Goal: Task Accomplishment & Management: Use online tool/utility

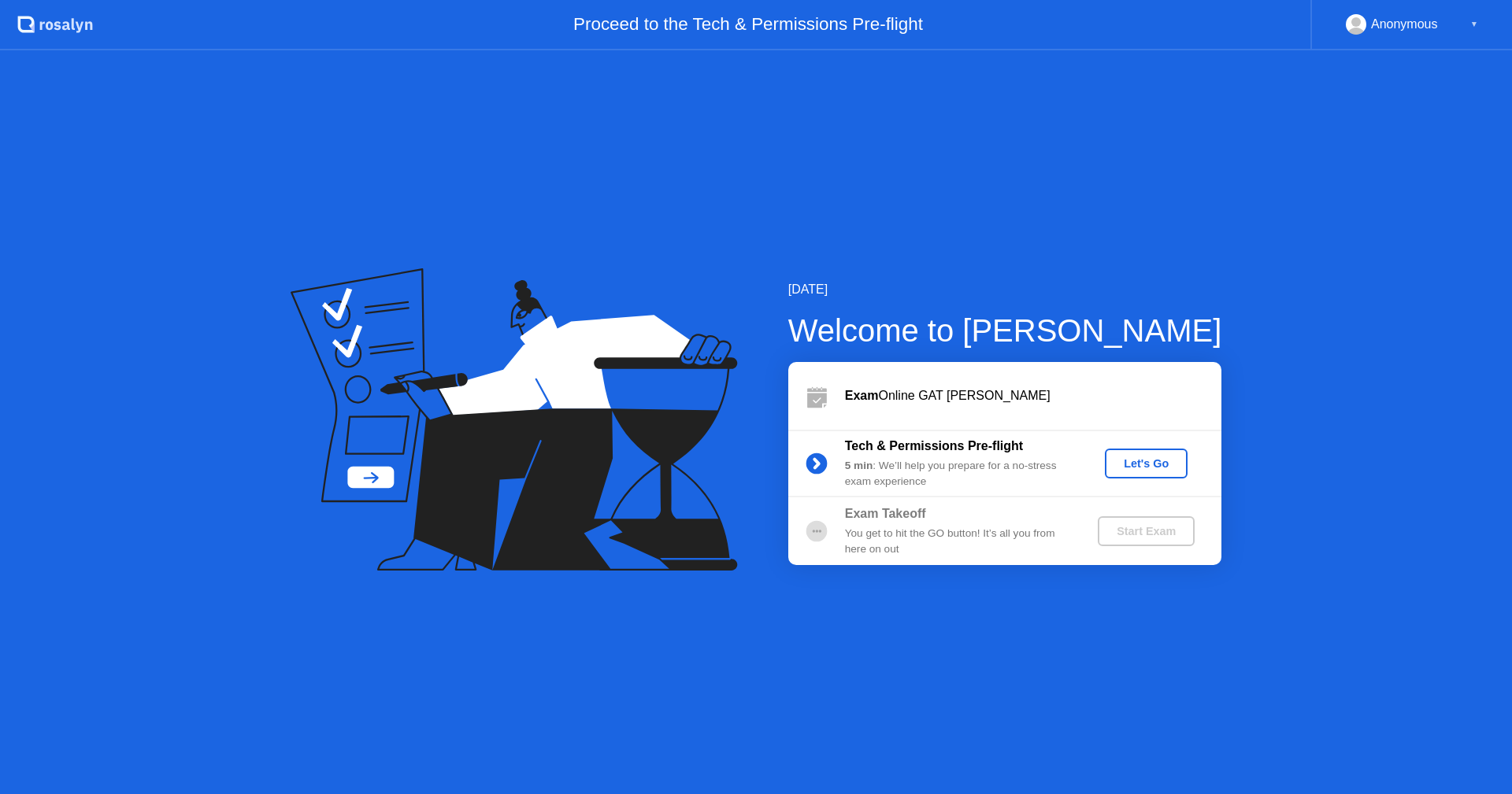
click at [1146, 460] on div "Let's Go" at bounding box center [1147, 463] width 70 height 12
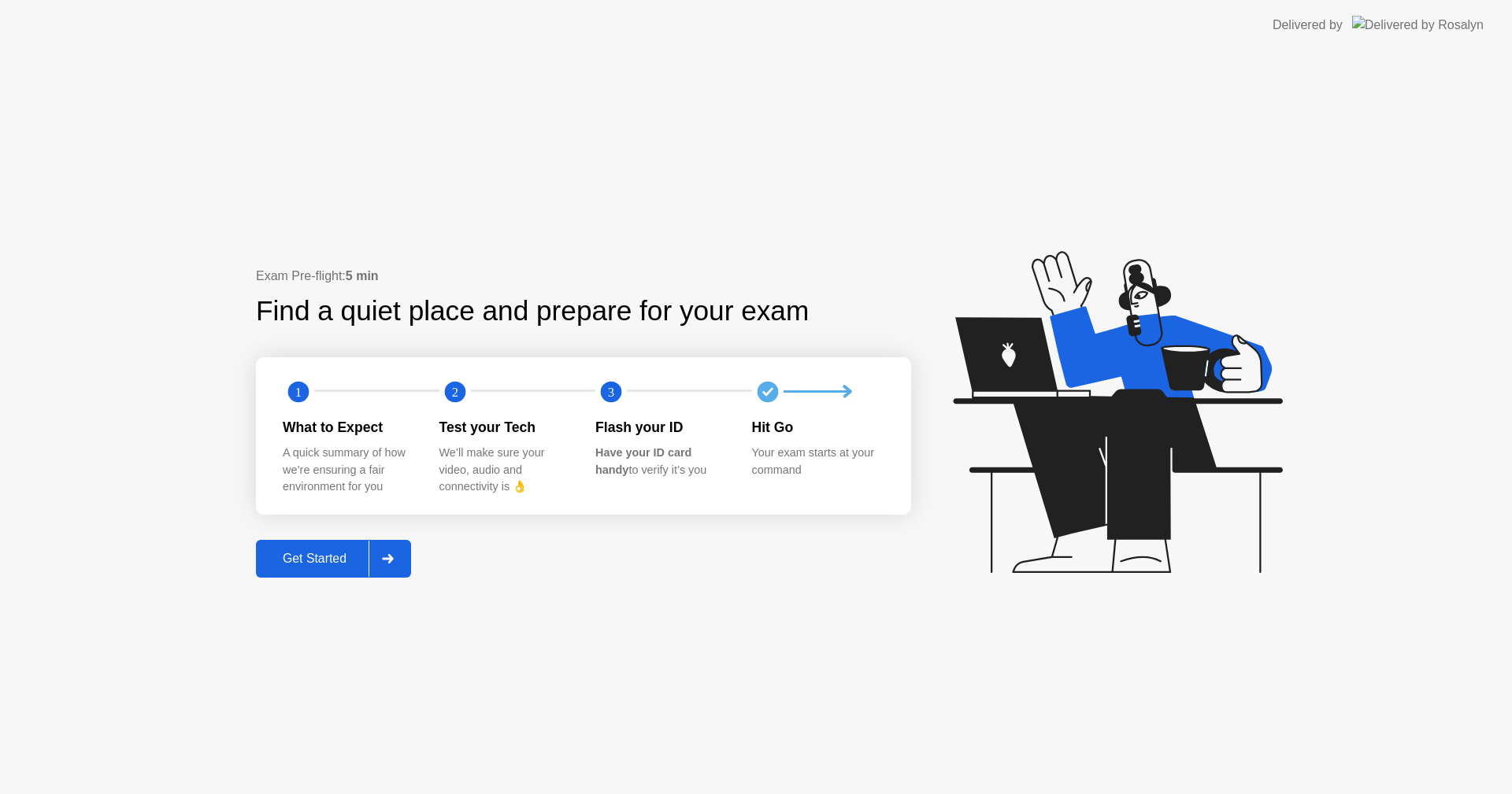
click at [321, 540] on button "Get Started" at bounding box center [334, 558] width 155 height 38
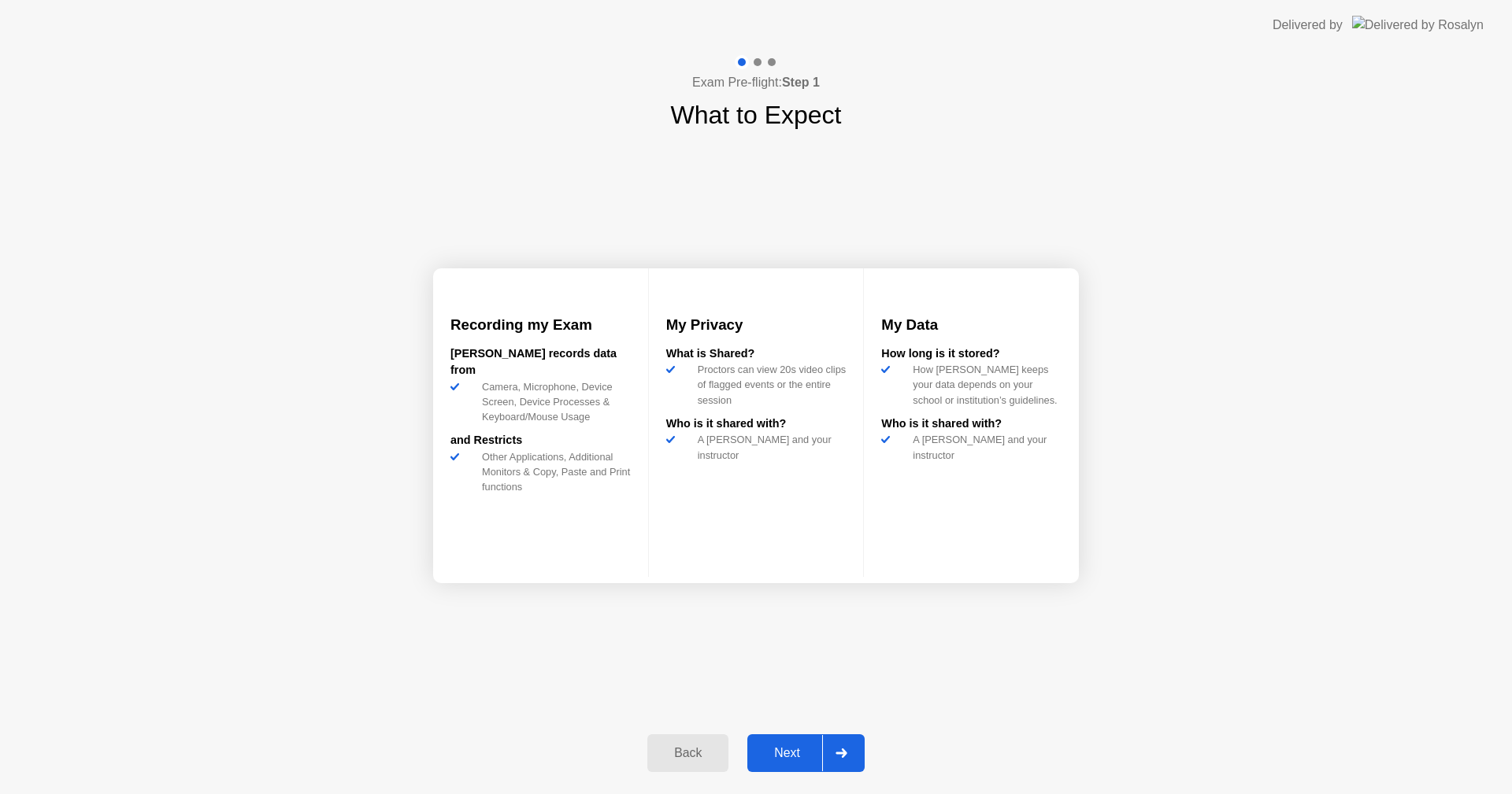
click at [783, 746] on div "Next" at bounding box center [787, 754] width 70 height 14
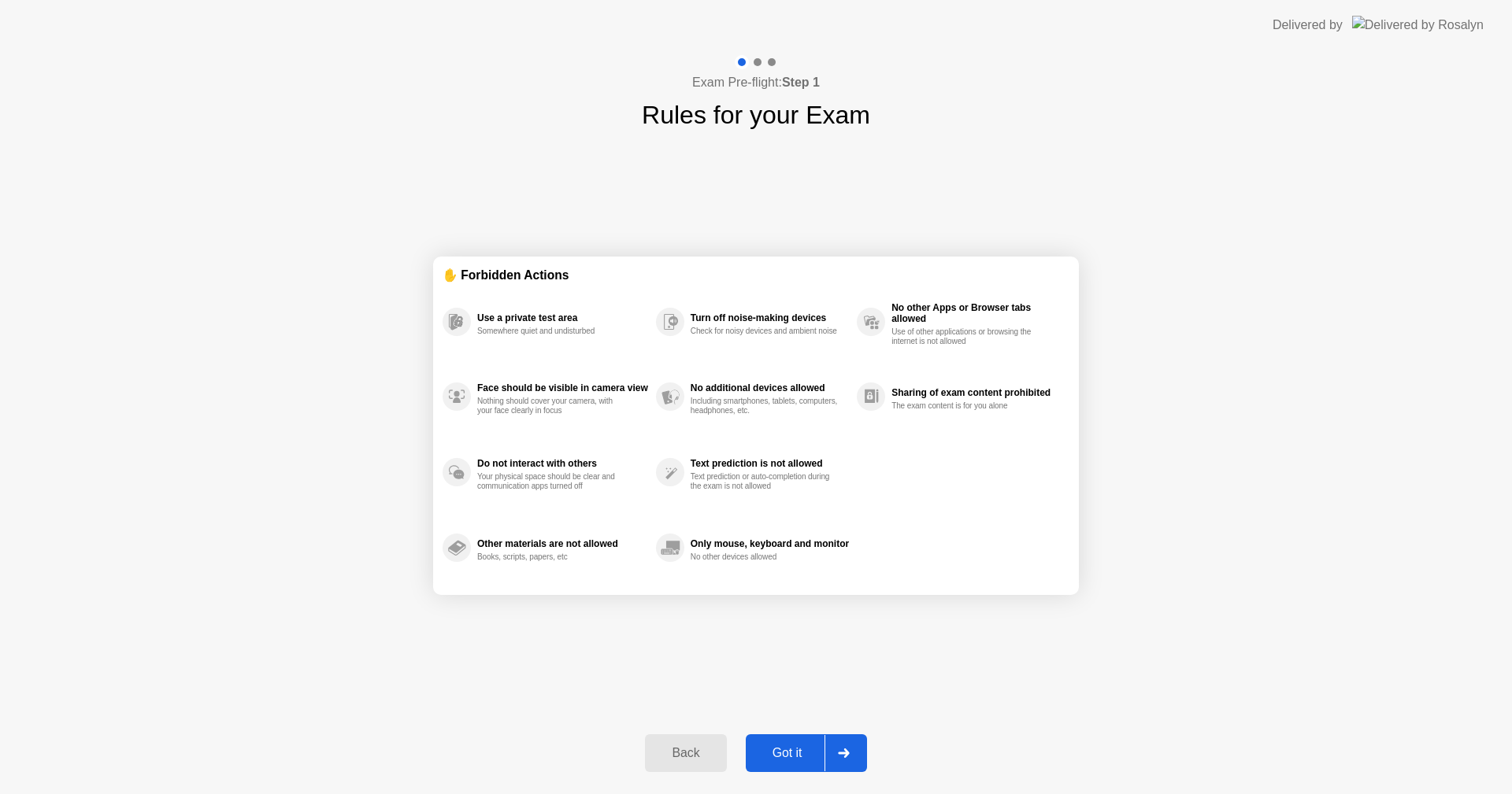
click at [800, 756] on div "Got it" at bounding box center [787, 754] width 74 height 14
select select "**********"
select select "*******"
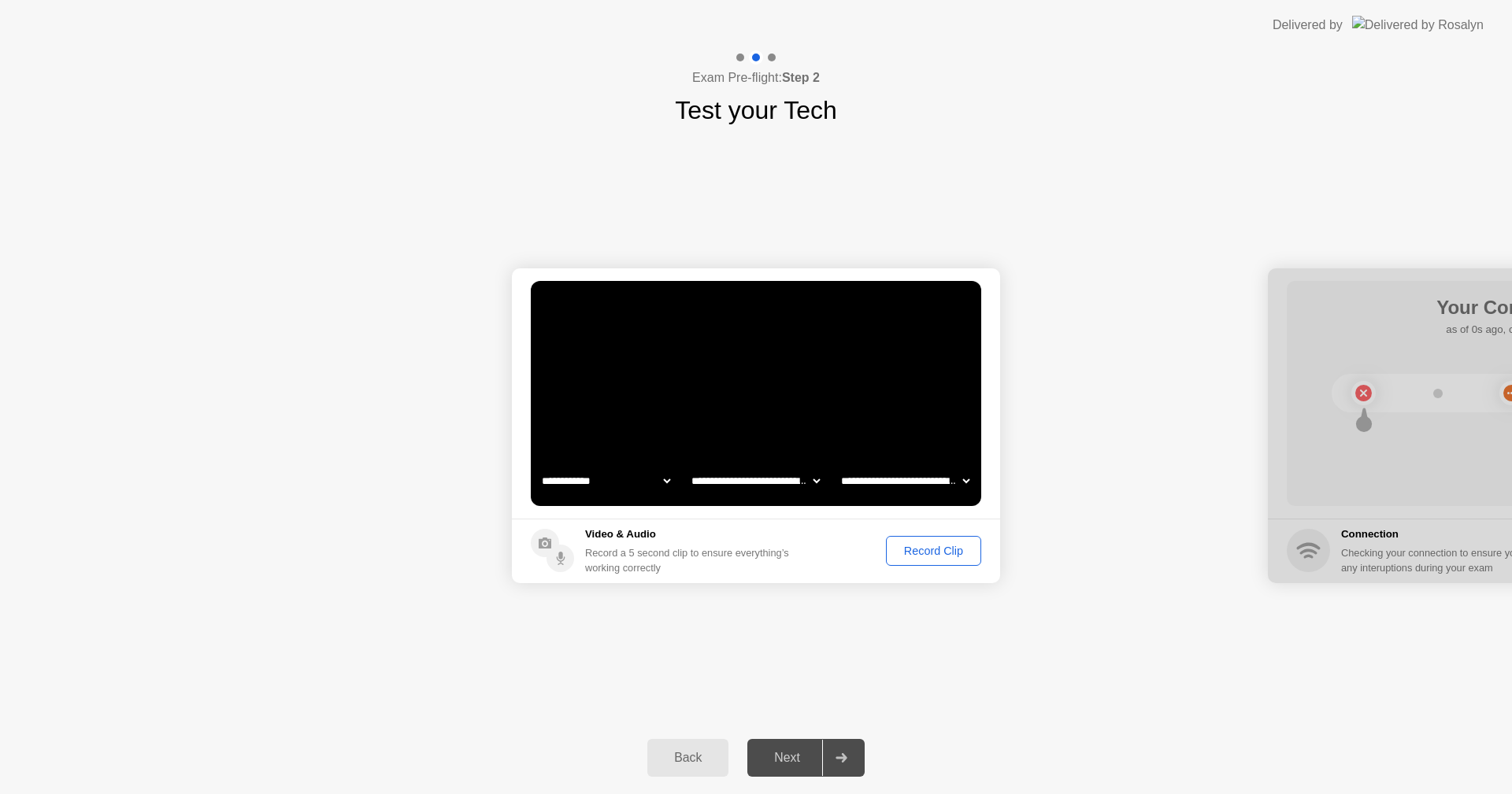
click at [696, 756] on div "Back" at bounding box center [687, 758] width 71 height 14
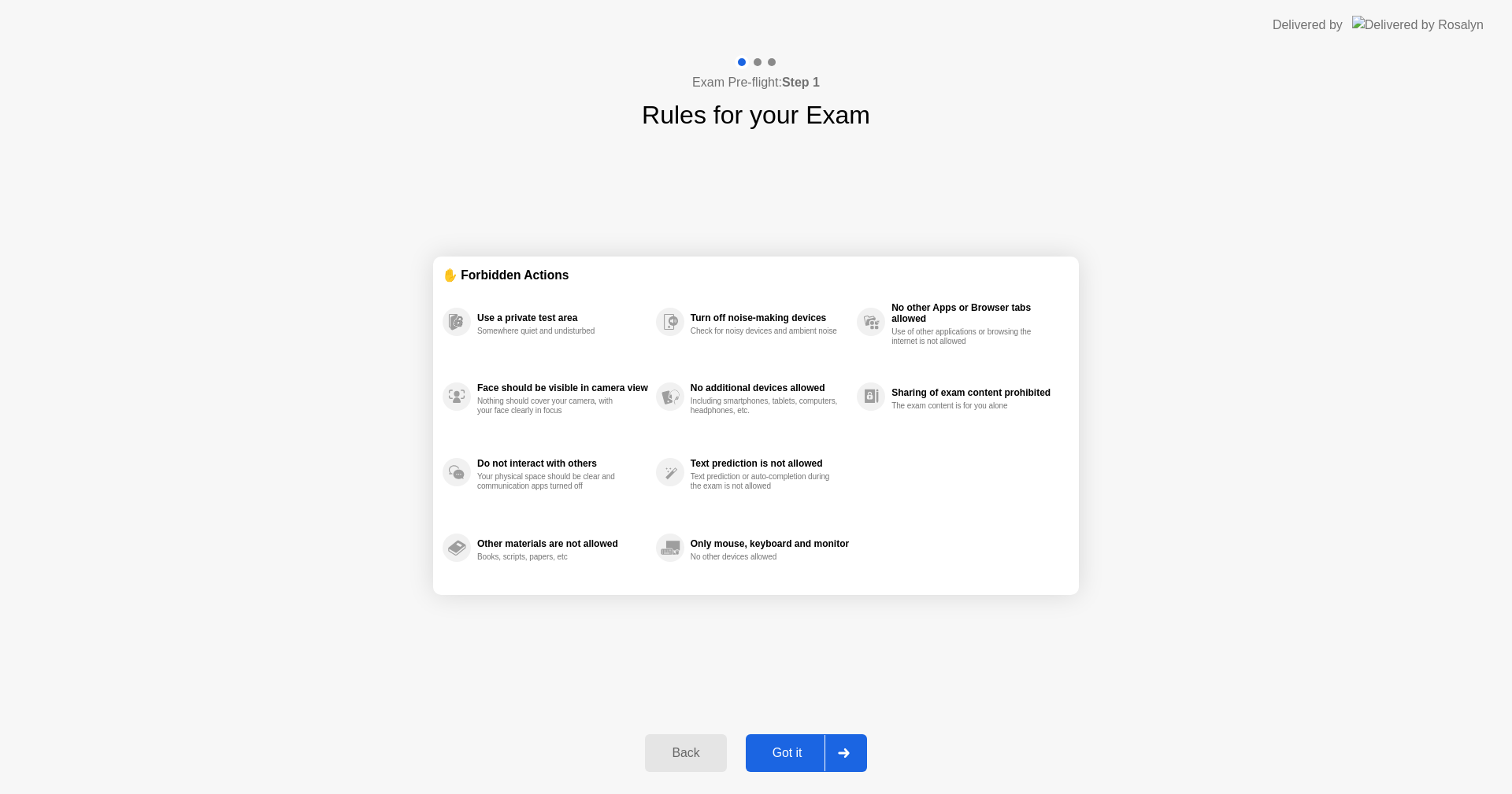
click at [790, 756] on div "Got it" at bounding box center [787, 754] width 74 height 14
select select "**********"
select select "*******"
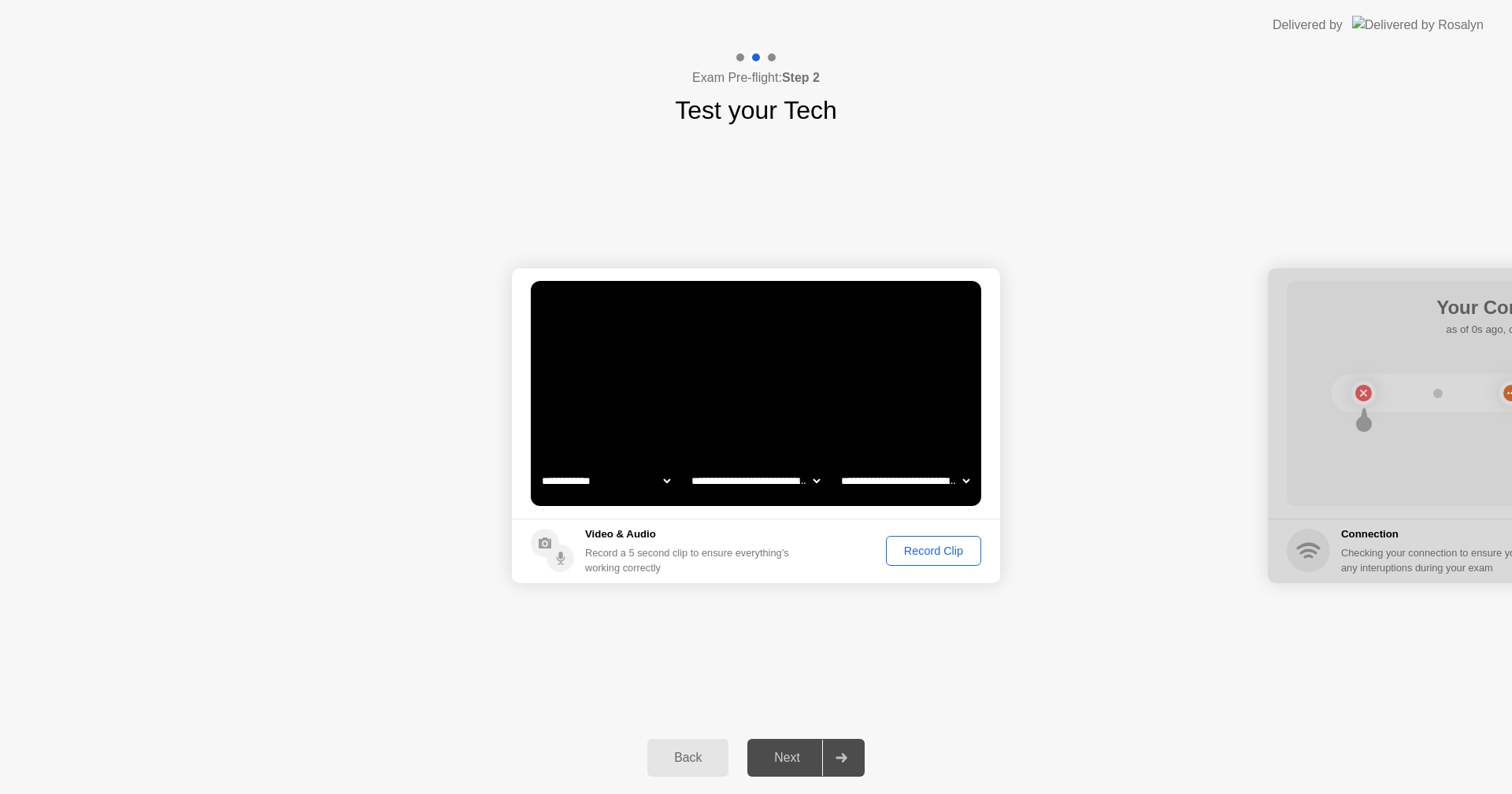
click at [770, 481] on select "**********" at bounding box center [755, 481] width 135 height 32
click at [688, 465] on select "**********" at bounding box center [755, 481] width 135 height 32
click at [943, 547] on div "Record Clip" at bounding box center [933, 551] width 85 height 12
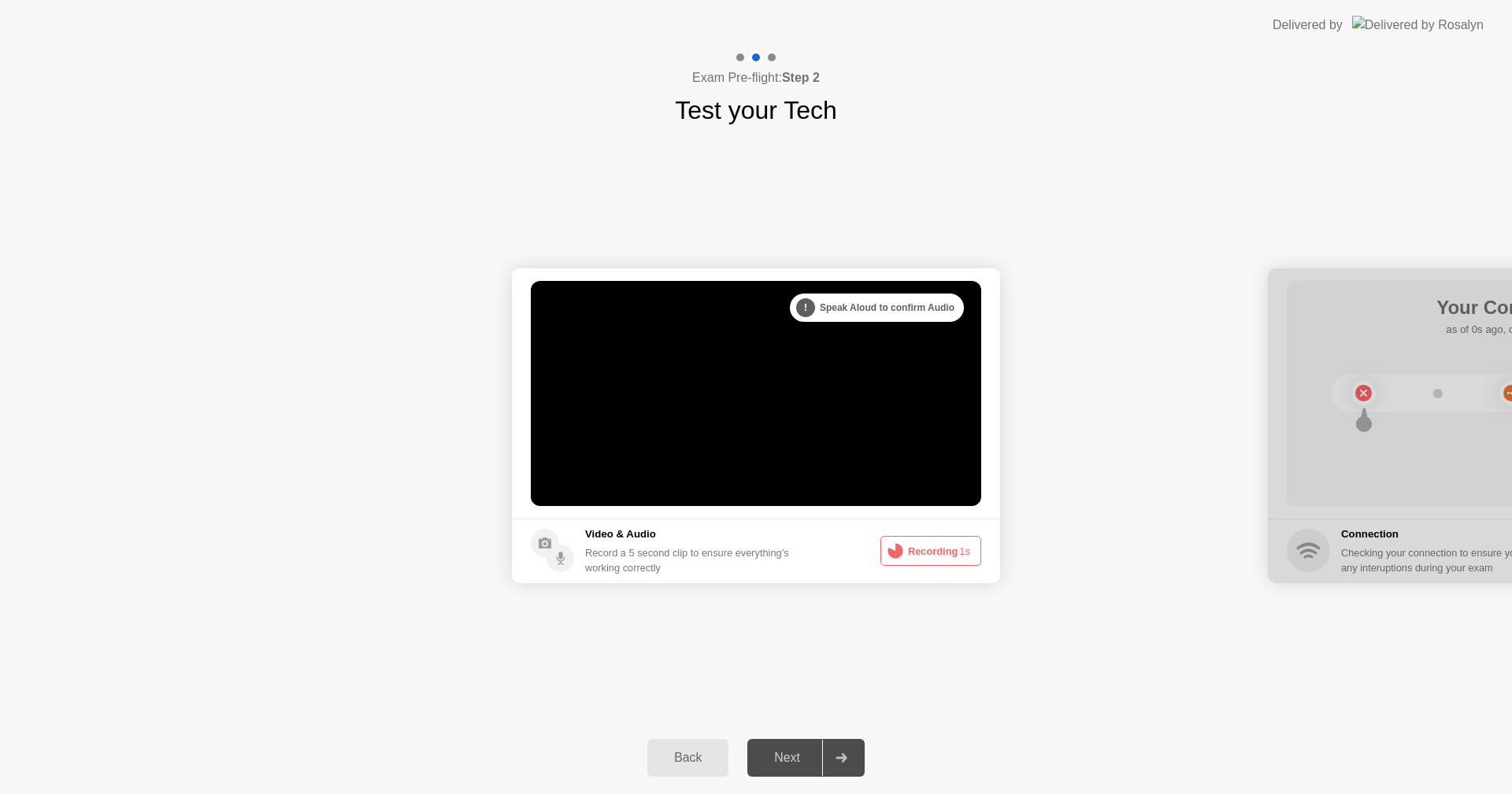
click at [935, 549] on button "Recording 1s" at bounding box center [931, 551] width 100 height 30
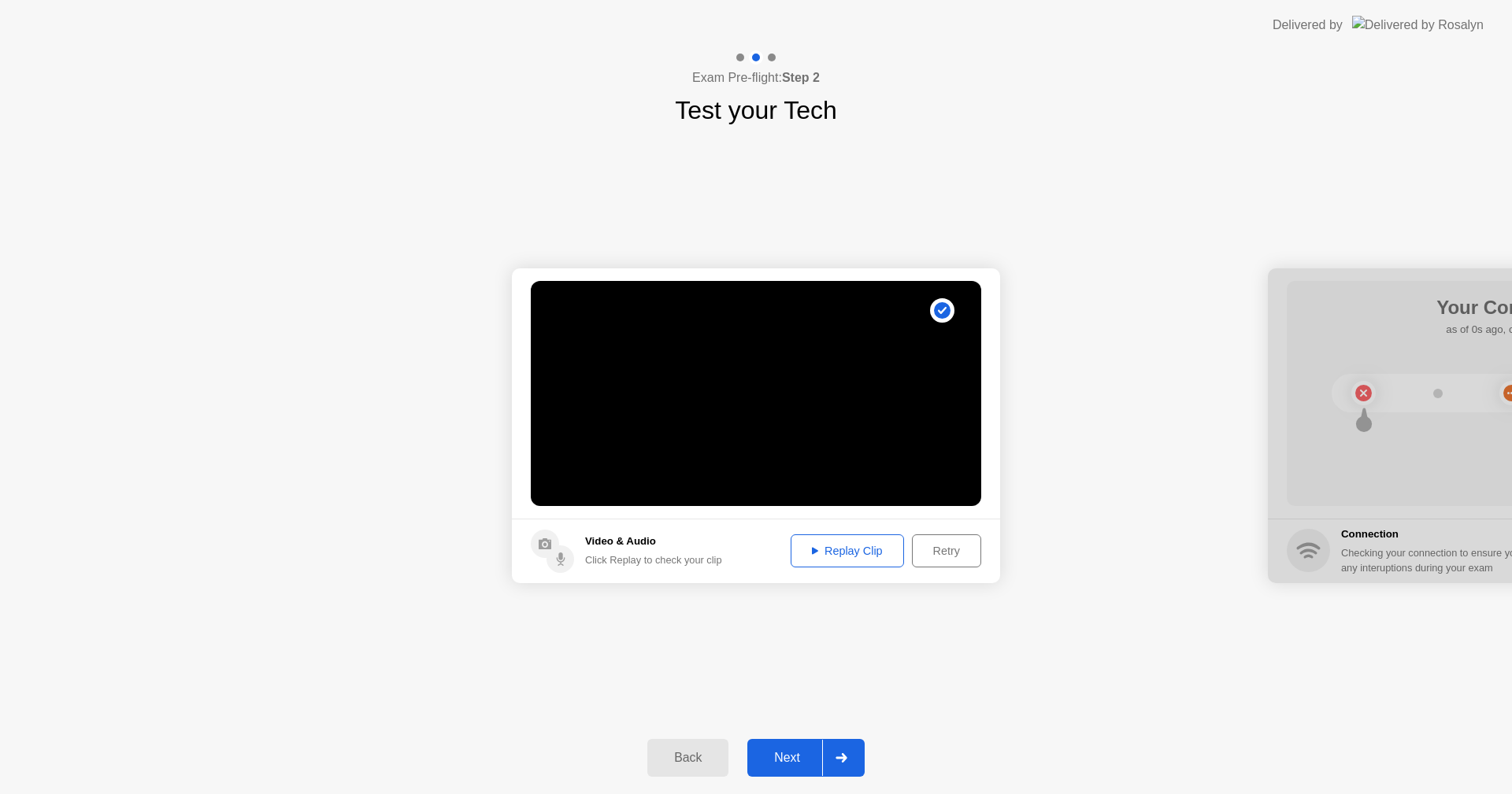
click at [842, 541] on button "Replay Clip" at bounding box center [847, 551] width 114 height 33
click at [772, 768] on button "Next" at bounding box center [806, 758] width 117 height 38
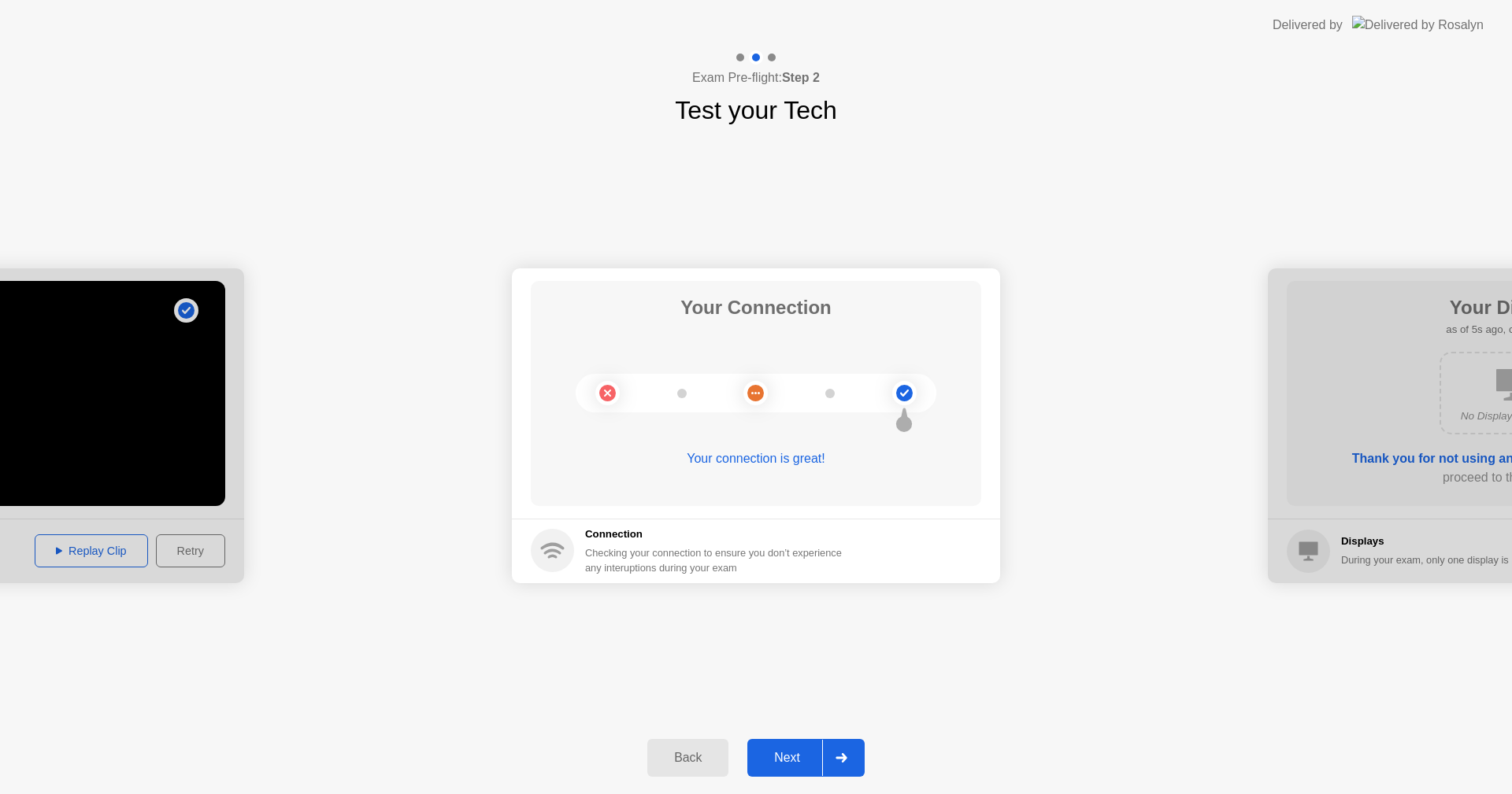
click at [794, 760] on div "Next" at bounding box center [787, 758] width 70 height 14
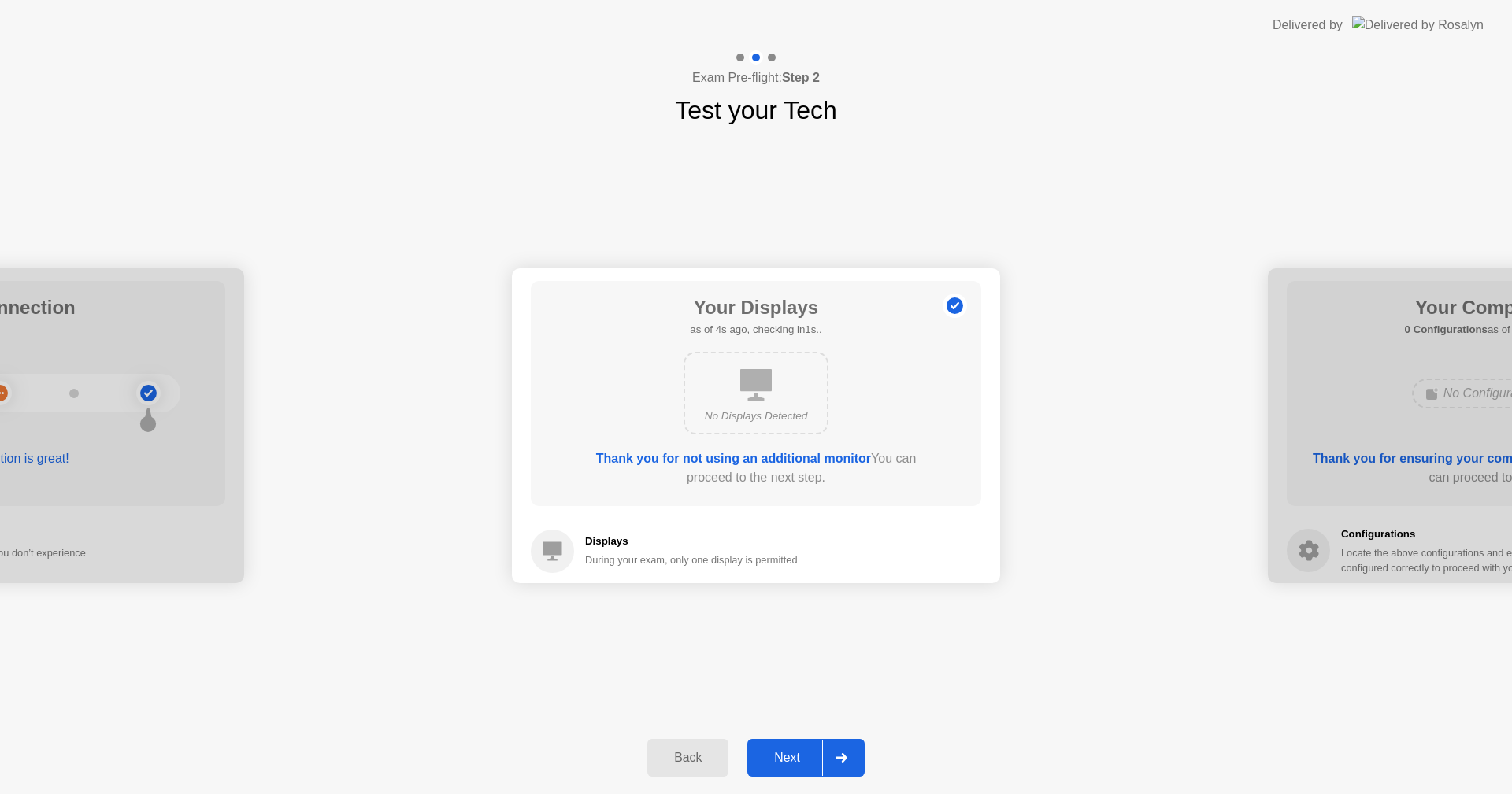
click at [787, 756] on div "Next" at bounding box center [787, 758] width 70 height 14
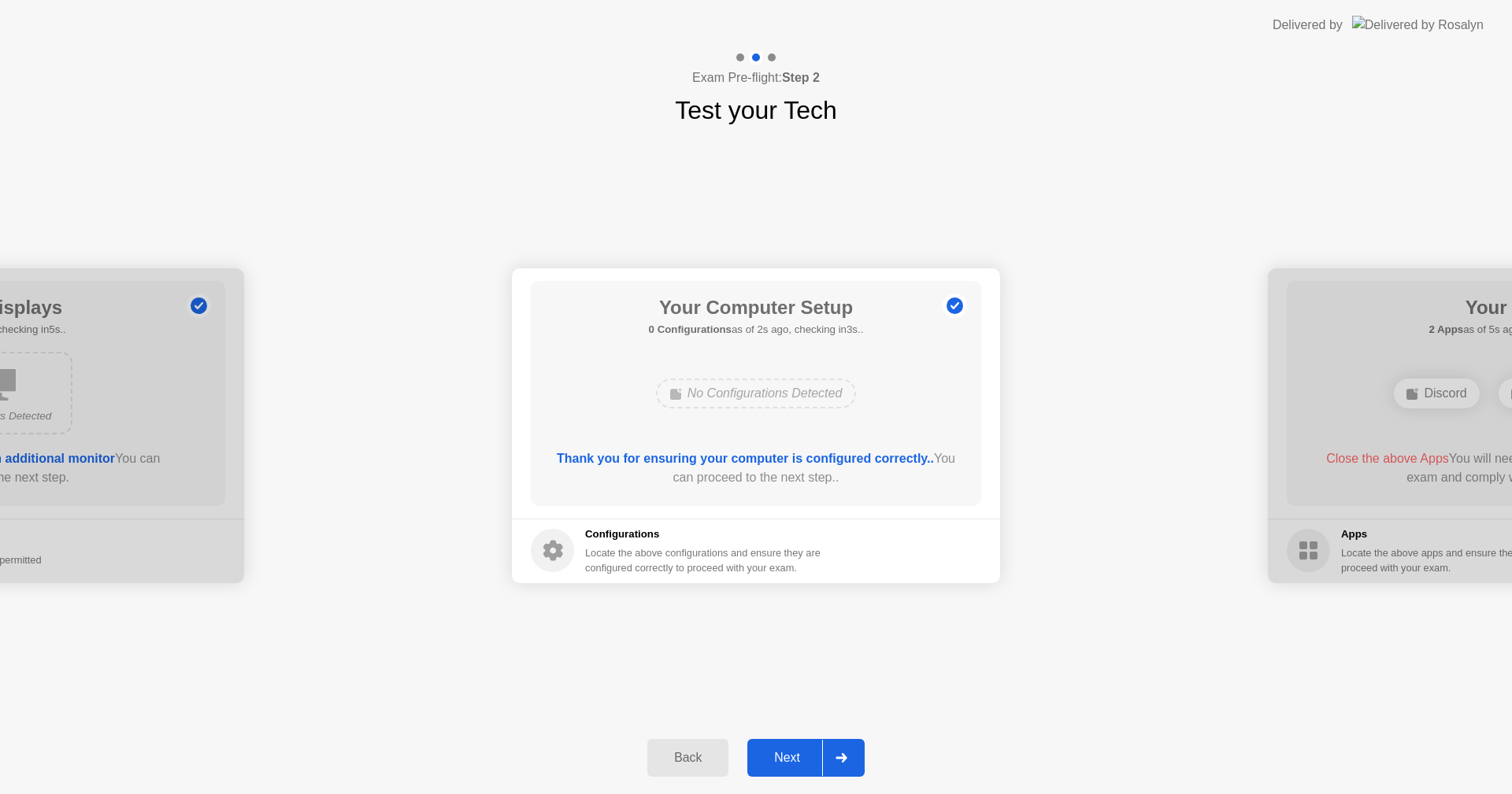
click at [793, 753] on div "Next" at bounding box center [787, 758] width 70 height 14
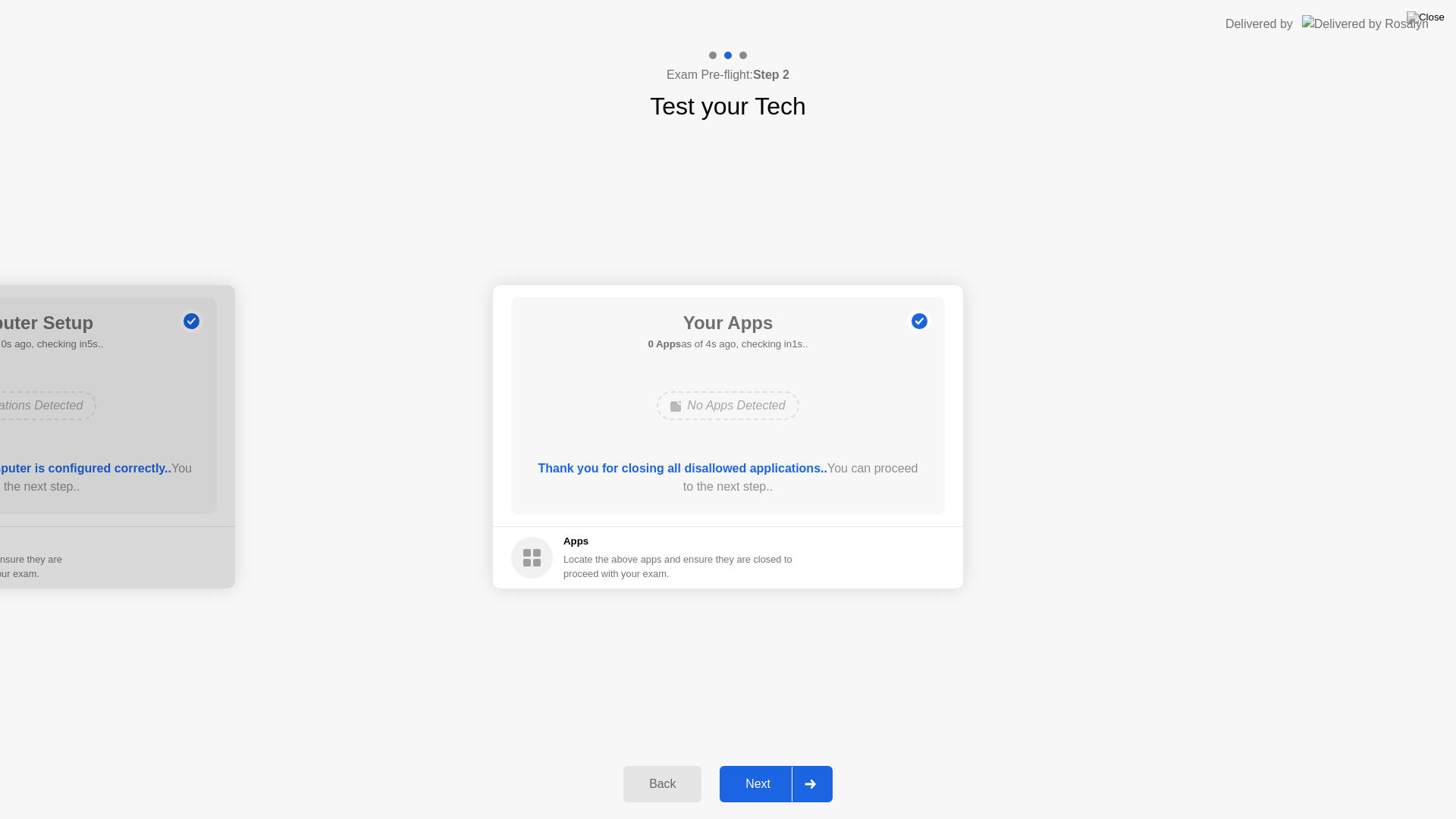
click at [751, 764] on div "Next" at bounding box center [758, 783] width 68 height 14
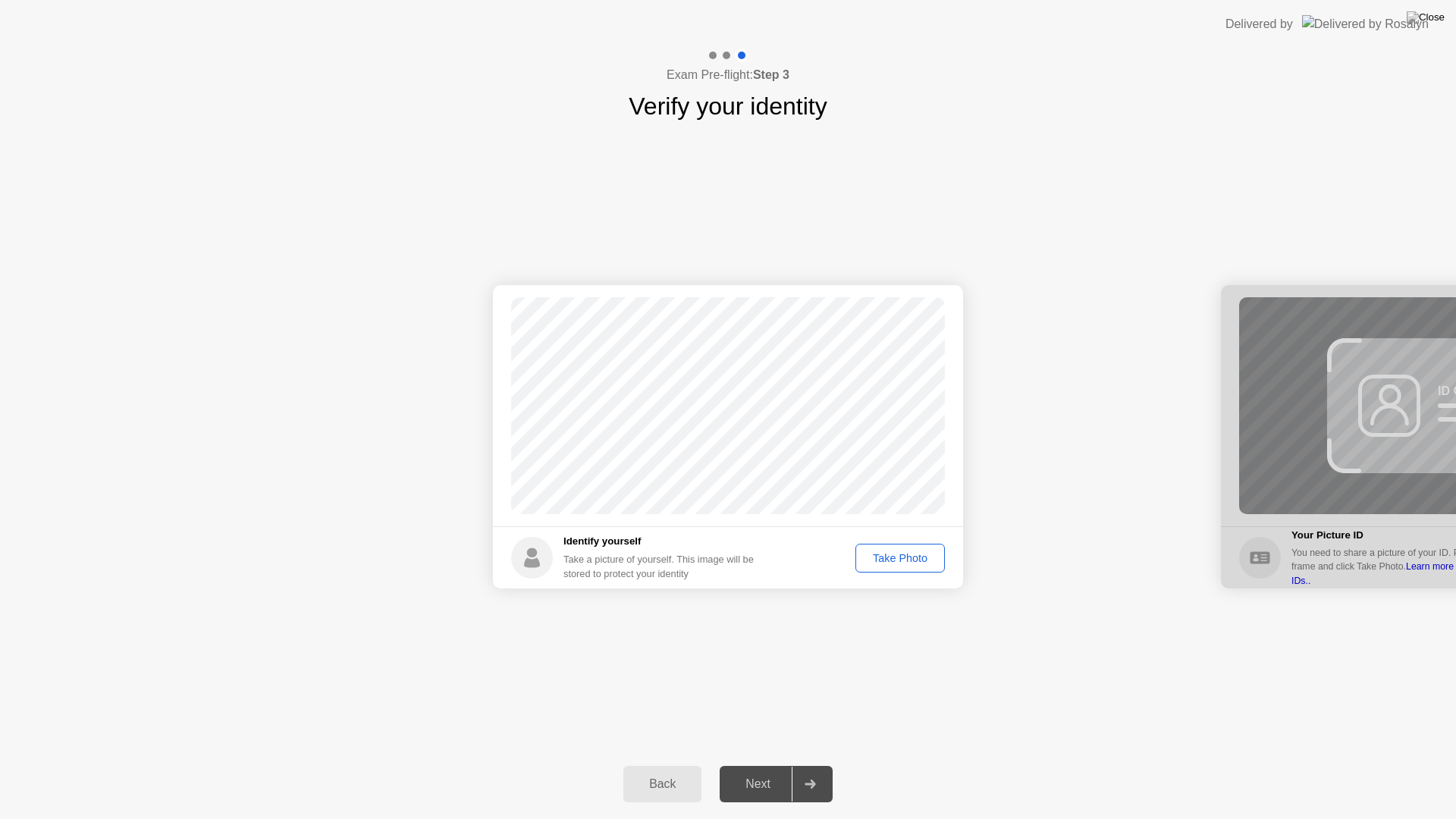
click at [917, 552] on div "Take Photo" at bounding box center [900, 558] width 79 height 12
click at [896, 552] on div "Retake" at bounding box center [910, 558] width 59 height 12
click at [892, 552] on div "Take Photo" at bounding box center [900, 558] width 79 height 12
click at [905, 567] on button "Retake" at bounding box center [910, 558] width 70 height 29
click at [905, 567] on button "Take Photo" at bounding box center [901, 558] width 90 height 29
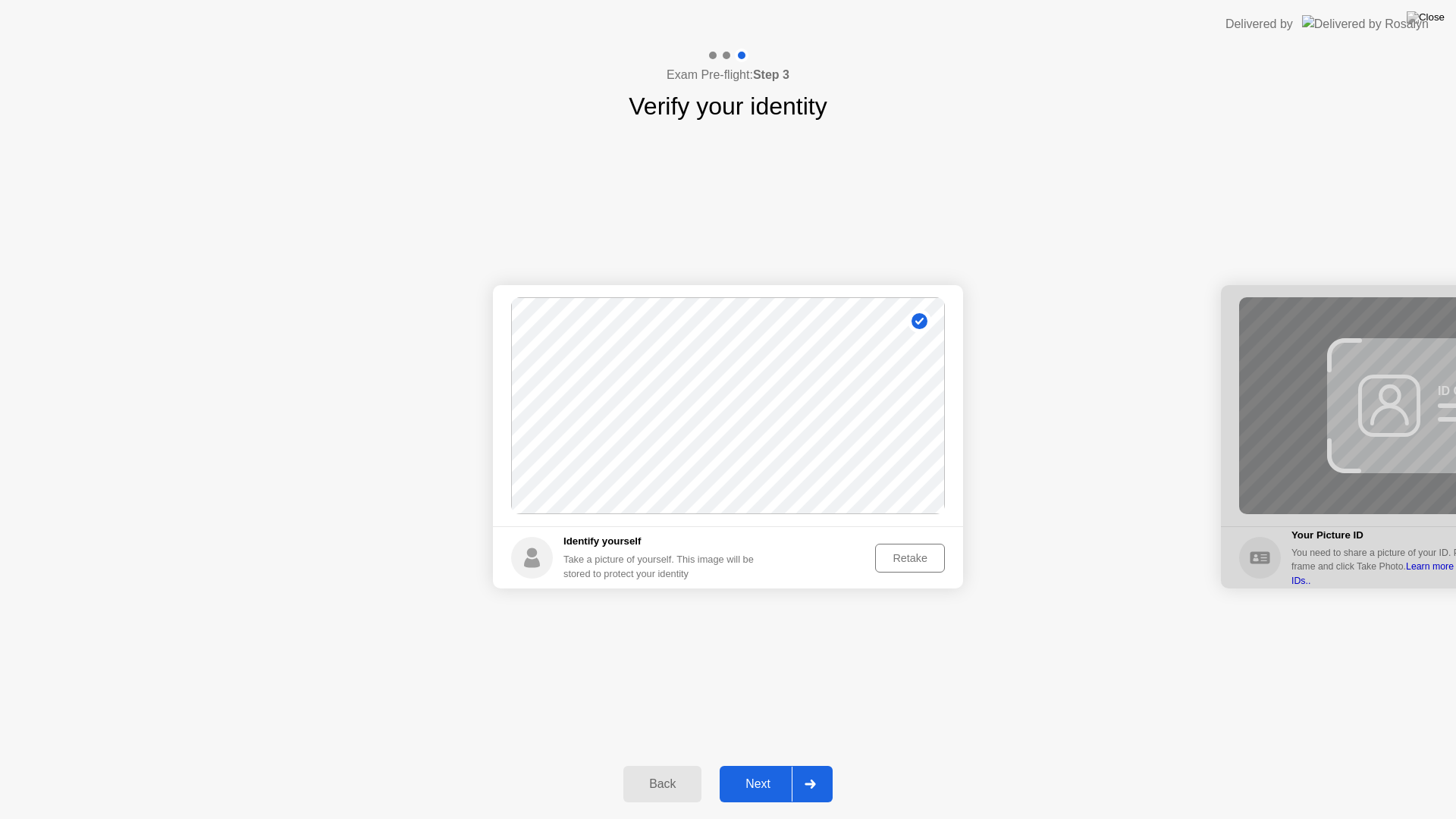
click at [905, 567] on button "Retake" at bounding box center [910, 558] width 70 height 29
click at [905, 567] on button "Take Photo" at bounding box center [901, 558] width 90 height 29
drag, startPoint x: 1133, startPoint y: 540, endPoint x: 1254, endPoint y: 449, distance: 151.4
click at [781, 764] on div "Next" at bounding box center [758, 783] width 68 height 14
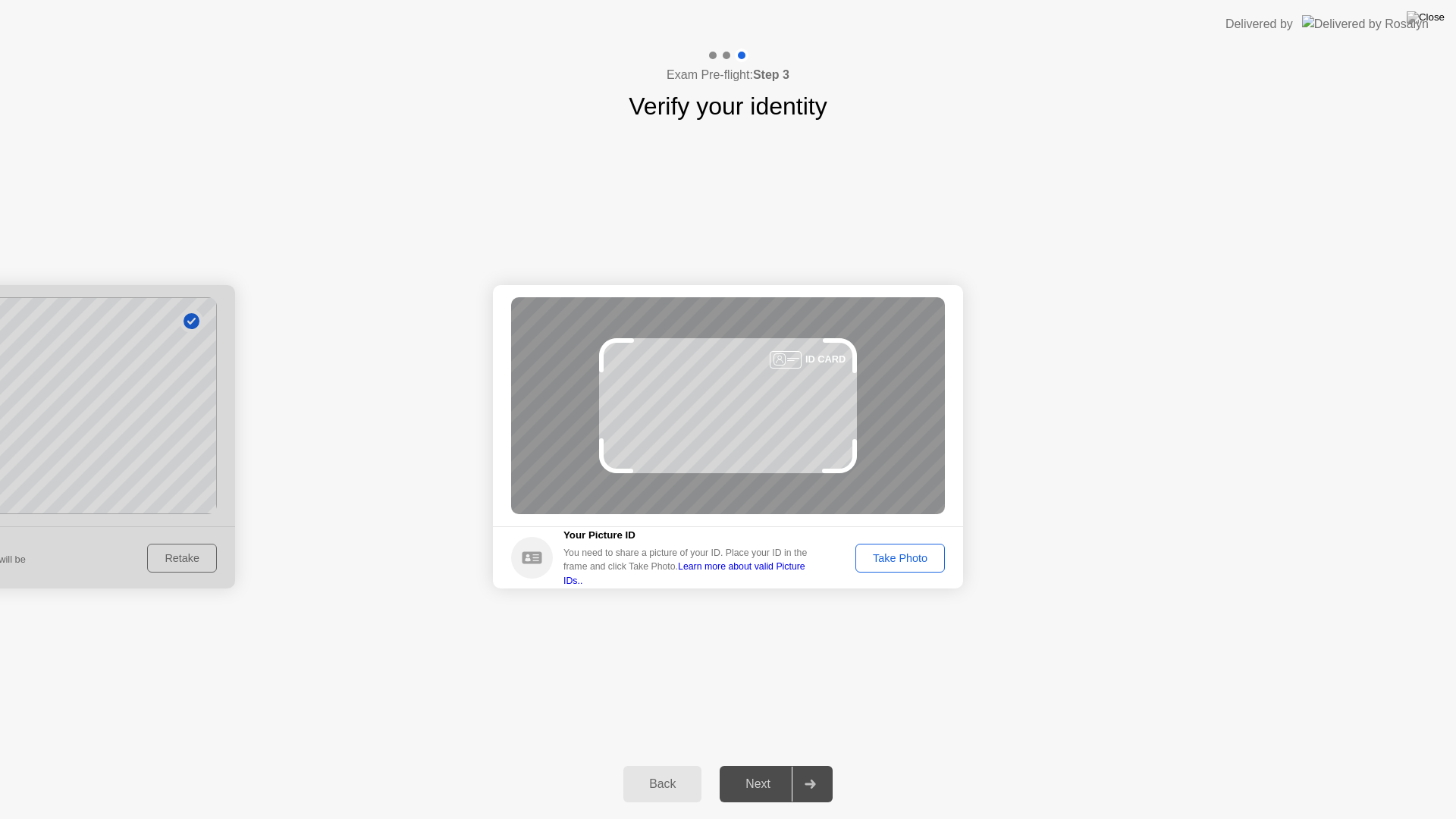
click at [895, 560] on div "Take Photo" at bounding box center [900, 558] width 79 height 12
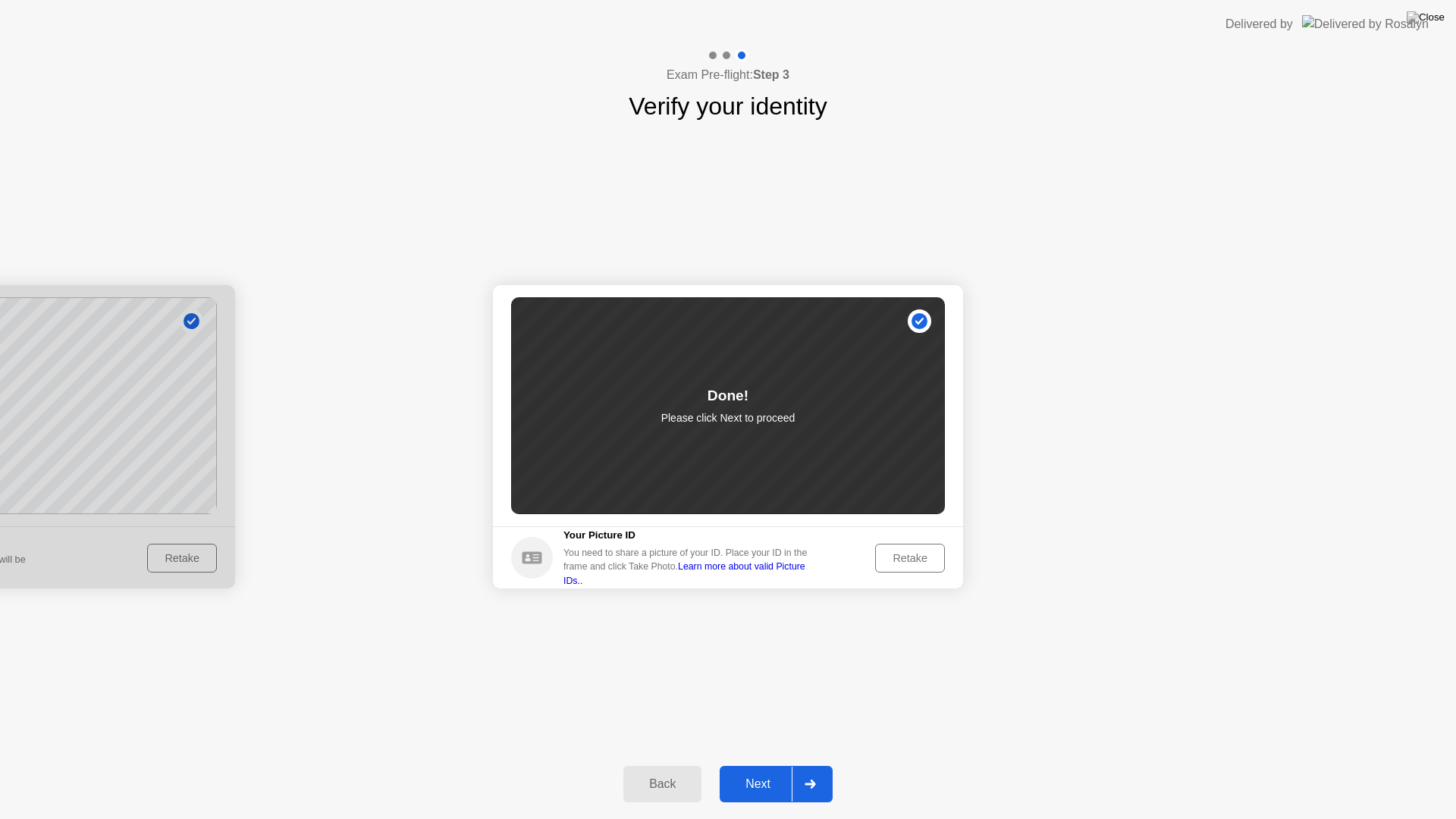
click at [763, 764] on div "Next" at bounding box center [758, 783] width 68 height 14
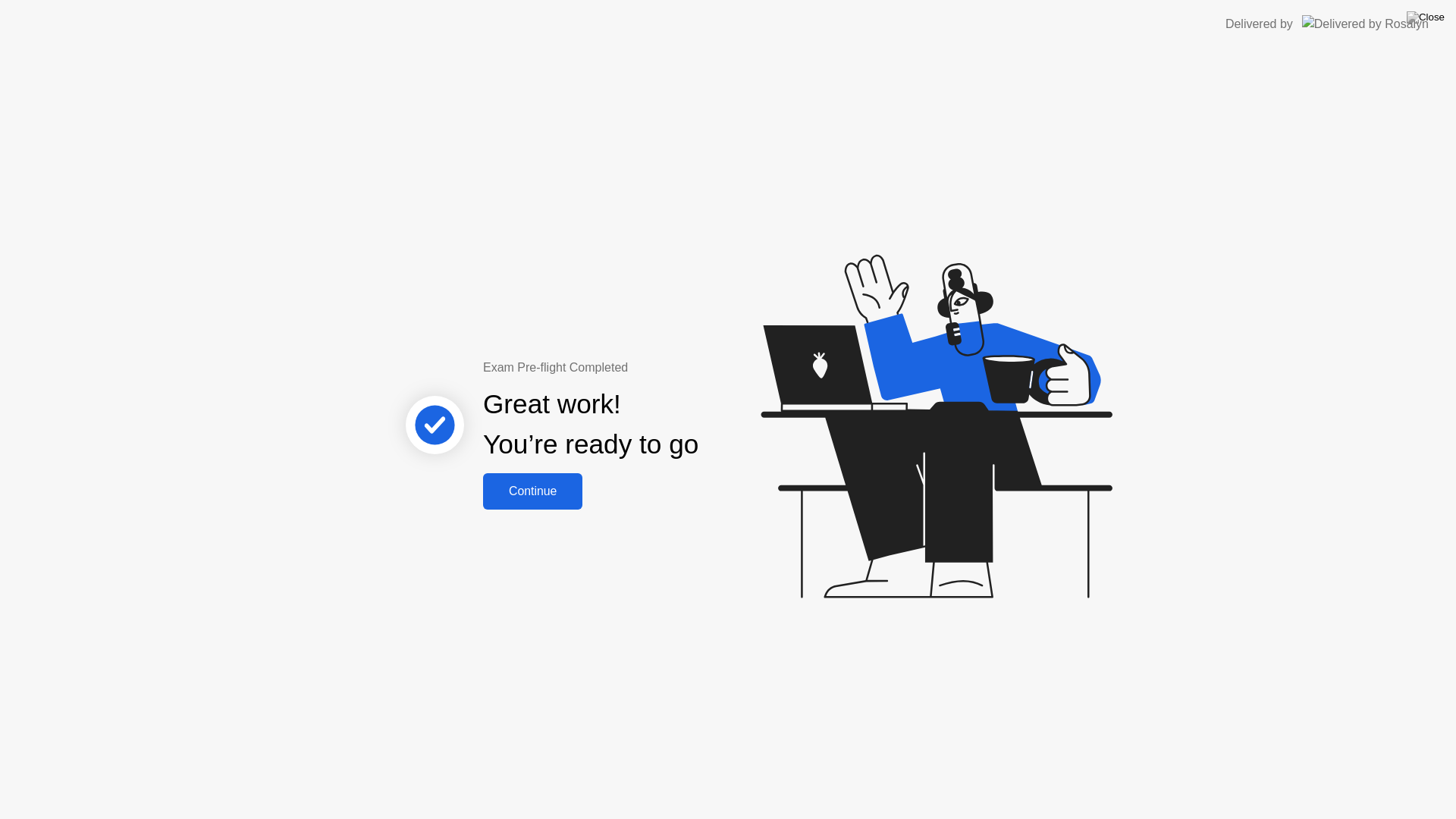
click at [527, 479] on button "Continue" at bounding box center [533, 491] width 99 height 36
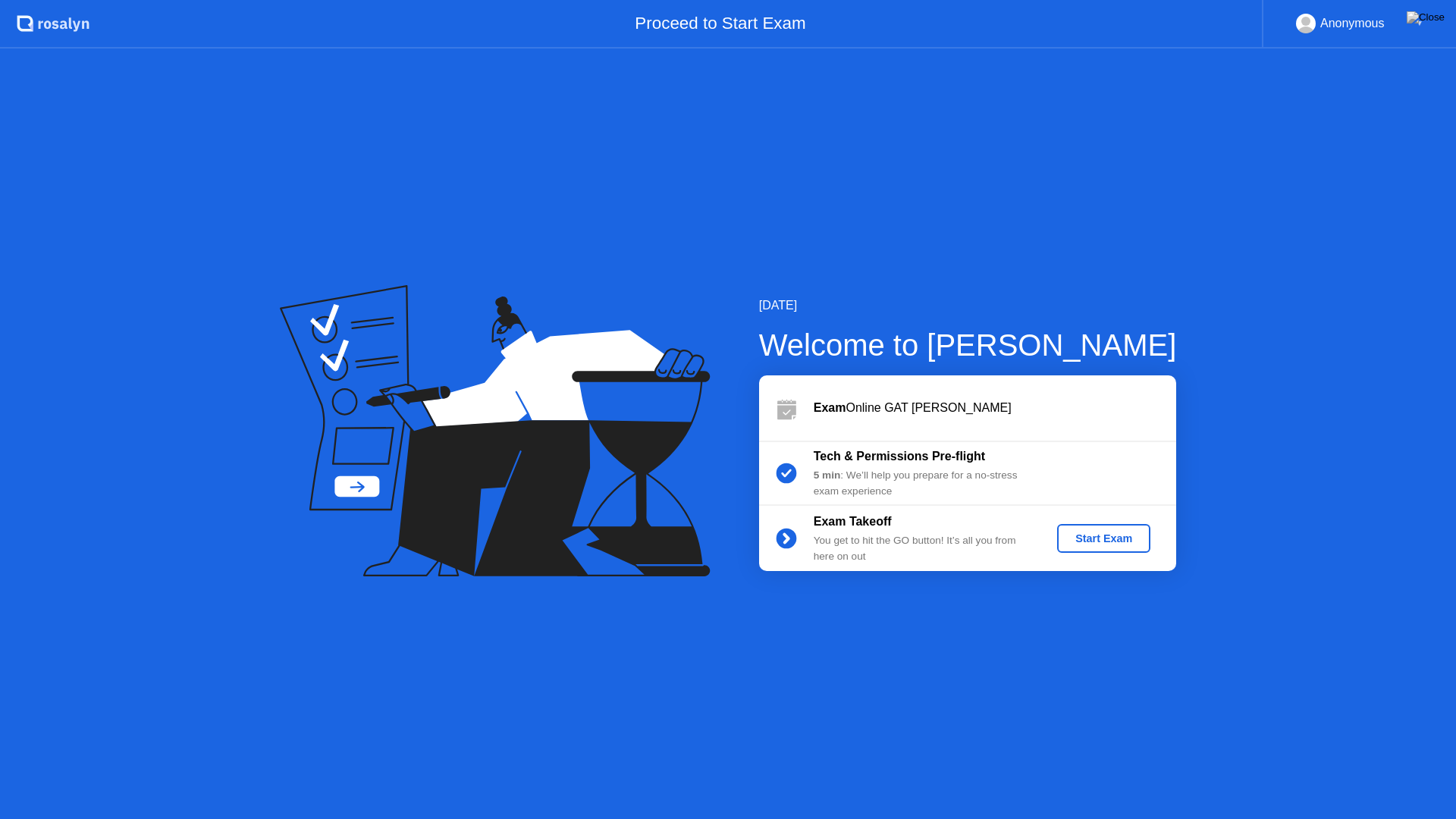
click at [1141, 540] on div "Start Exam" at bounding box center [1104, 538] width 81 height 12
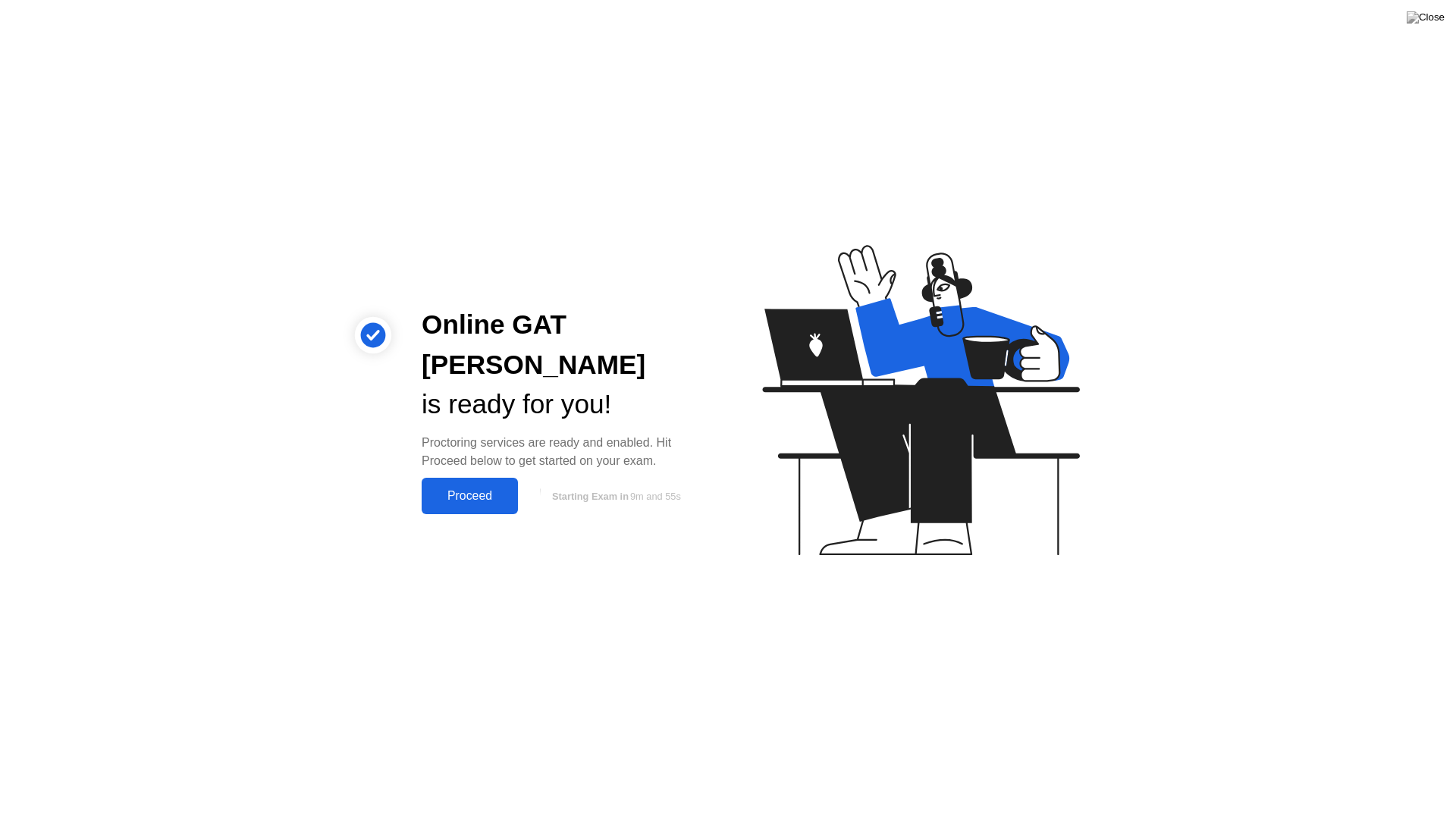
click at [429, 489] on div "Proceed" at bounding box center [470, 496] width 87 height 14
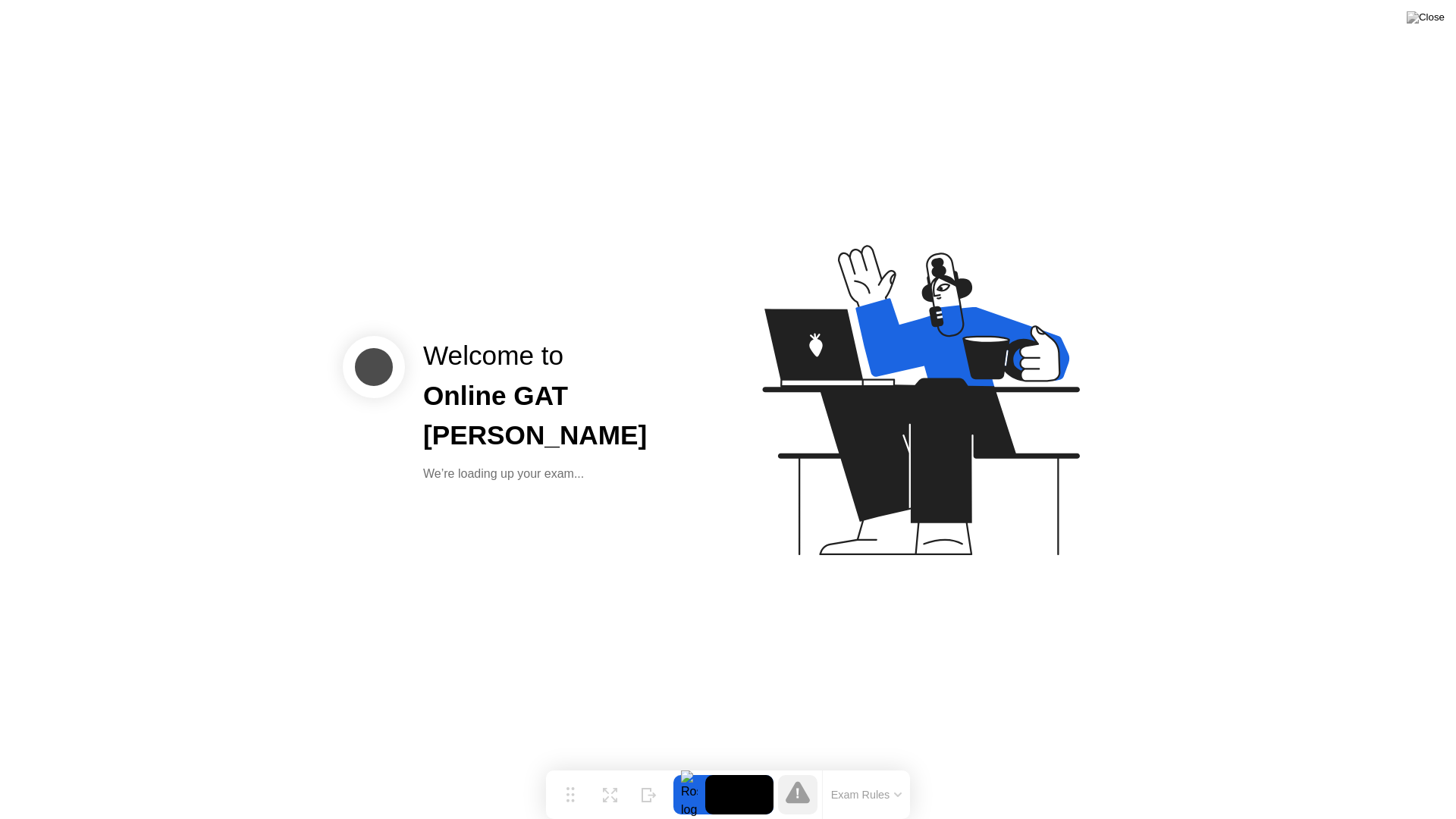
click at [867, 764] on button "Exam Rules" at bounding box center [867, 794] width 81 height 14
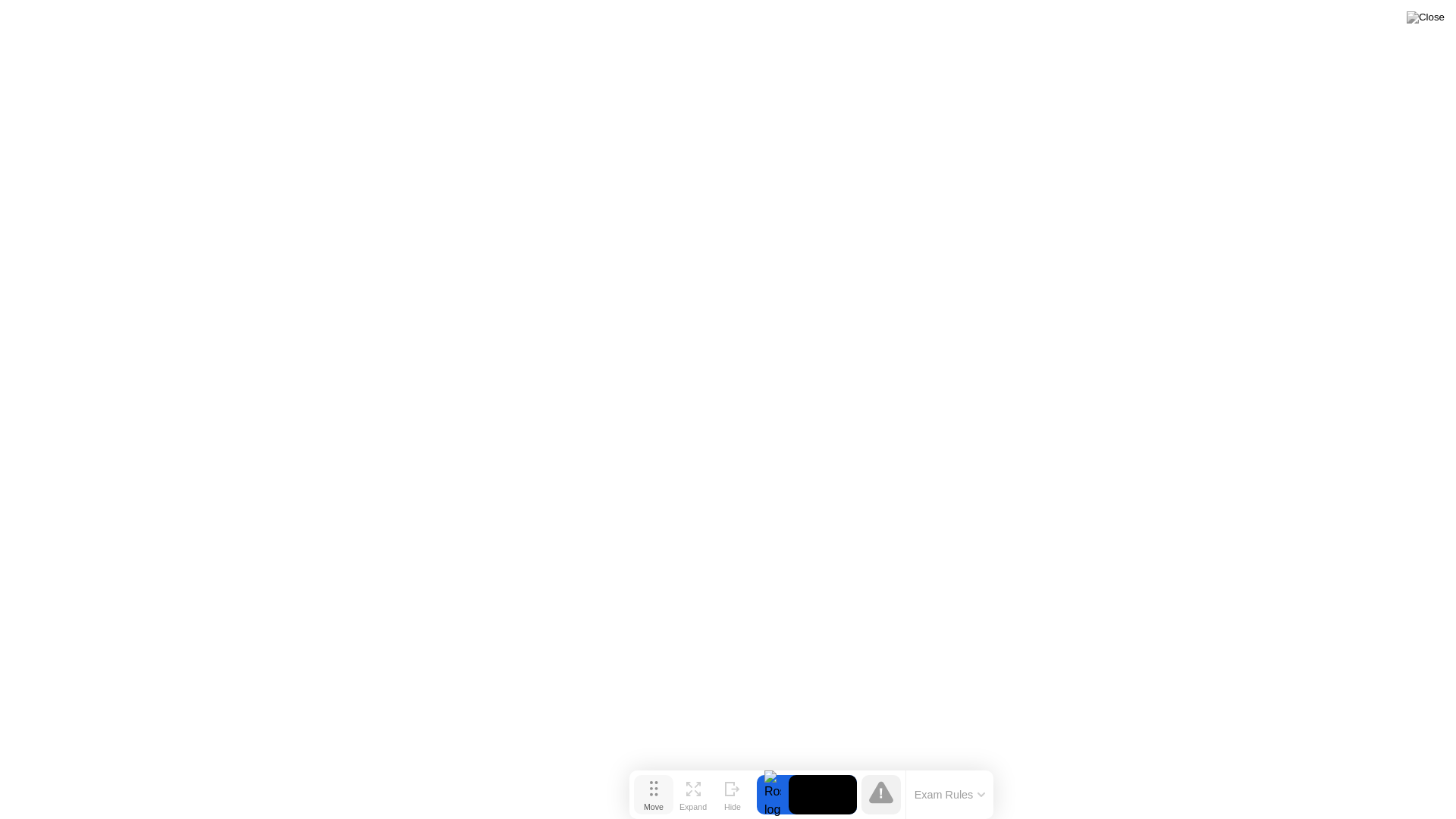
drag, startPoint x: 582, startPoint y: 794, endPoint x: 661, endPoint y: 811, distance: 80.8
click at [662, 764] on button "Move" at bounding box center [653, 794] width 39 height 39
click at [830, 764] on video at bounding box center [820, 794] width 68 height 39
click at [767, 764] on div at bounding box center [771, 794] width 32 height 39
click at [929, 764] on div "Exam Rules" at bounding box center [947, 794] width 88 height 48
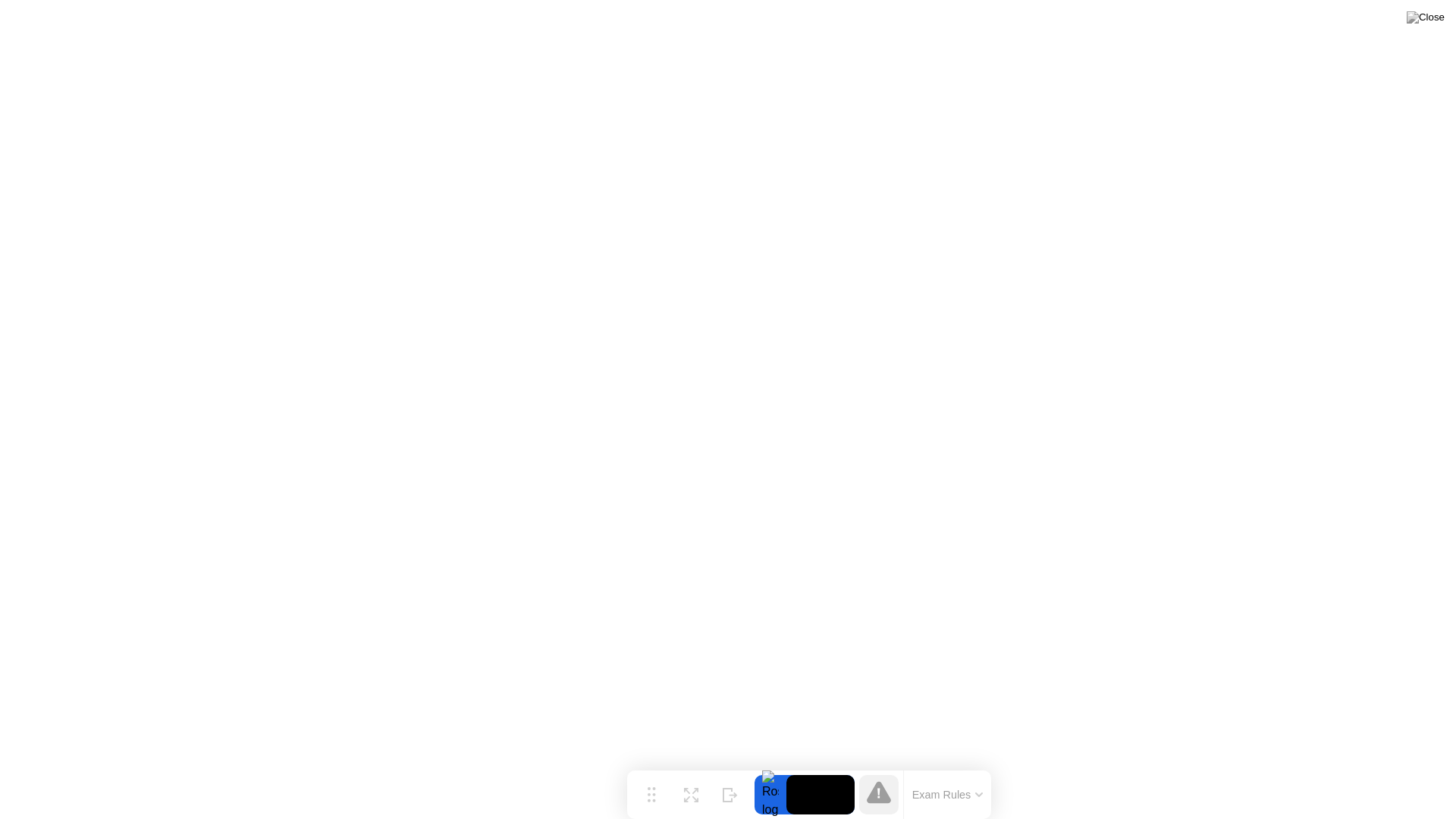
click at [931, 764] on button "Exam Rules" at bounding box center [947, 794] width 81 height 14
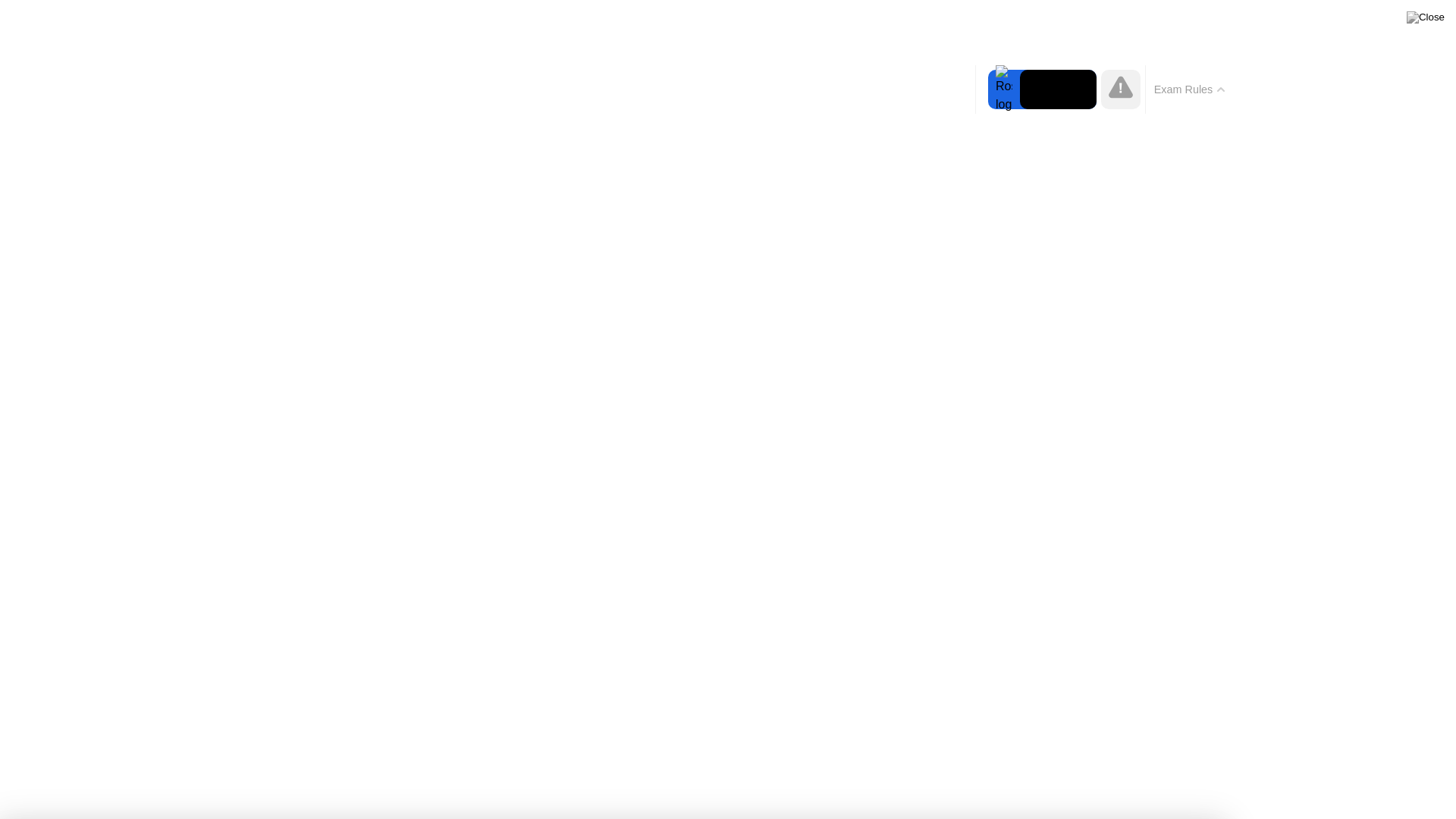
click at [1168, 89] on button "Exam Rules" at bounding box center [1190, 89] width 81 height 14
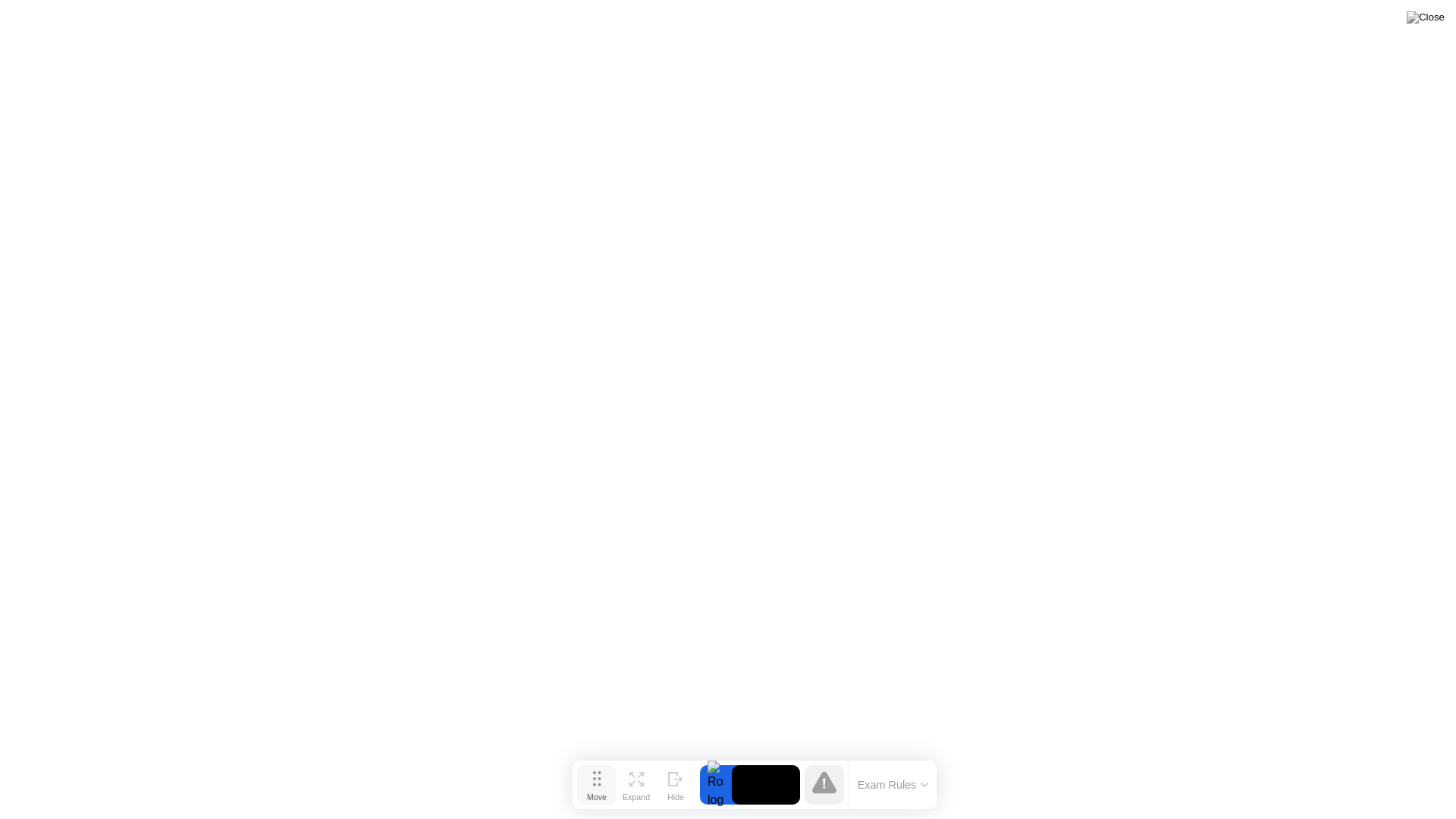
drag, startPoint x: 638, startPoint y: 799, endPoint x: 583, endPoint y: 789, distance: 55.9
click at [583, 764] on button "Move" at bounding box center [596, 784] width 39 height 39
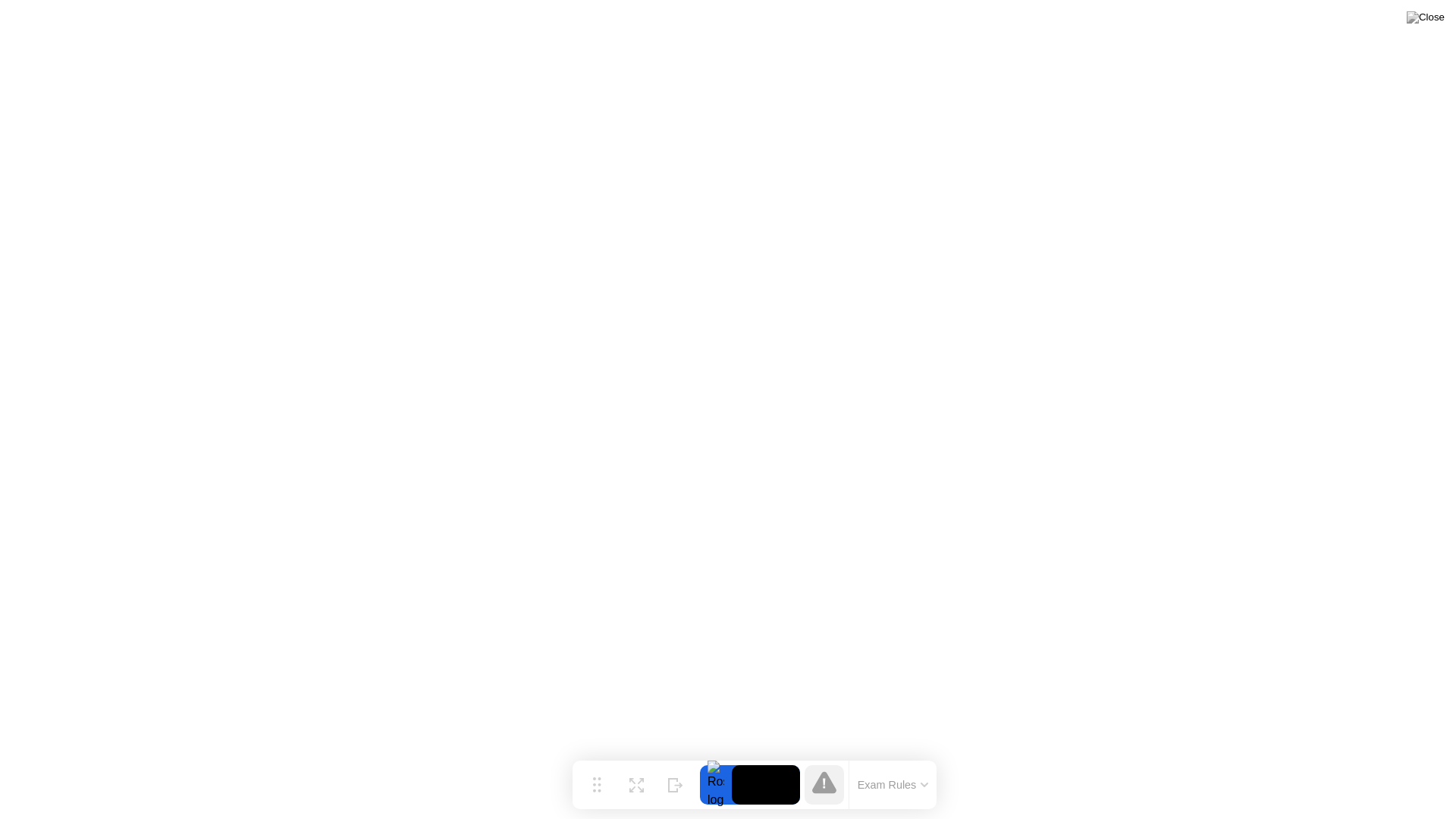
click at [810, 764] on div at bounding box center [824, 784] width 39 height 39
click at [906, 764] on div "Exam Rules" at bounding box center [893, 784] width 88 height 48
click at [911, 764] on button "Exam Rules" at bounding box center [893, 784] width 81 height 14
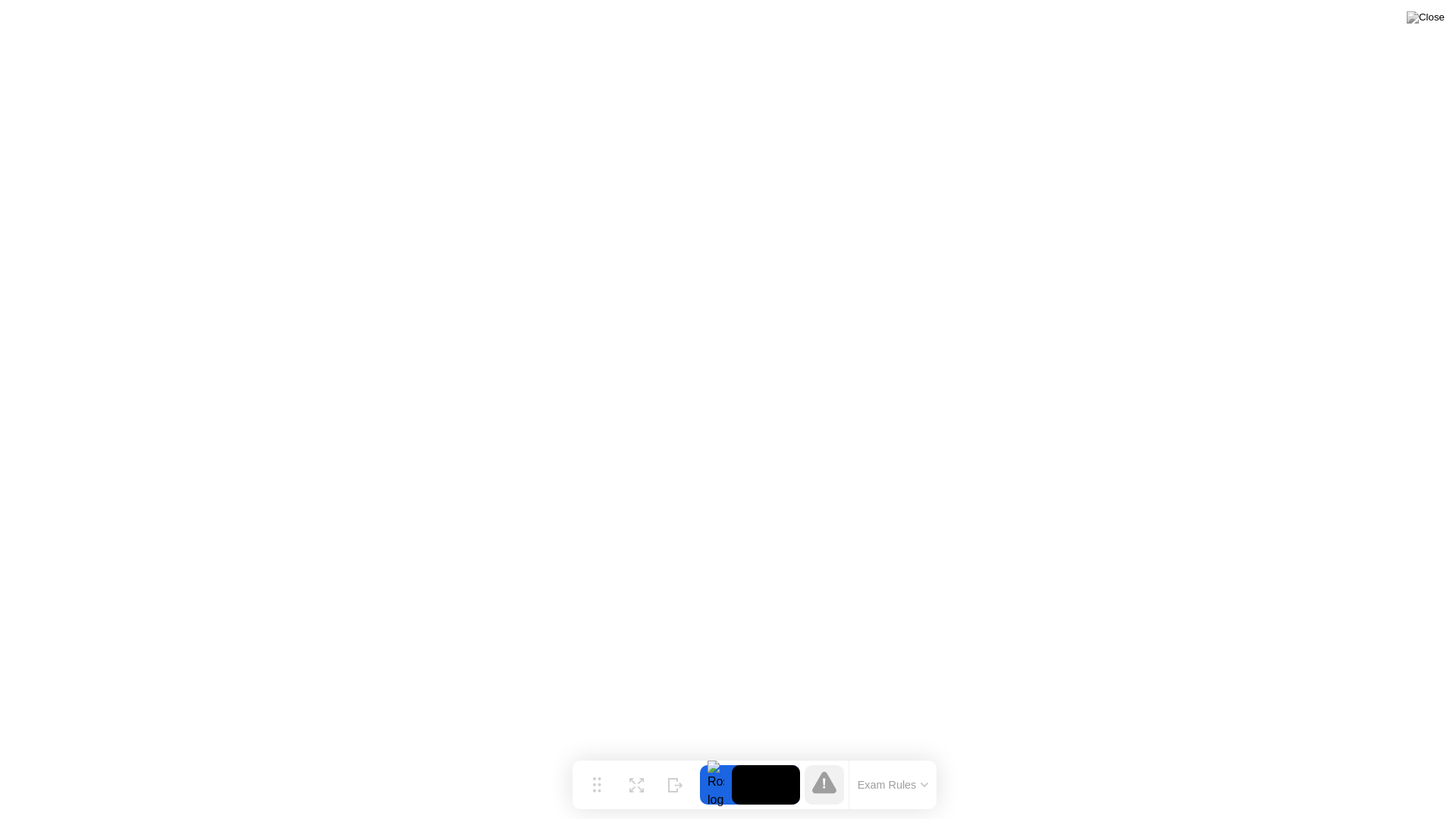
click at [912, 764] on button "Exam Rules" at bounding box center [893, 784] width 81 height 14
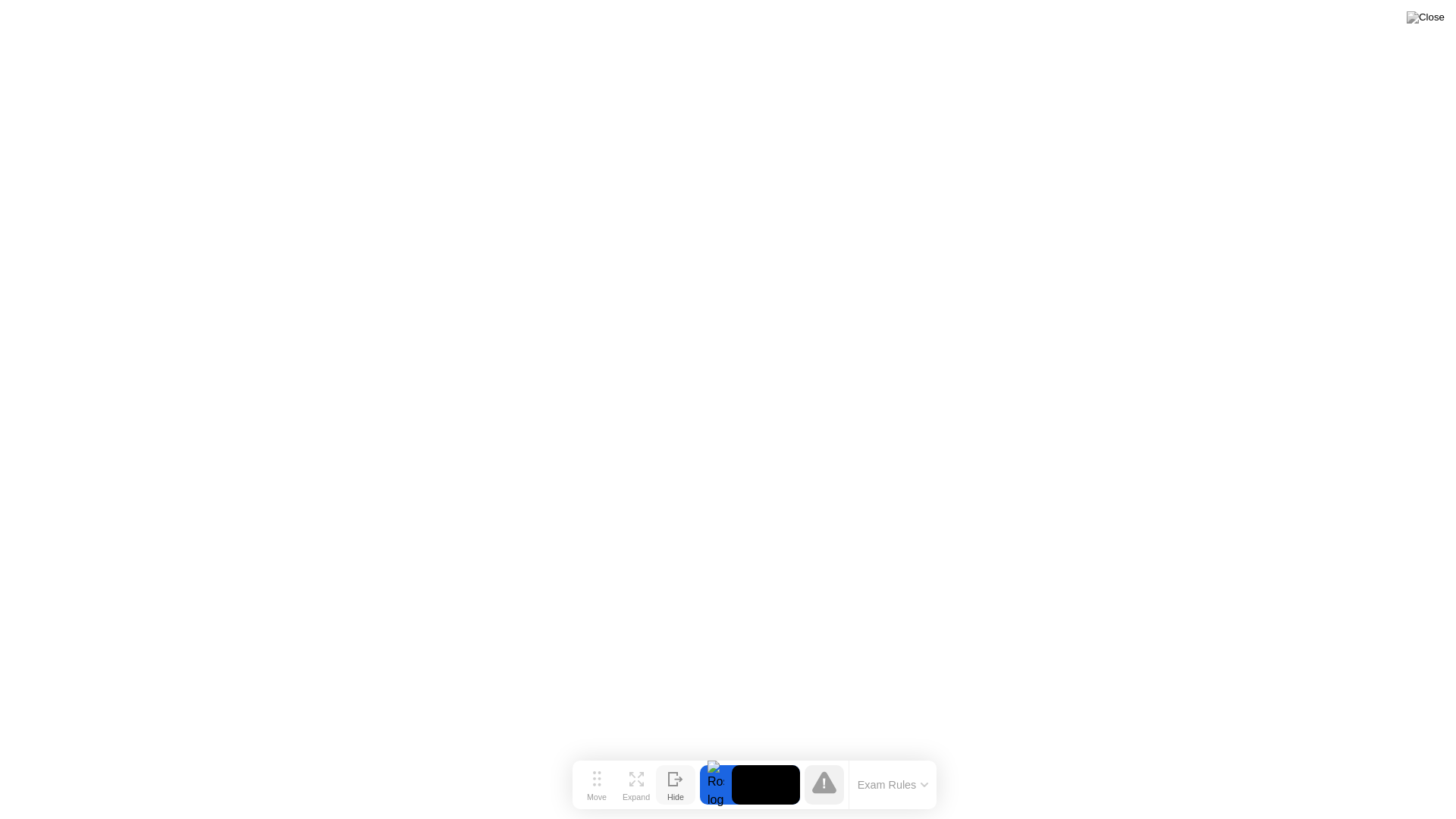
click at [689, 764] on button "Hide" at bounding box center [675, 784] width 39 height 39
click at [1425, 764] on div at bounding box center [1440, 794] width 32 height 39
click at [1384, 764] on button "Show" at bounding box center [1395, 794] width 39 height 39
click at [699, 764] on div "Move Expand Hide Exam Rules" at bounding box center [728, 794] width 364 height 48
drag, startPoint x: 700, startPoint y: 791, endPoint x: 723, endPoint y: 789, distance: 23.1
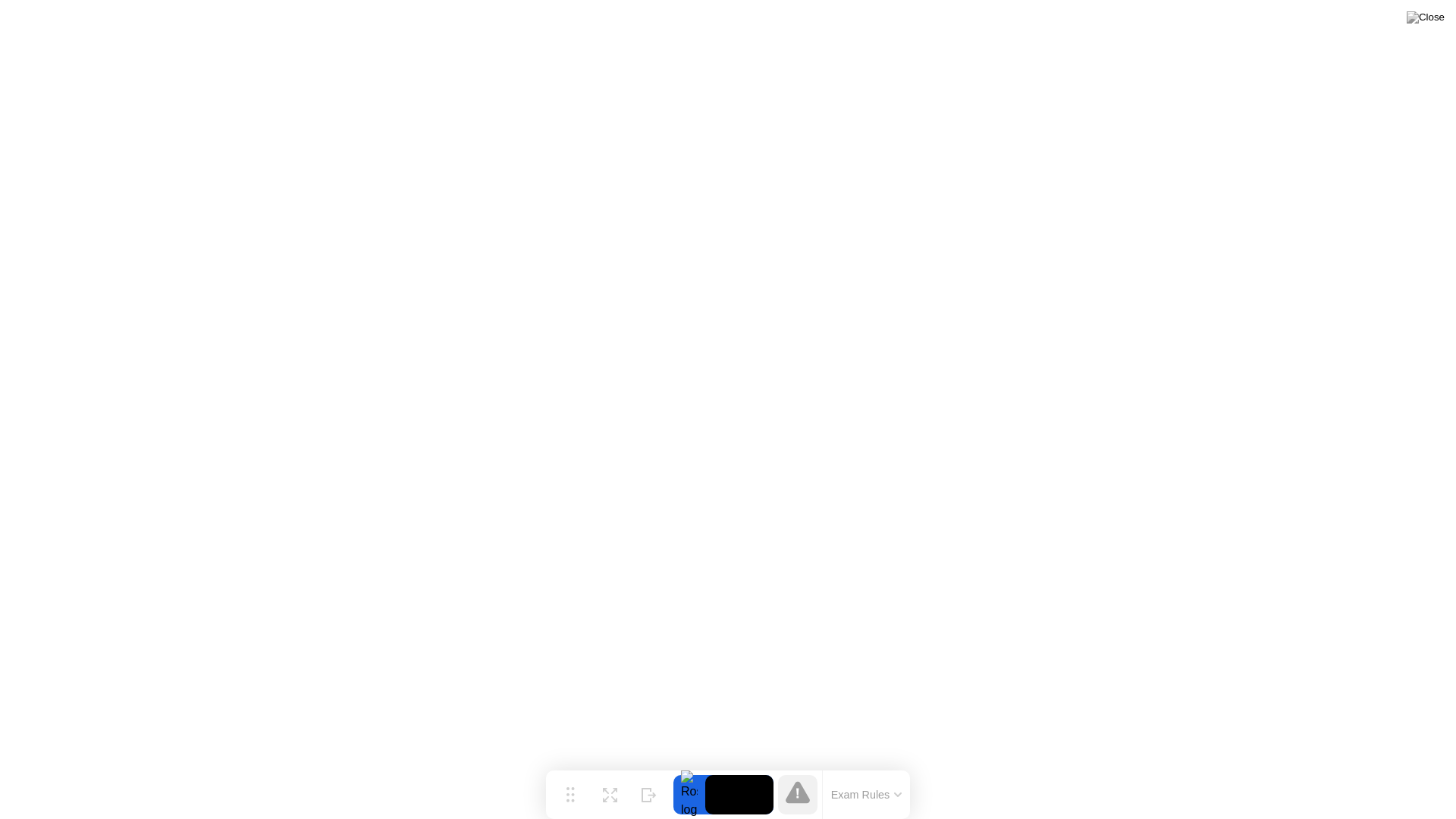
click at [723, 764] on div at bounding box center [723, 794] width 100 height 39
click at [728, 764] on video at bounding box center [739, 794] width 68 height 39
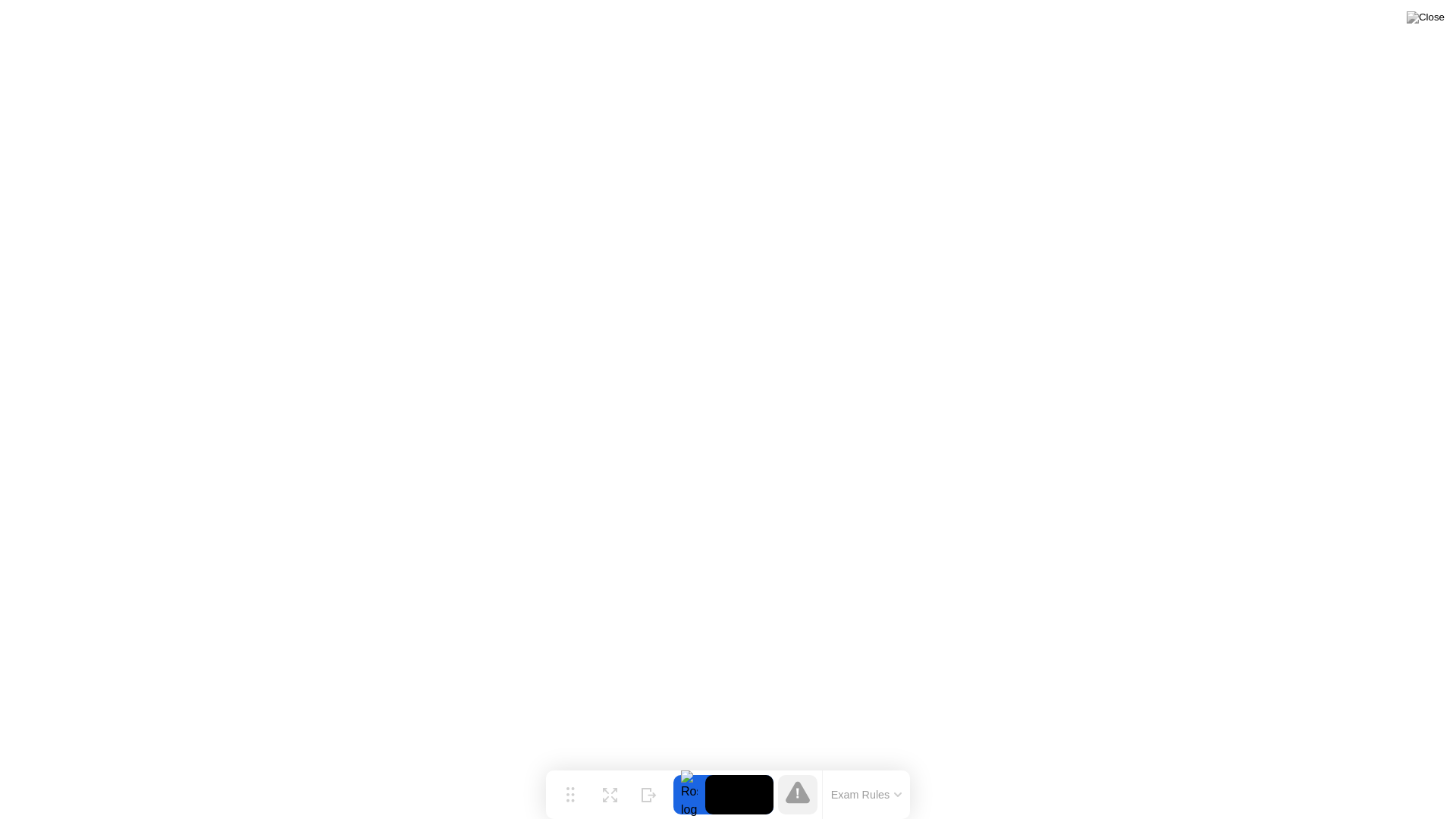
click at [728, 764] on video at bounding box center [739, 794] width 68 height 39
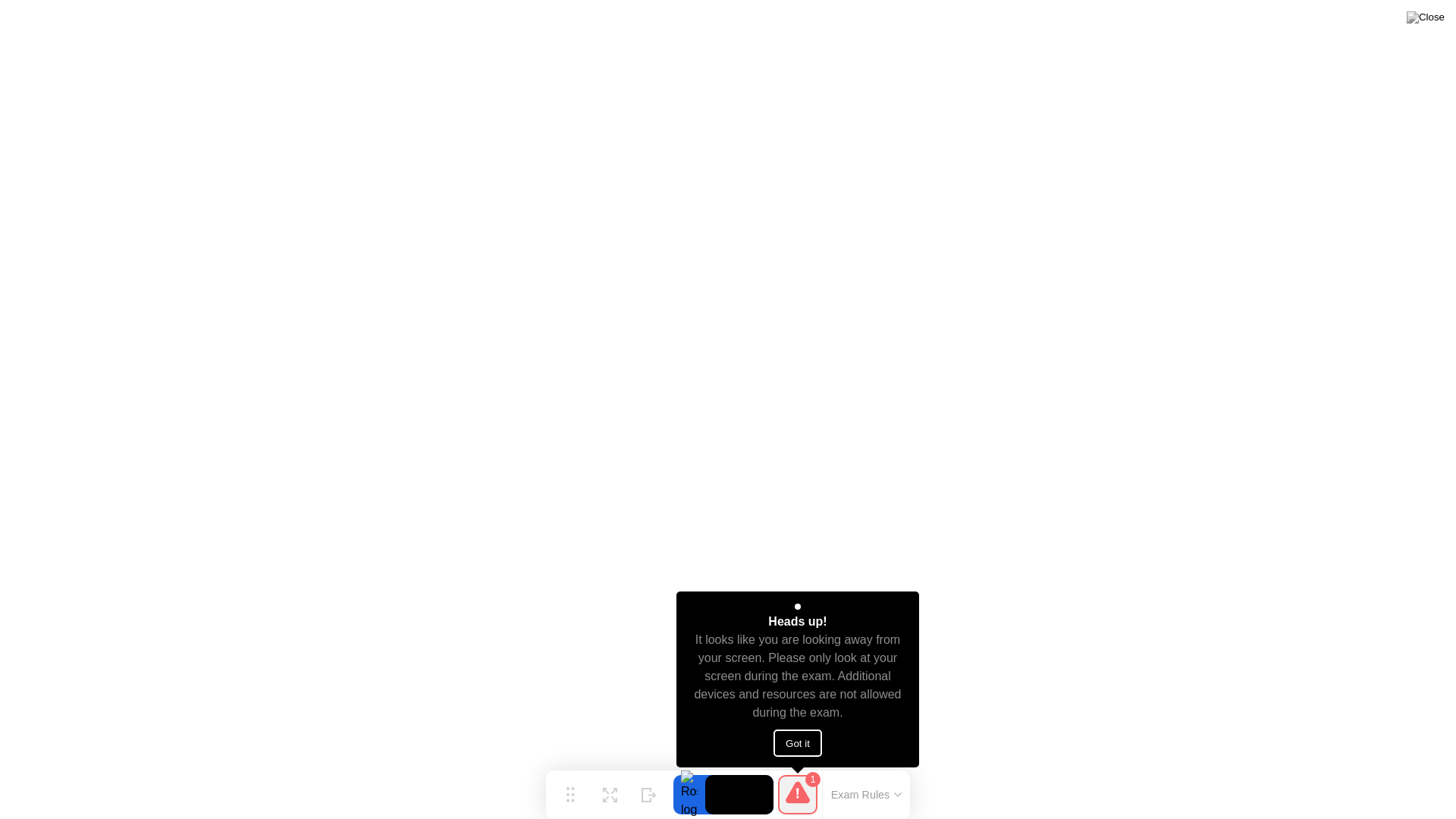
click at [785, 742] on button "Got it" at bounding box center [797, 743] width 48 height 27
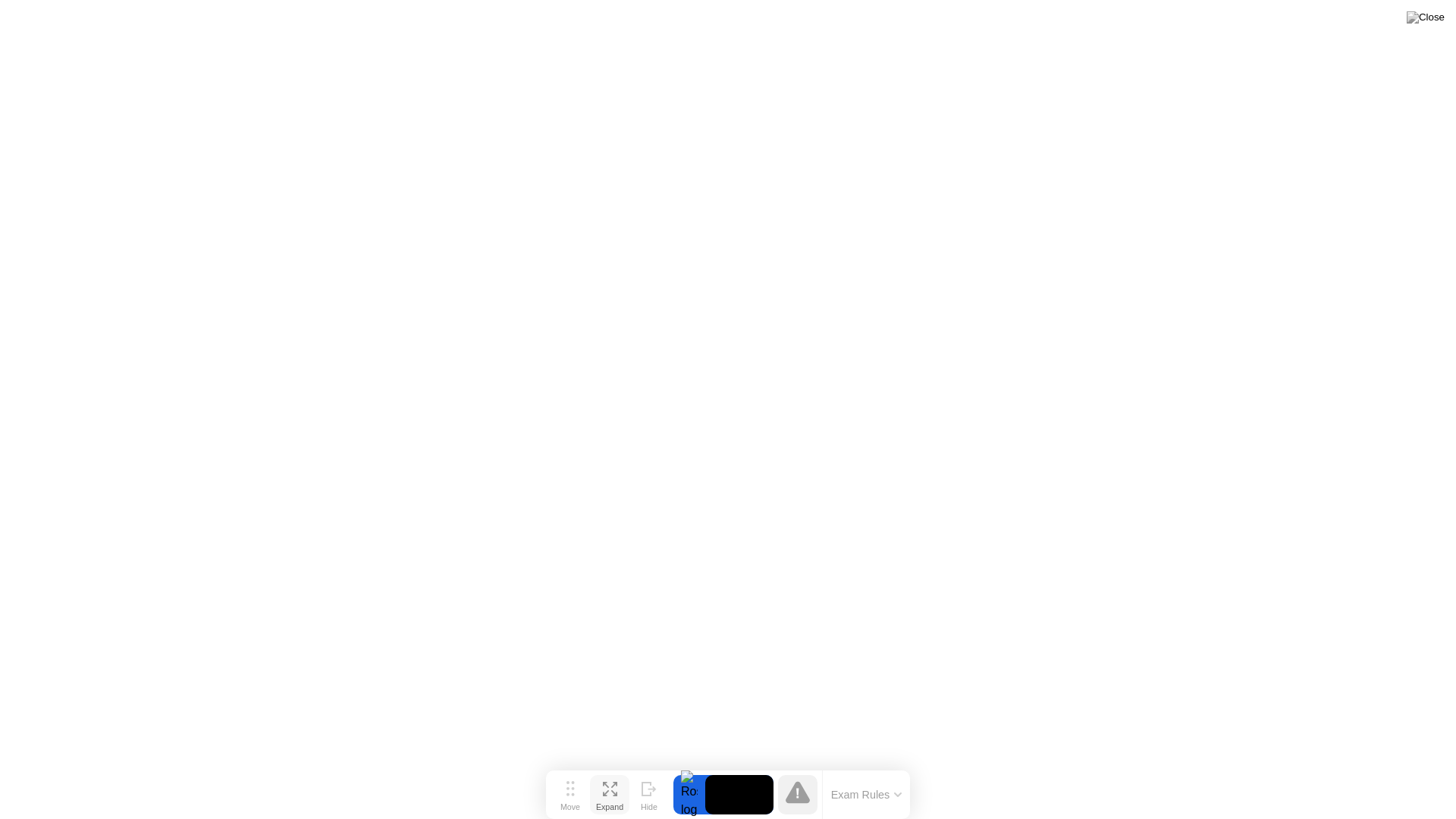
click at [598, 764] on div "Expand" at bounding box center [610, 806] width 27 height 9
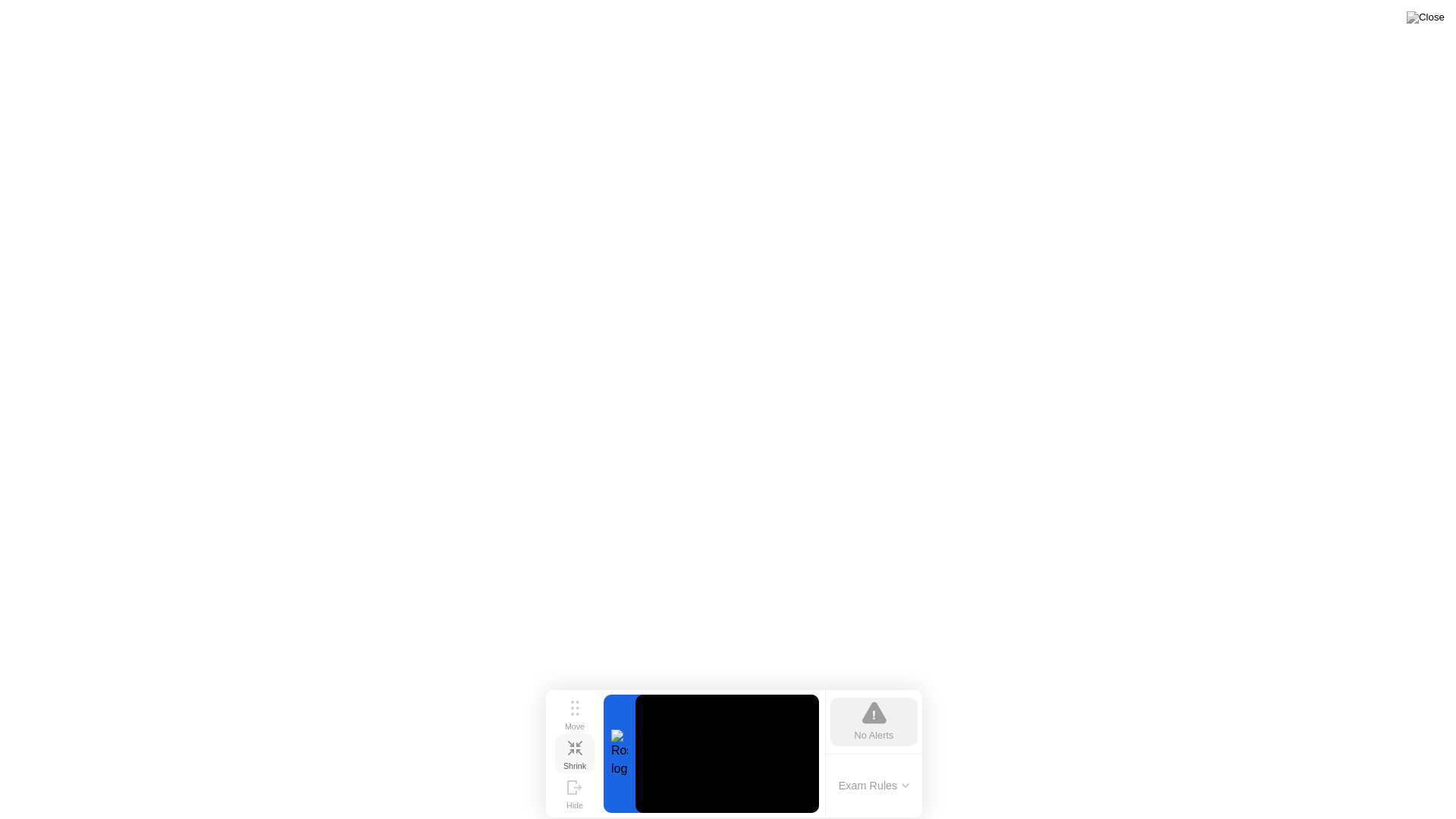
click at [570, 764] on div "Shrink" at bounding box center [574, 766] width 23 height 9
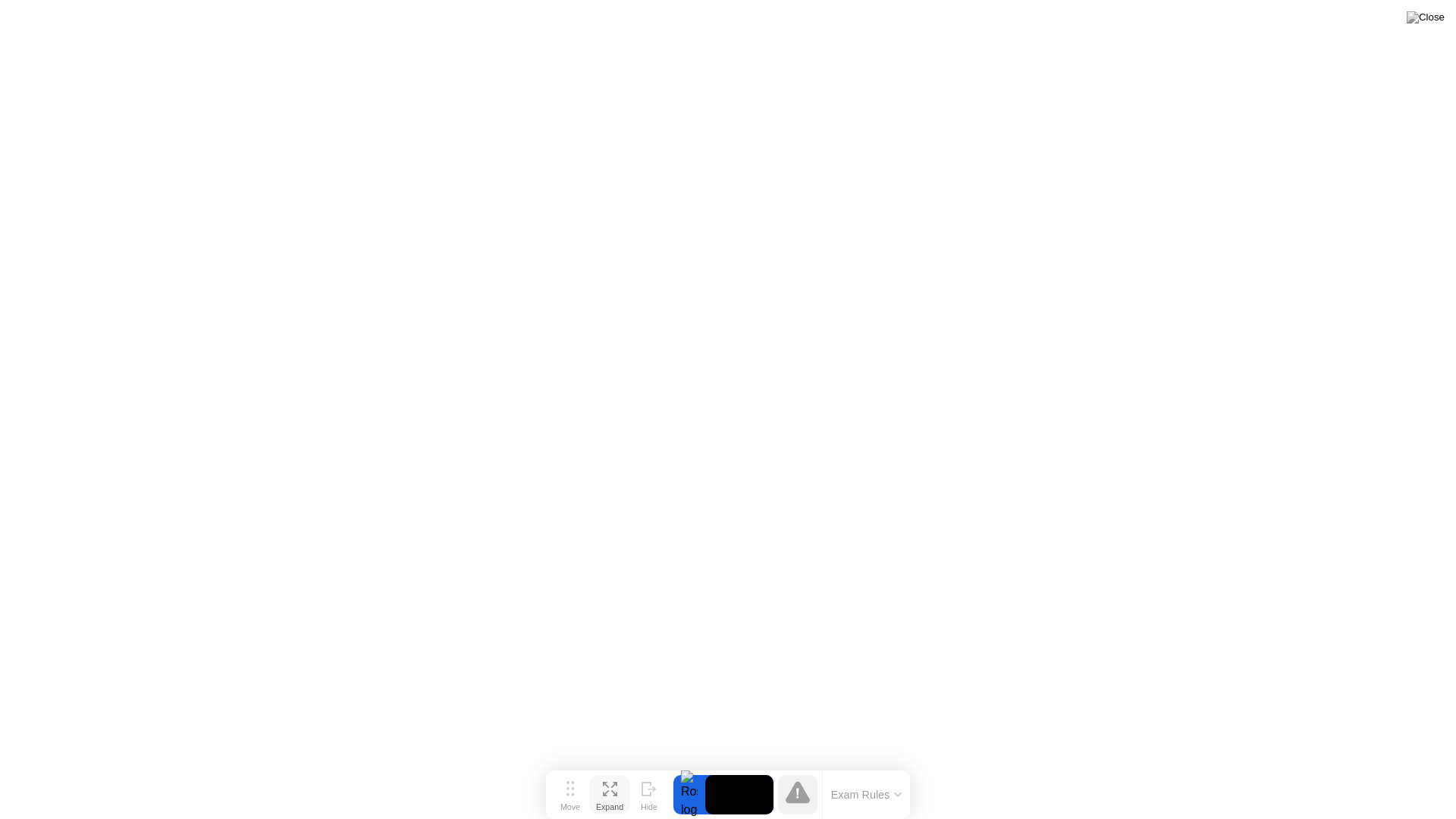
click at [611, 764] on div "Expand" at bounding box center [610, 806] width 27 height 9
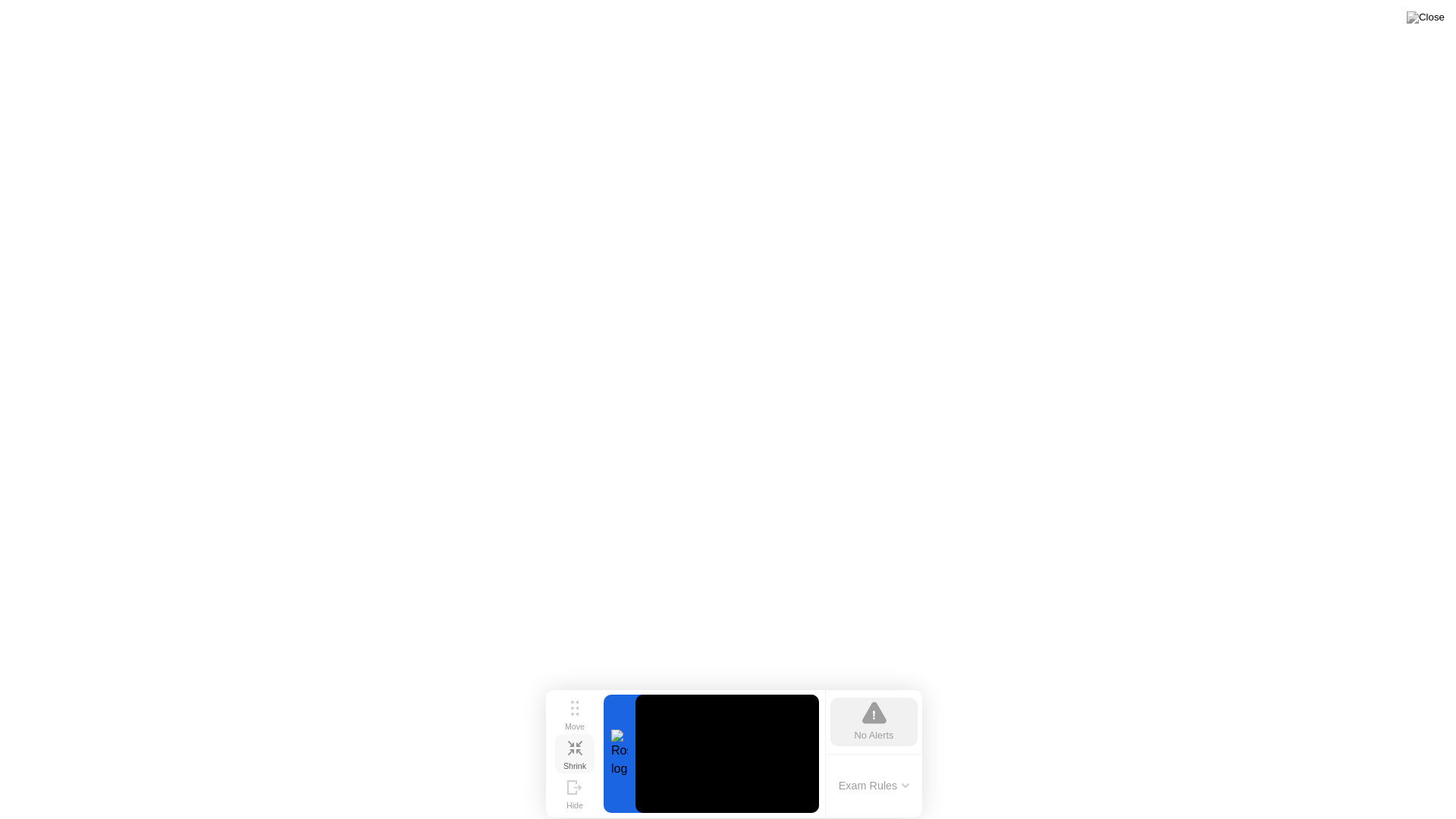
click at [578, 761] on div "Shrink" at bounding box center [574, 766] width 23 height 9
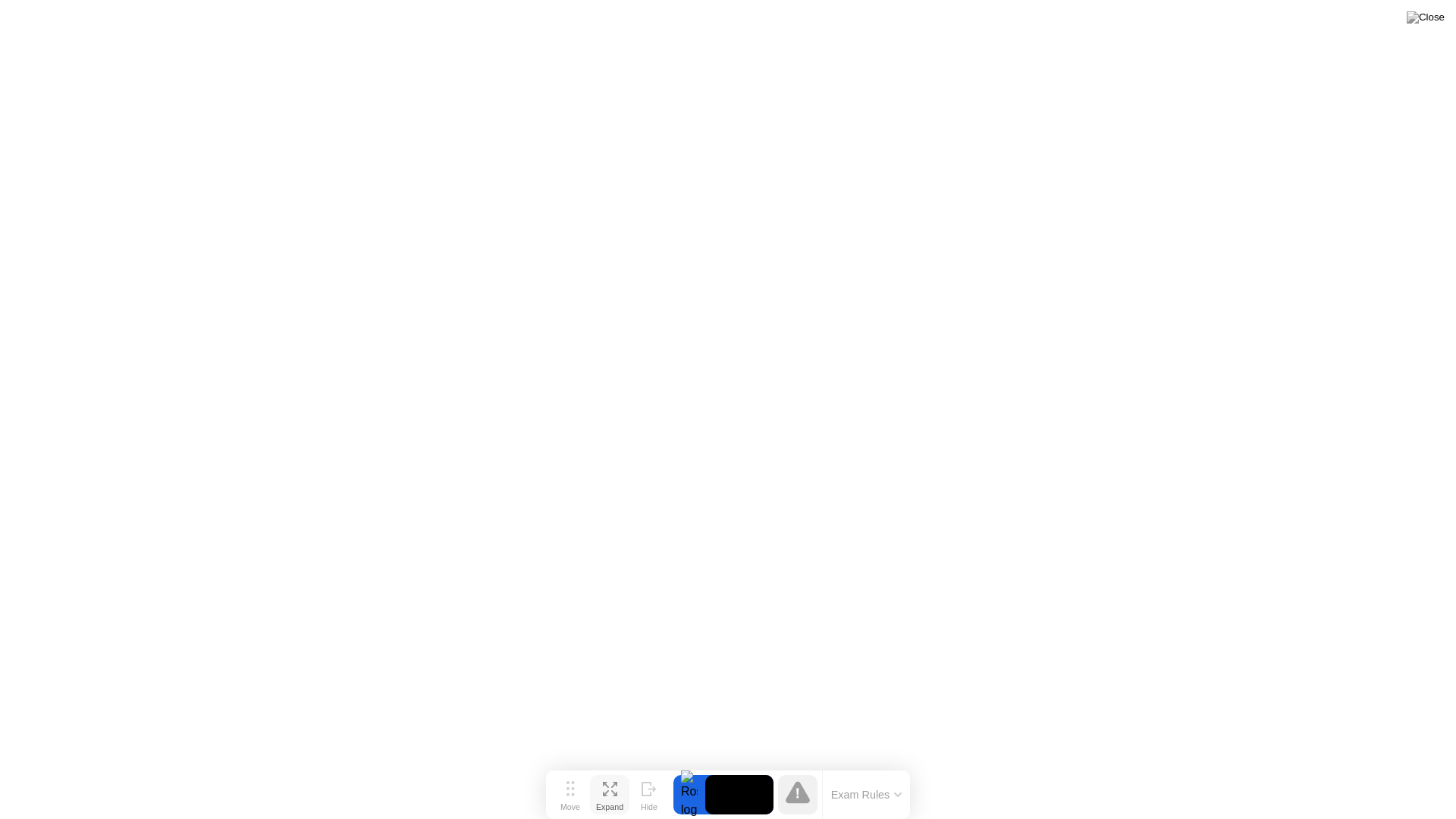
click at [612, 764] on icon at bounding box center [614, 793] width 6 height 6
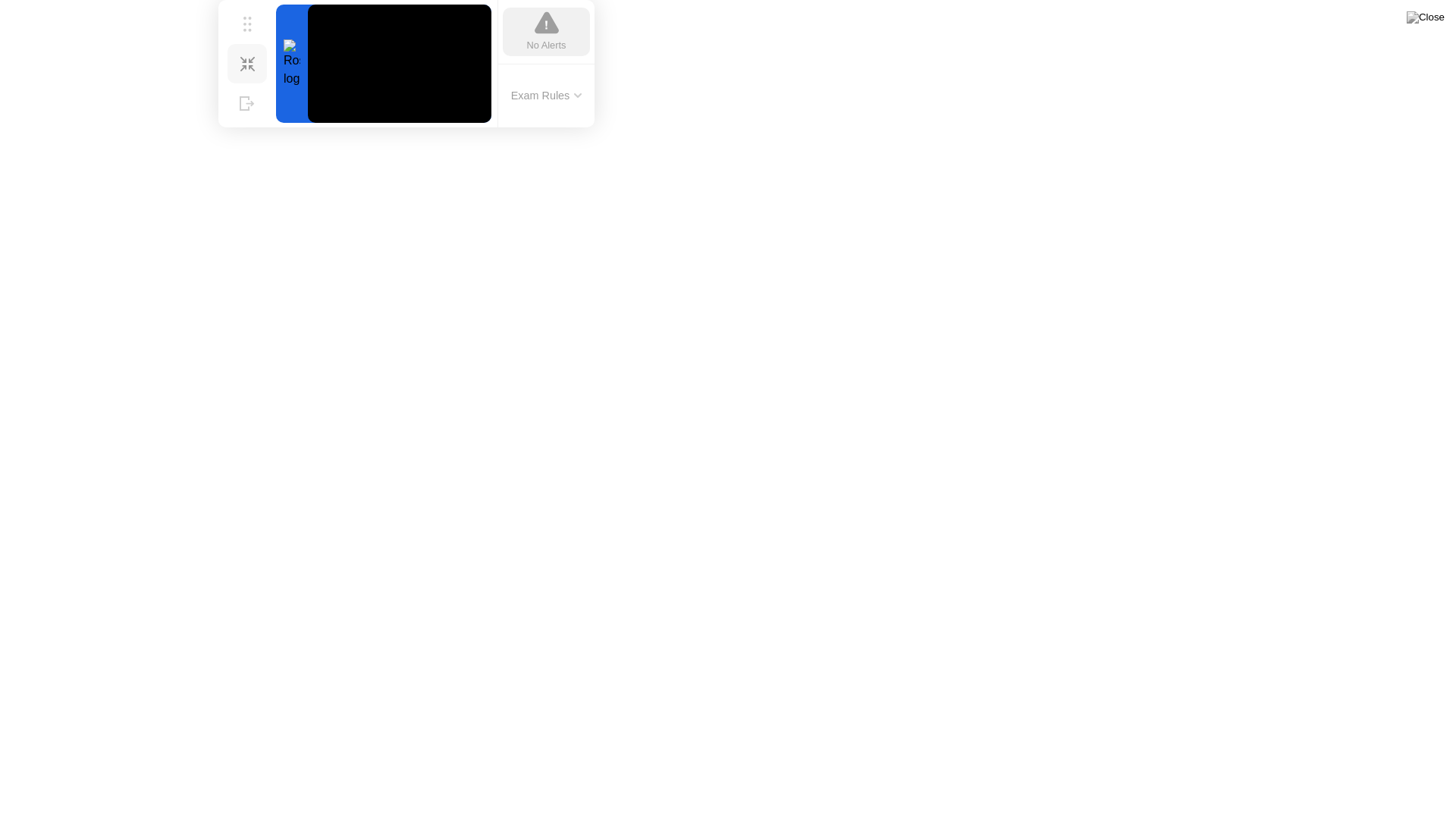
drag, startPoint x: 580, startPoint y: 710, endPoint x: 253, endPoint y: 0, distance: 781.7
click at [253, 0] on div "Move Shrink Hide No Alerts Exam Rules" at bounding box center [406, 64] width 376 height 127
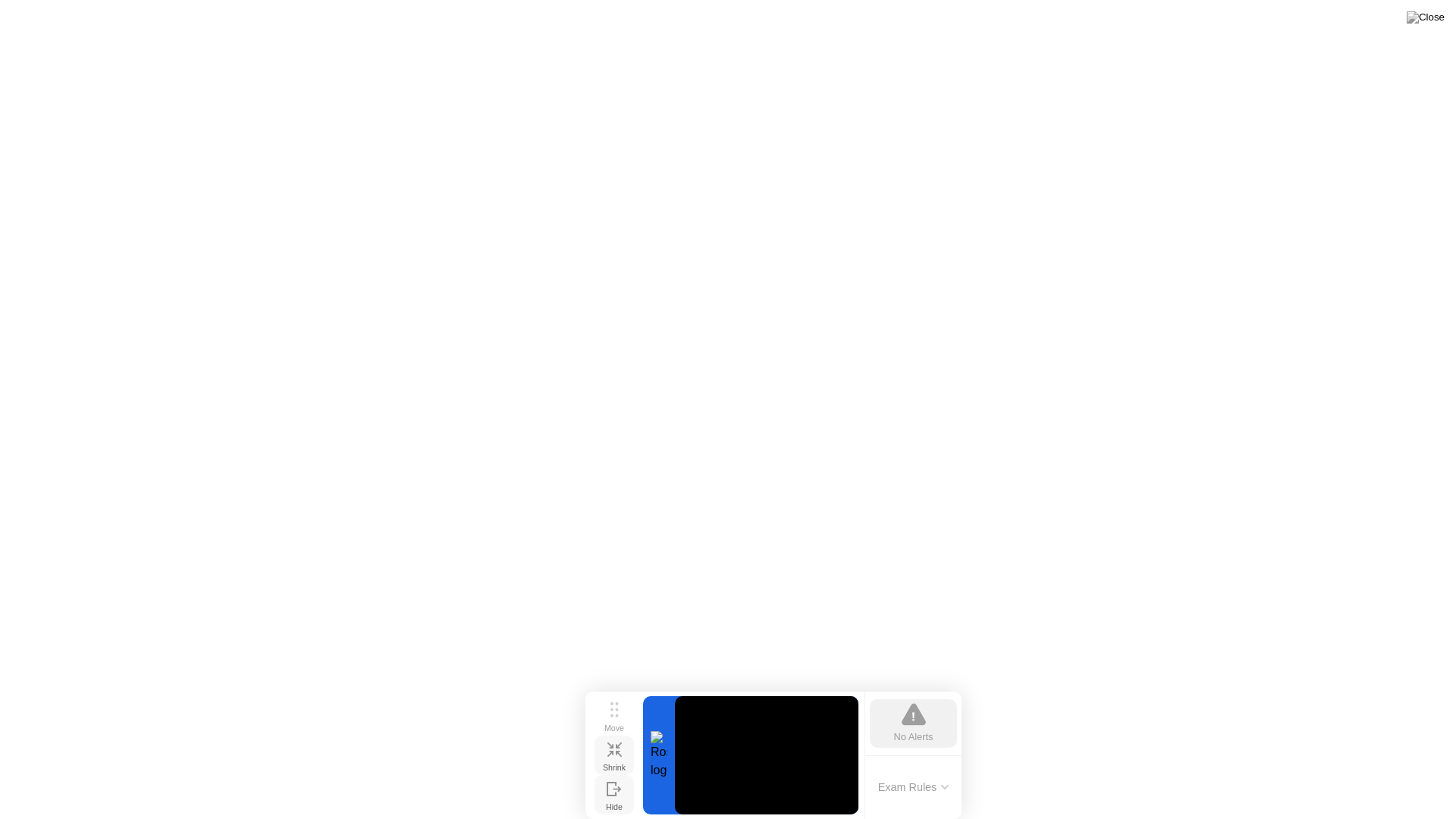
drag, startPoint x: 253, startPoint y: 26, endPoint x: 620, endPoint y: 783, distance: 841.3
click at [620, 764] on div "Move Shrink Hide" at bounding box center [614, 755] width 48 height 118
click at [618, 763] on div "Shrink" at bounding box center [614, 767] width 23 height 9
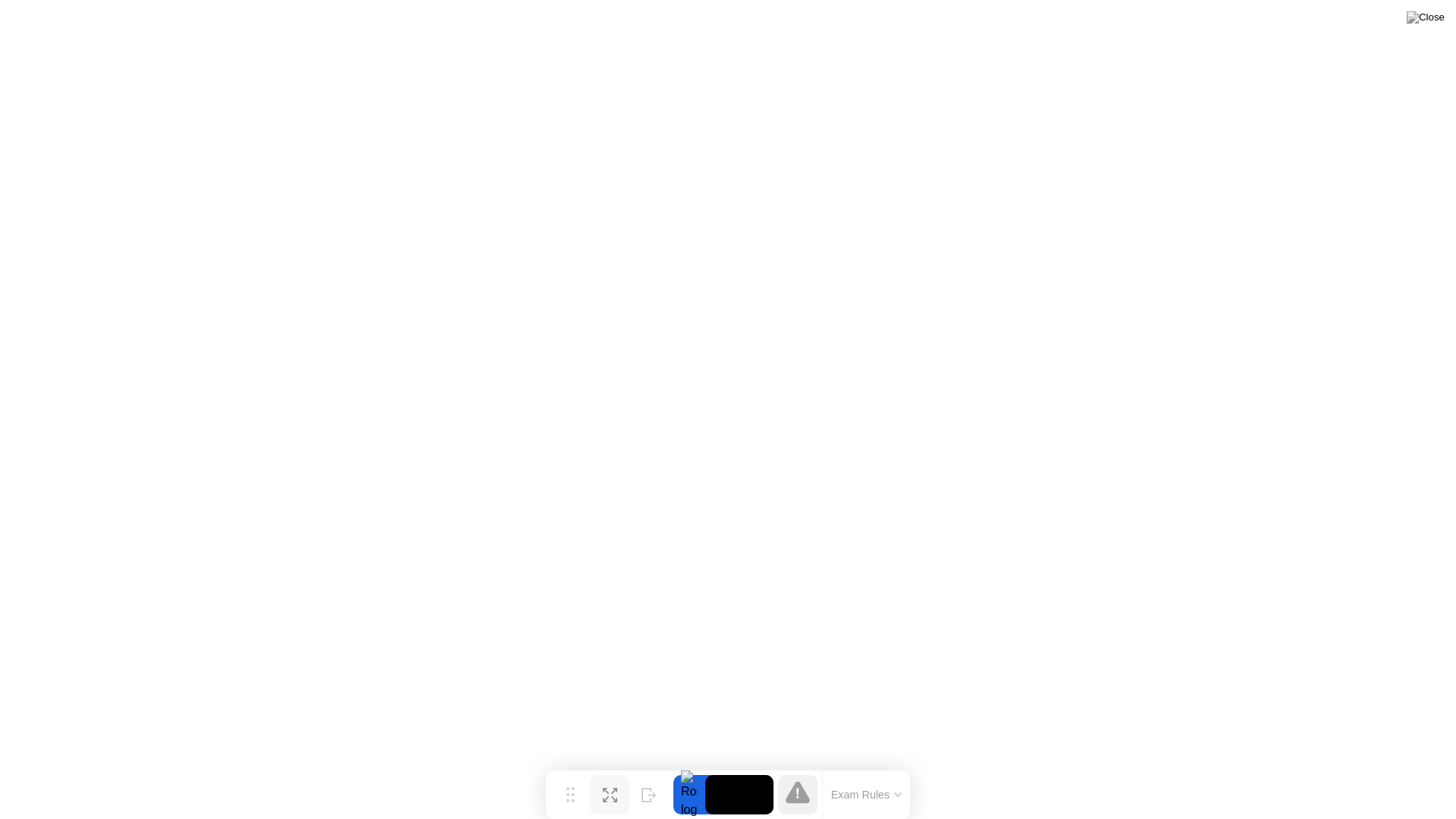
click at [618, 764] on div "Expand" at bounding box center [610, 806] width 27 height 9
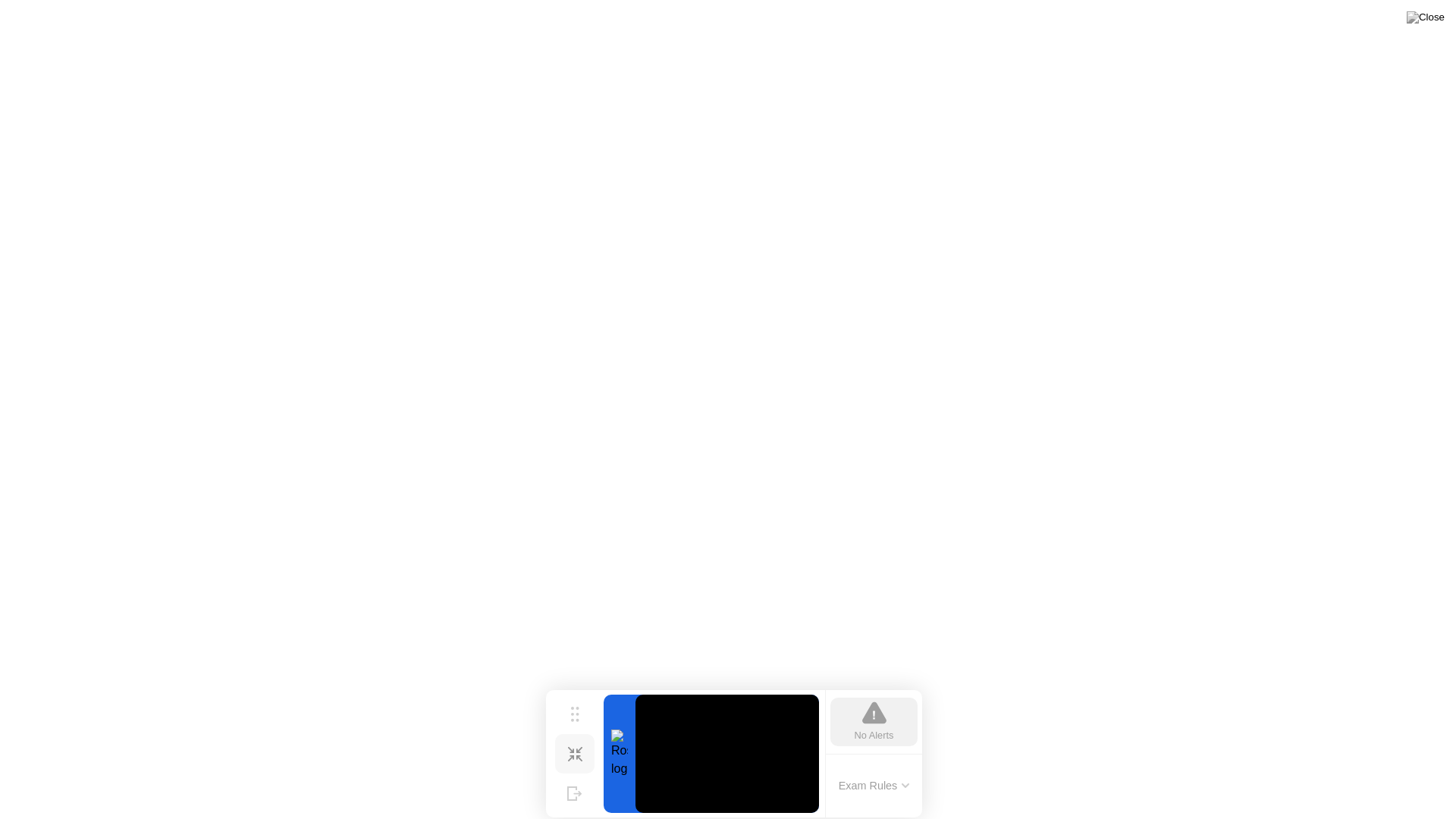
click at [563, 764] on div "Shrink" at bounding box center [574, 766] width 23 height 9
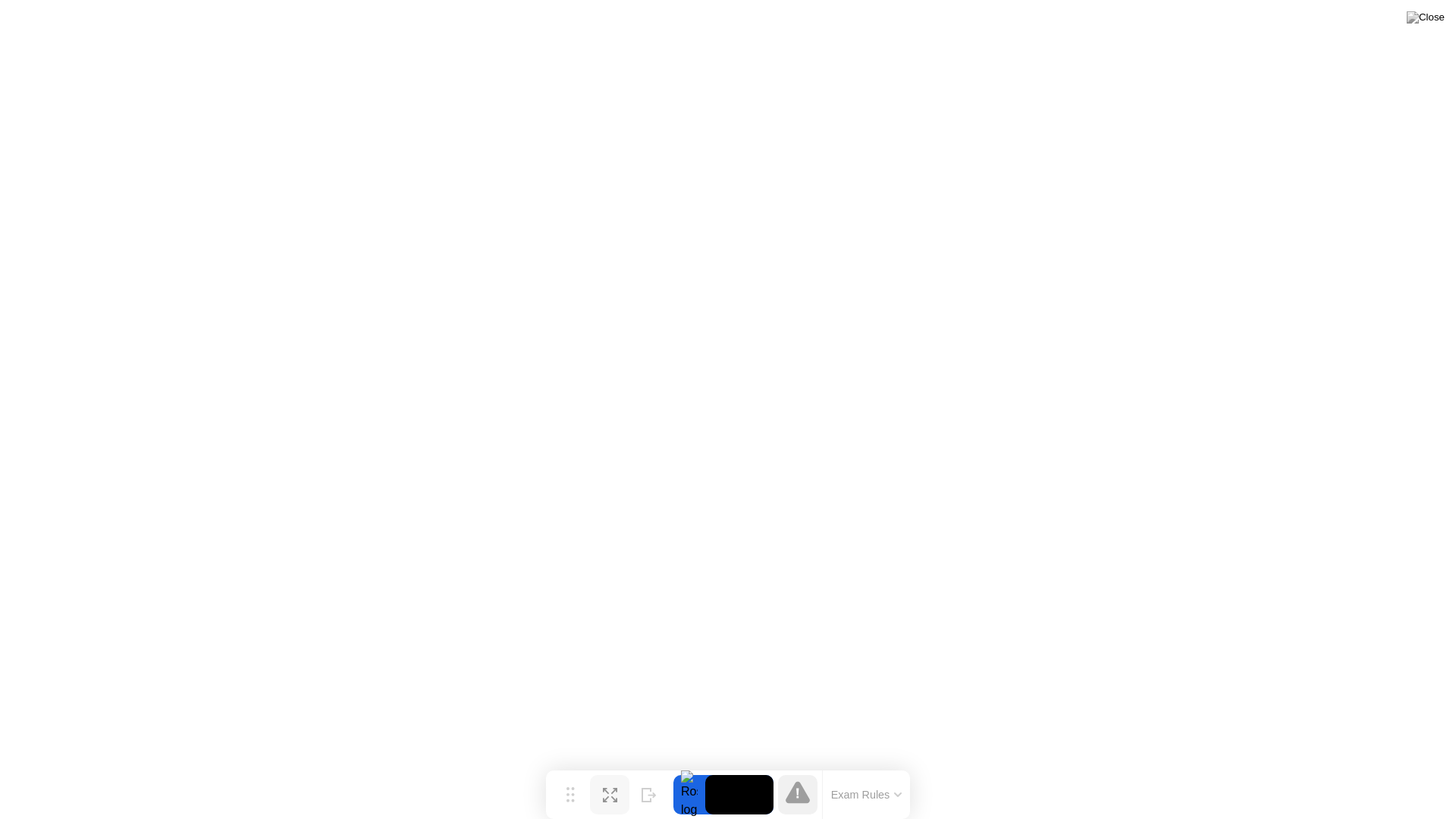
click at [603, 764] on icon at bounding box center [610, 794] width 14 height 14
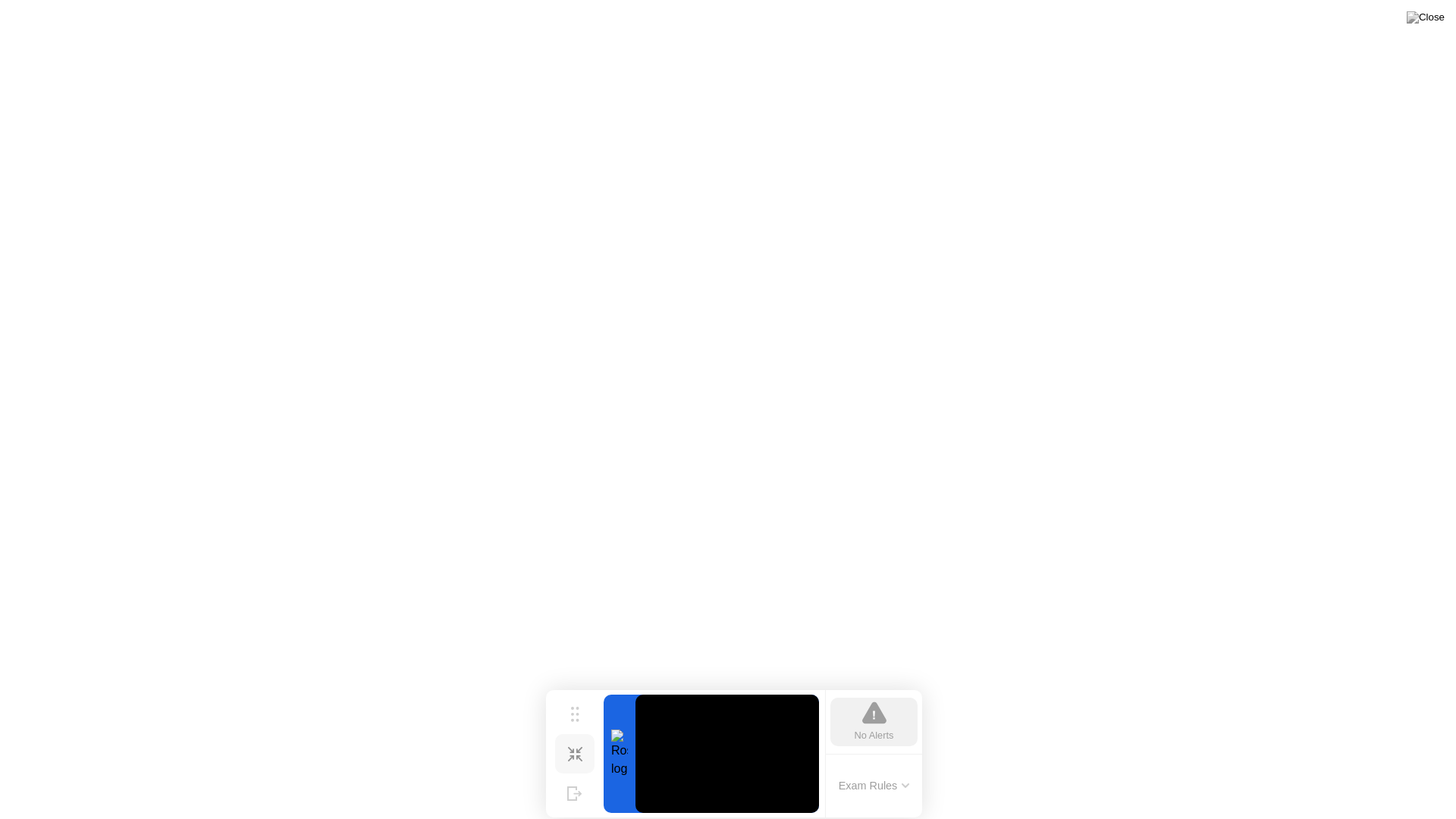
click at [580, 761] on div "Shrink" at bounding box center [574, 766] width 23 height 9
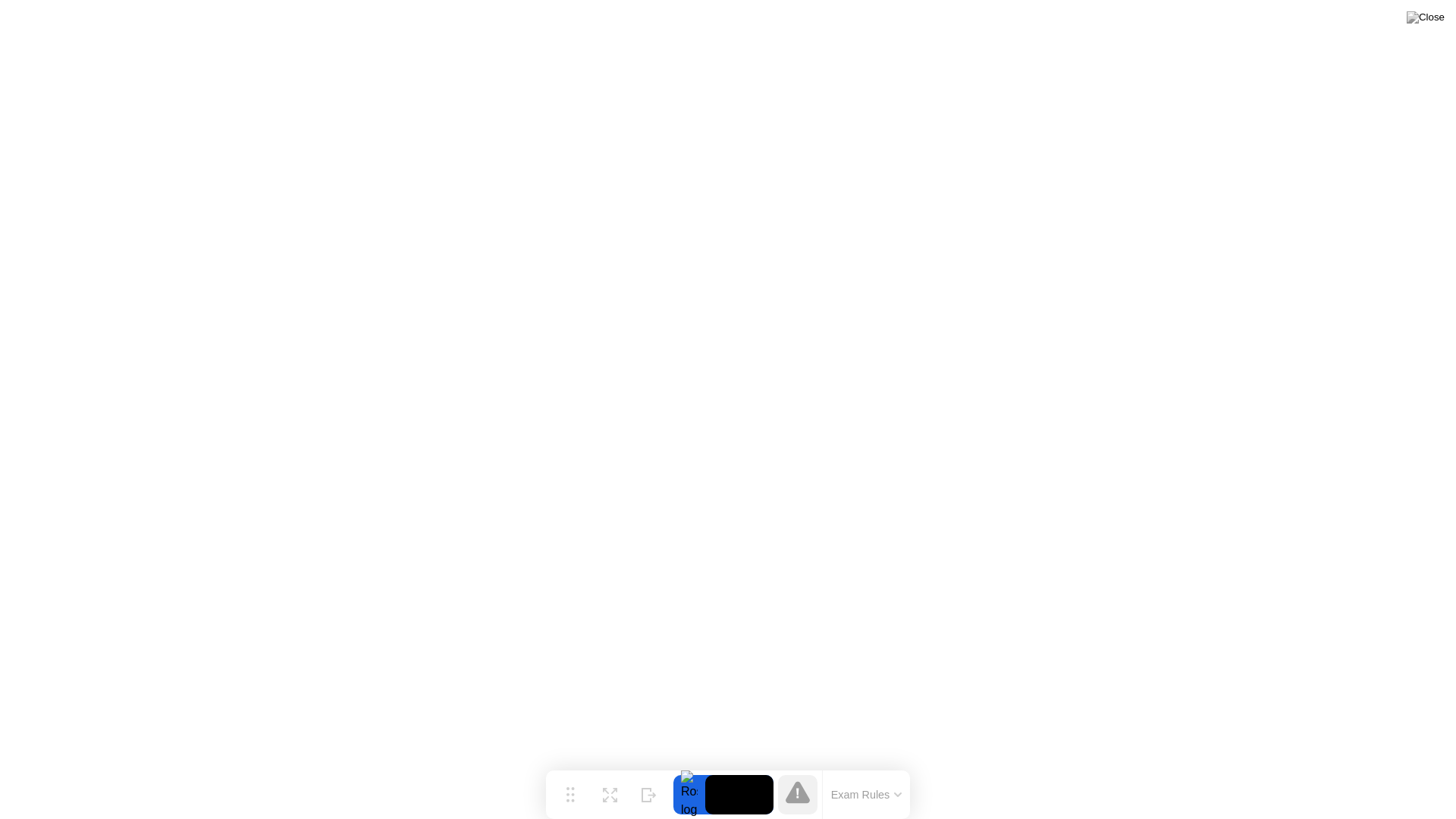
click at [788, 764] on div "Exam Rules" at bounding box center [841, 794] width 137 height 48
click at [792, 764] on icon at bounding box center [797, 792] width 25 height 22
click at [641, 764] on div "Hide" at bounding box center [650, 806] width 17 height 9
click at [1382, 764] on button "Show" at bounding box center [1395, 794] width 39 height 39
click at [871, 764] on button "Exam Rules" at bounding box center [867, 794] width 81 height 14
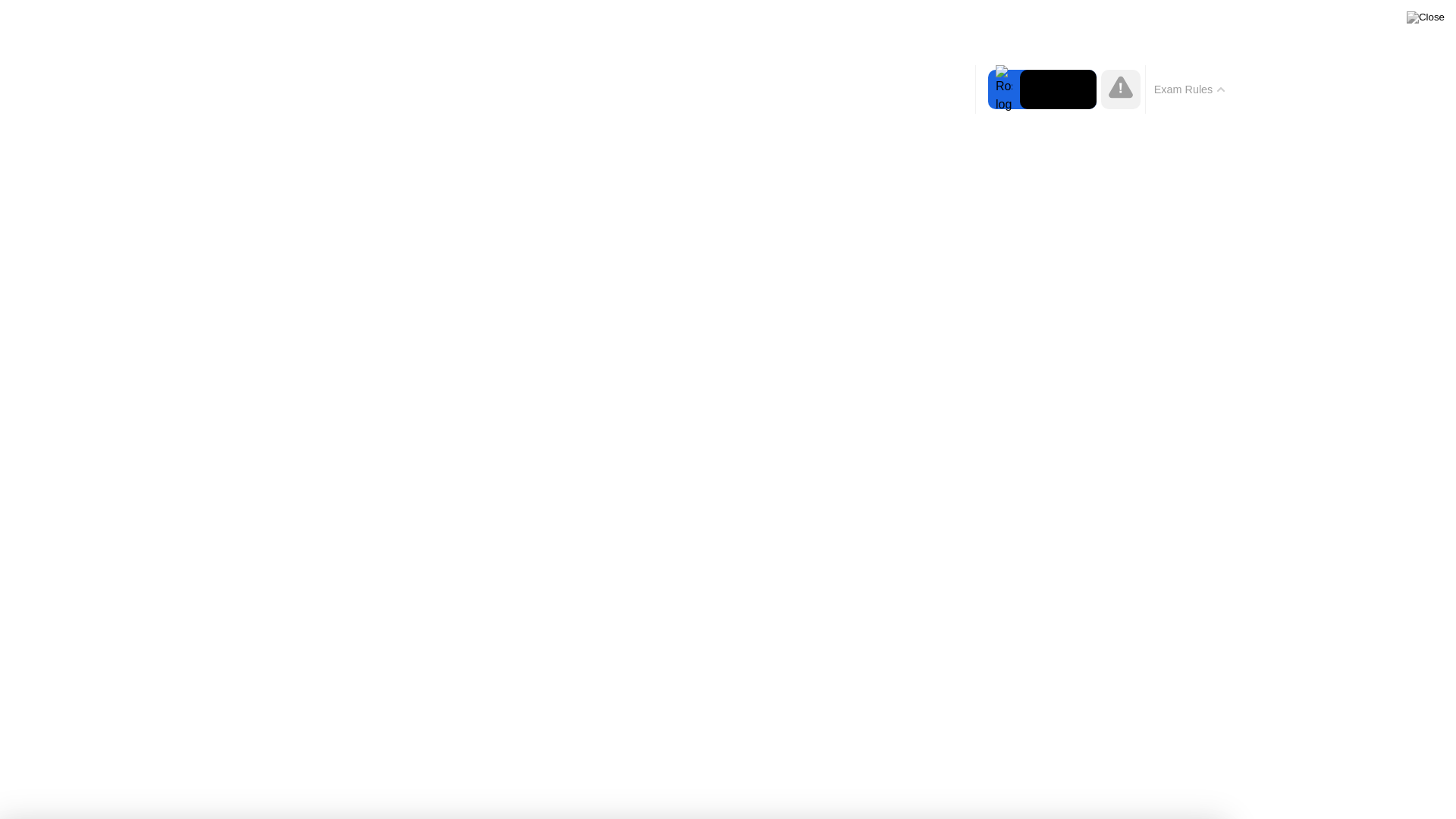
drag, startPoint x: 390, startPoint y: 320, endPoint x: 492, endPoint y: 325, distance: 102.1
drag, startPoint x: 366, startPoint y: 387, endPoint x: 393, endPoint y: 460, distance: 77.8
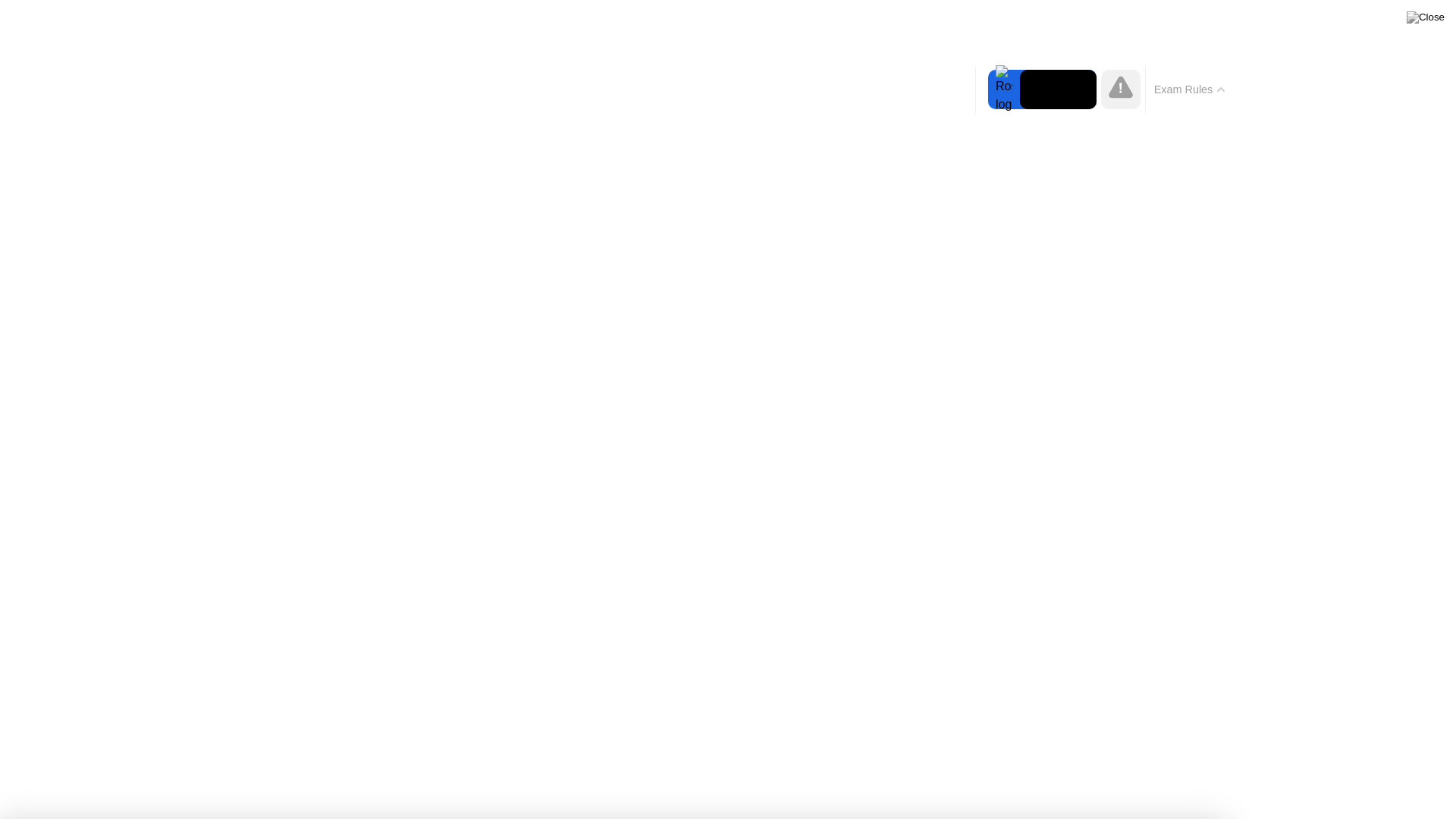
drag, startPoint x: 393, startPoint y: 460, endPoint x: 457, endPoint y: 477, distance: 66.2
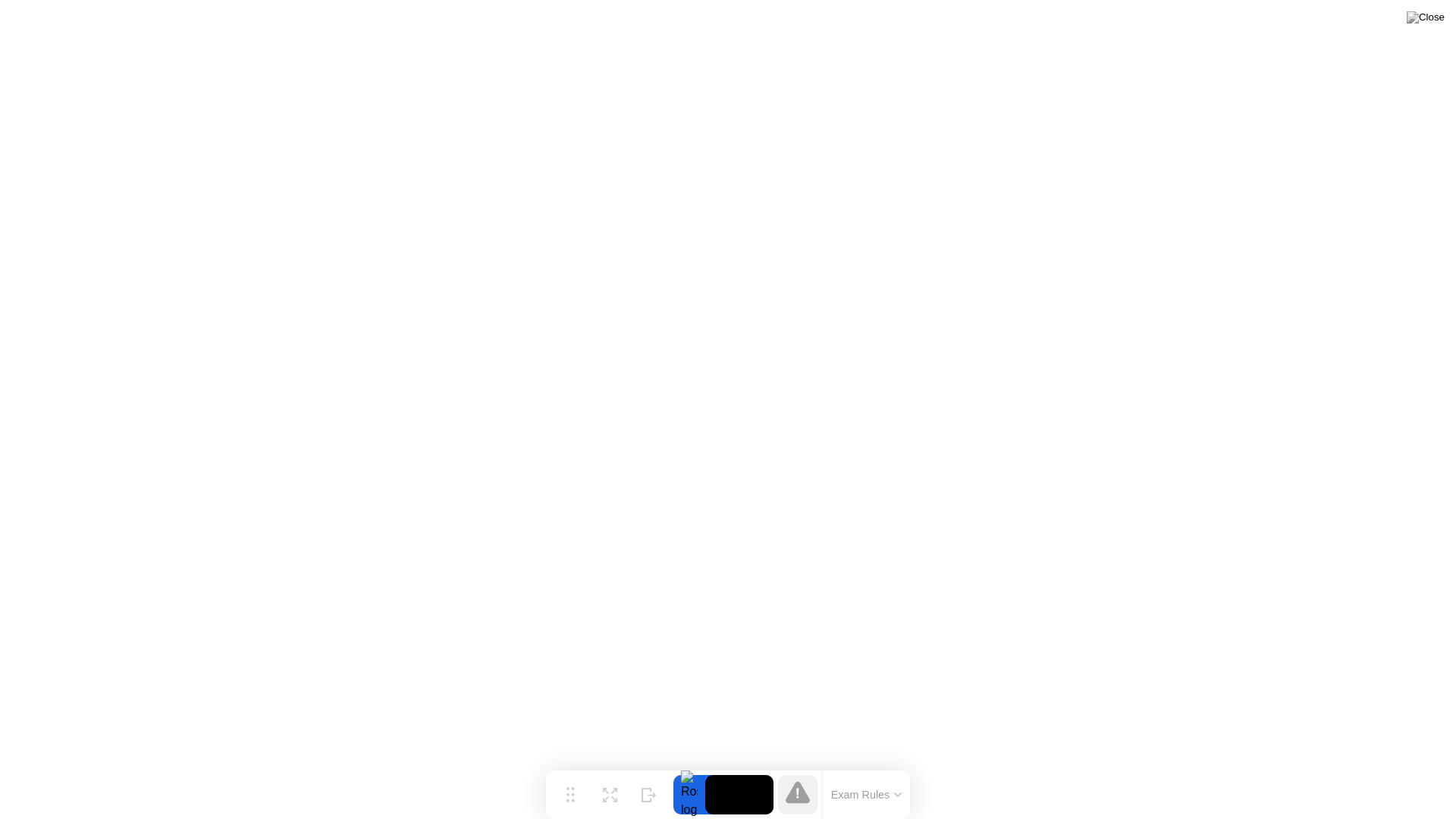
click at [792, 764] on div at bounding box center [797, 794] width 39 height 39
drag, startPoint x: 1424, startPoint y: 32, endPoint x: 686, endPoint y: 809, distance: 1071.6
click at [686, 764] on body "Move Expand Hide Exam Rules Sorry, Web RTC is not available in your browser exa…" at bounding box center [728, 410] width 1456 height 819
drag, startPoint x: 686, startPoint y: 809, endPoint x: 689, endPoint y: 772, distance: 37.1
click at [689, 764] on div "Move Expand Hide Exam Rules" at bounding box center [728, 794] width 364 height 48
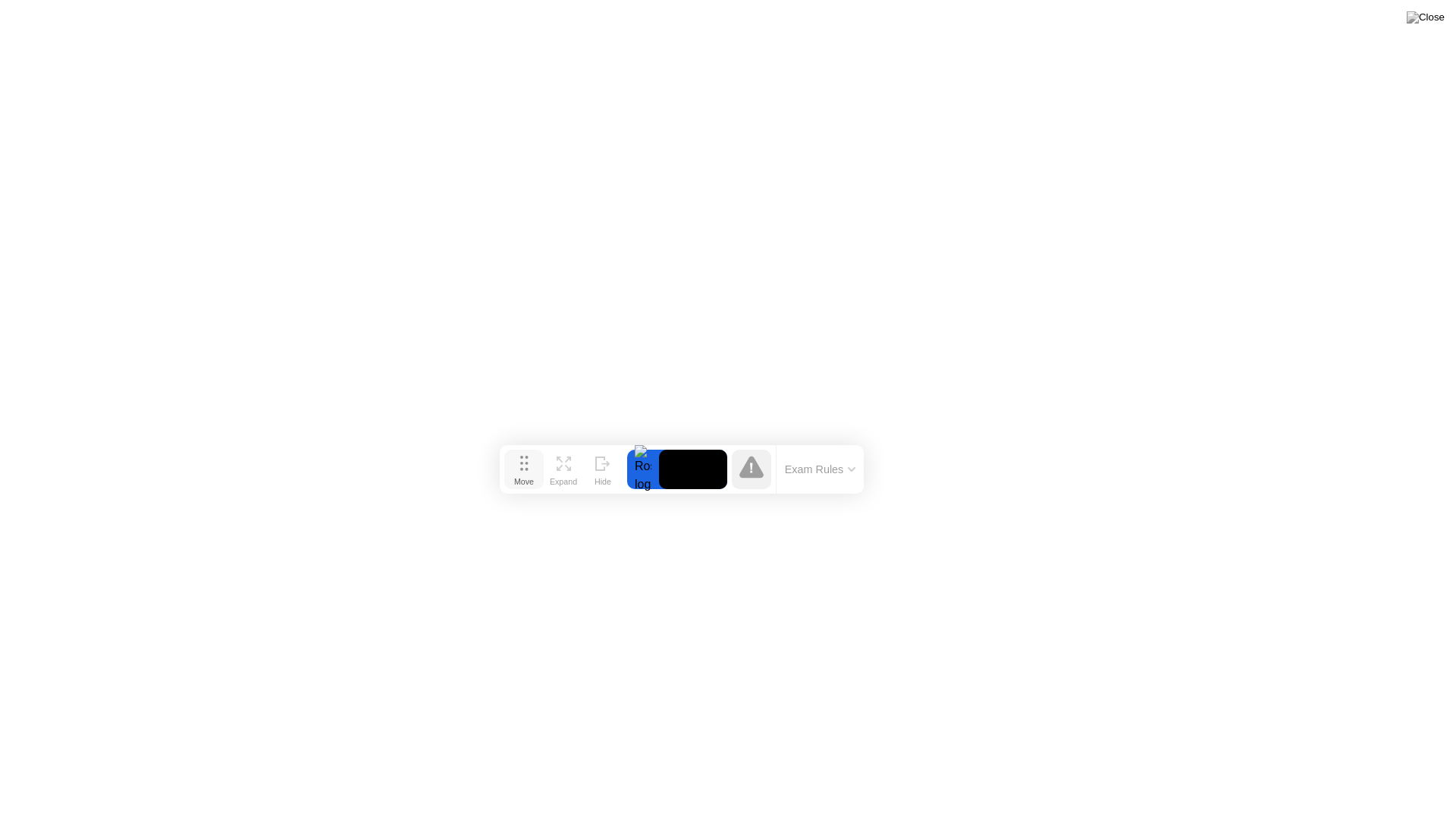
drag, startPoint x: 566, startPoint y: 794, endPoint x: 505, endPoint y: 469, distance: 330.7
click at [520, 469] on circle at bounding box center [522, 470] width 3 height 3
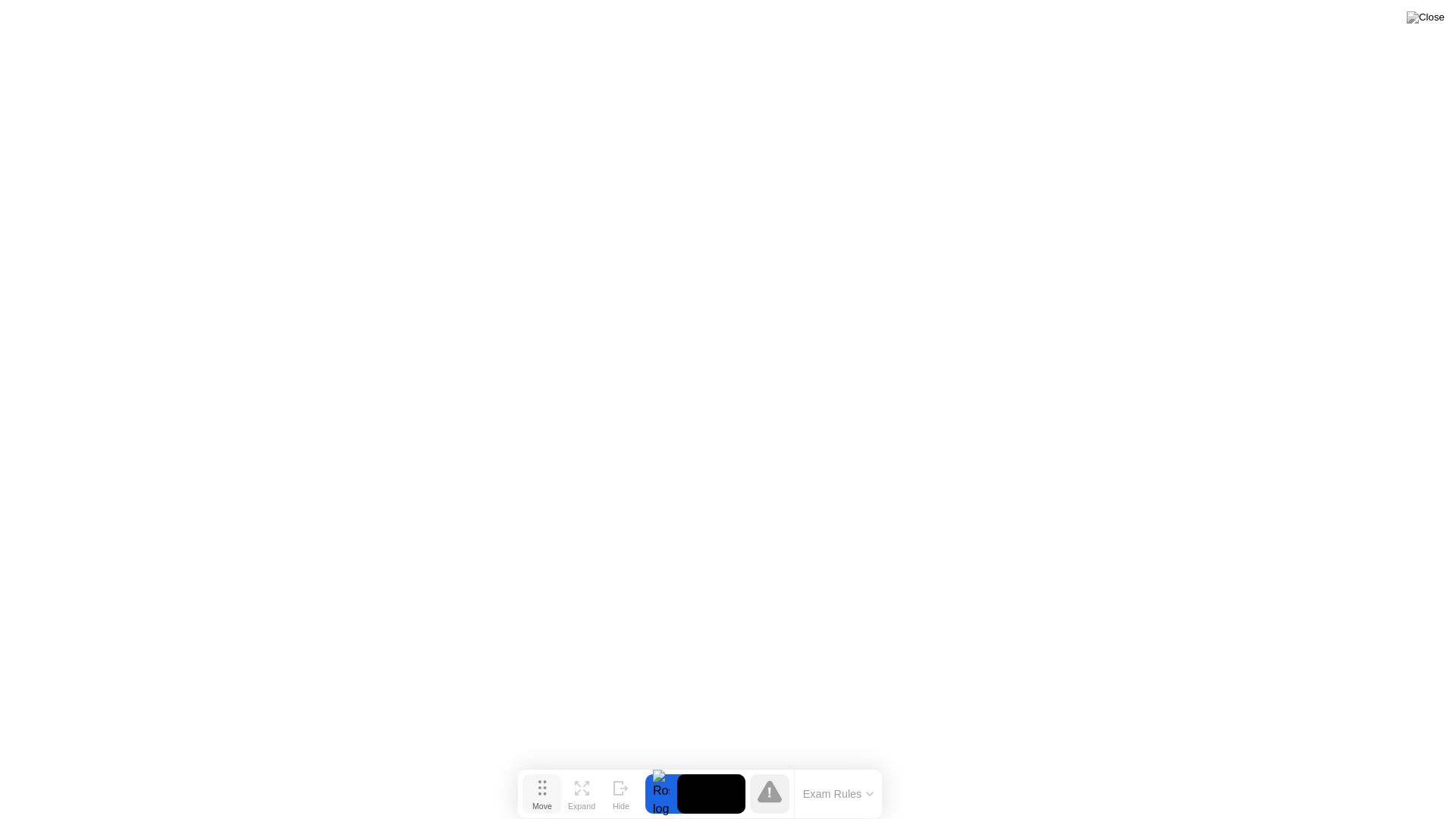
drag, startPoint x: 505, startPoint y: 466, endPoint x: 538, endPoint y: 796, distance: 331.6
click at [538, 764] on icon at bounding box center [543, 788] width 8 height 15
click at [591, 764] on div "Expand" at bounding box center [582, 806] width 27 height 9
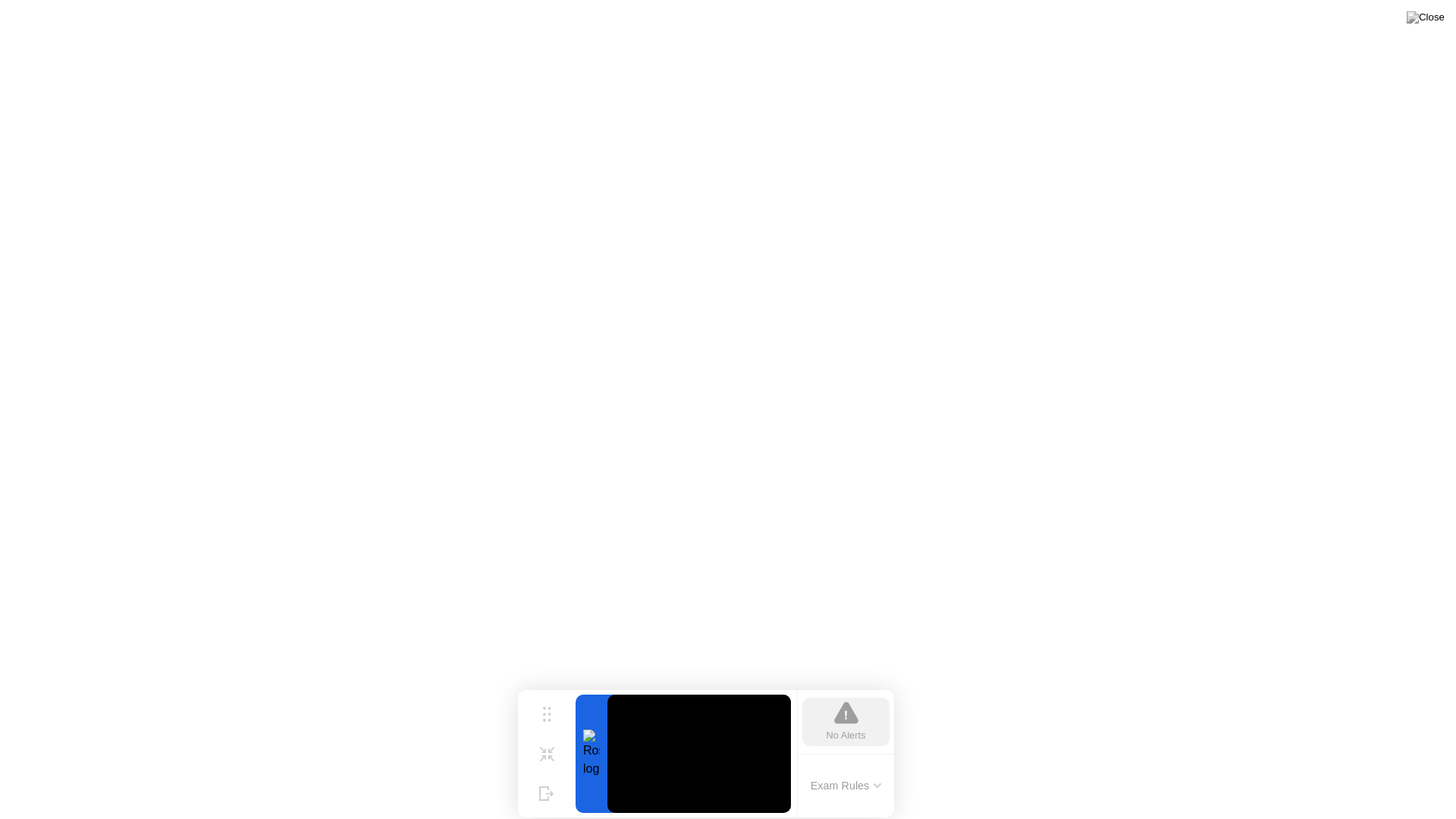
click at [591, 749] on div at bounding box center [592, 753] width 32 height 118
click at [601, 764] on div at bounding box center [592, 753] width 32 height 118
click at [604, 725] on div at bounding box center [592, 753] width 32 height 118
click at [599, 764] on div at bounding box center [592, 753] width 32 height 118
click at [601, 734] on div at bounding box center [592, 753] width 32 height 118
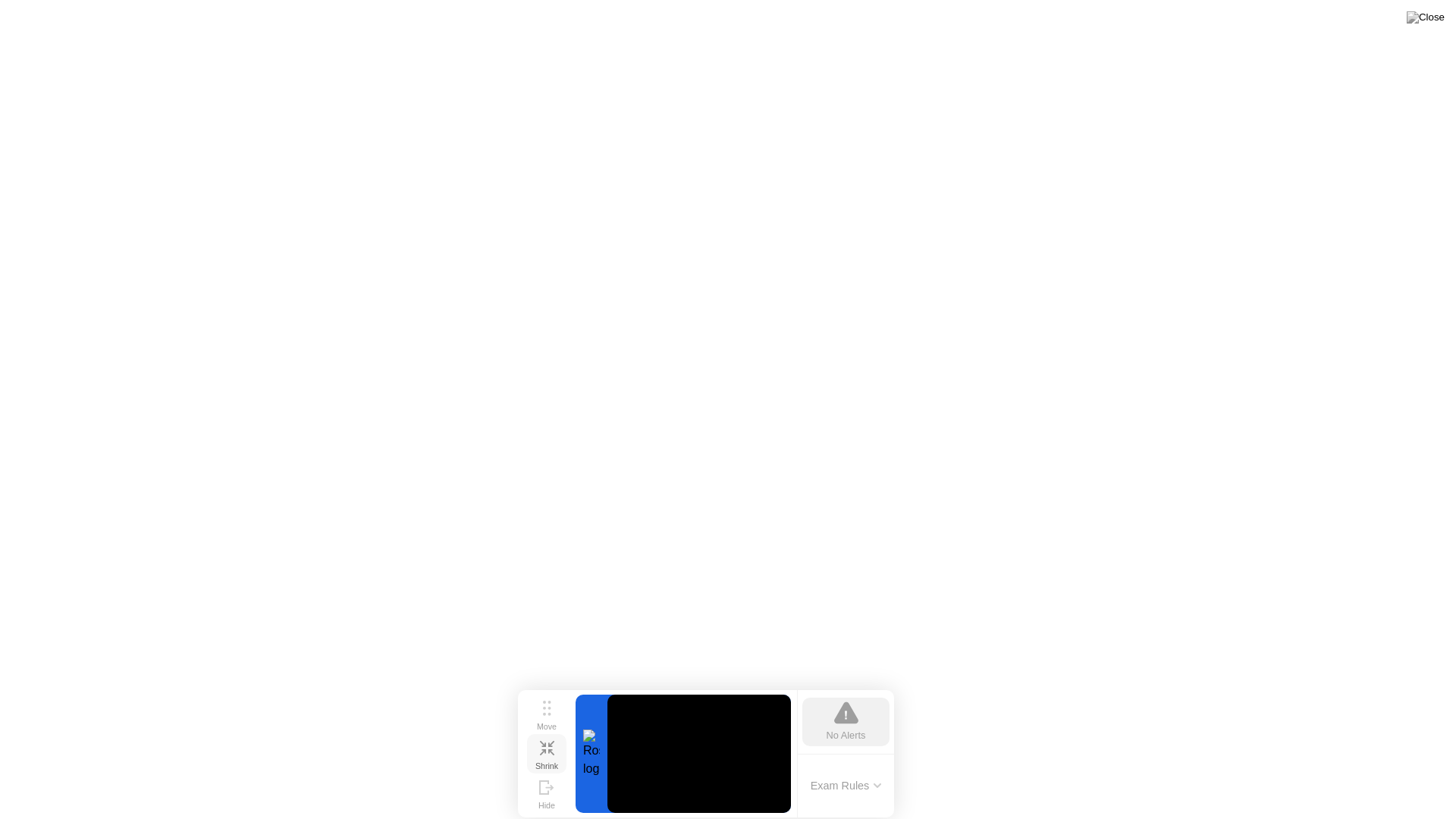
click at [542, 749] on icon at bounding box center [542, 751] width 6 height 6
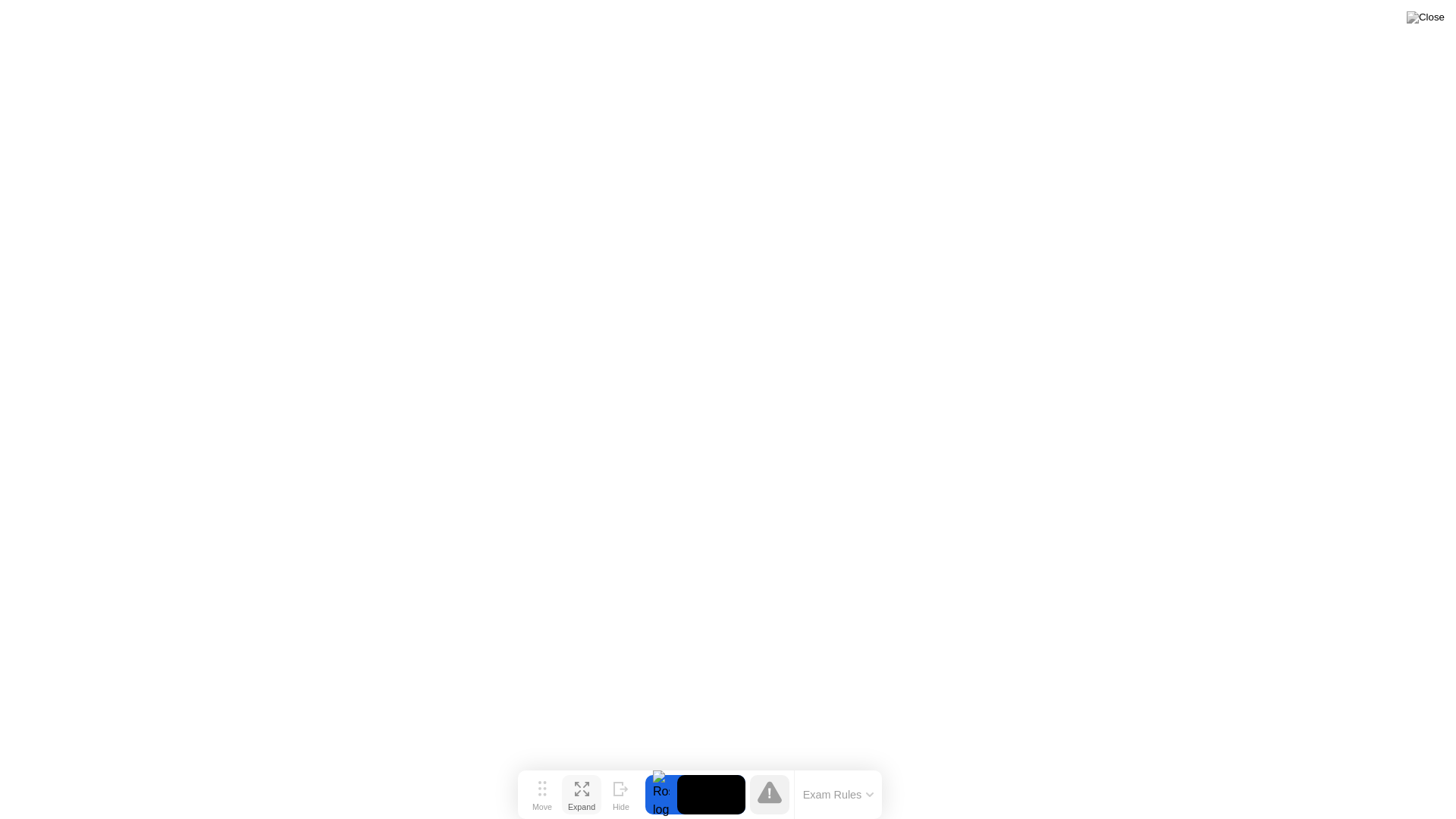
click at [596, 764] on button "Expand" at bounding box center [582, 794] width 39 height 39
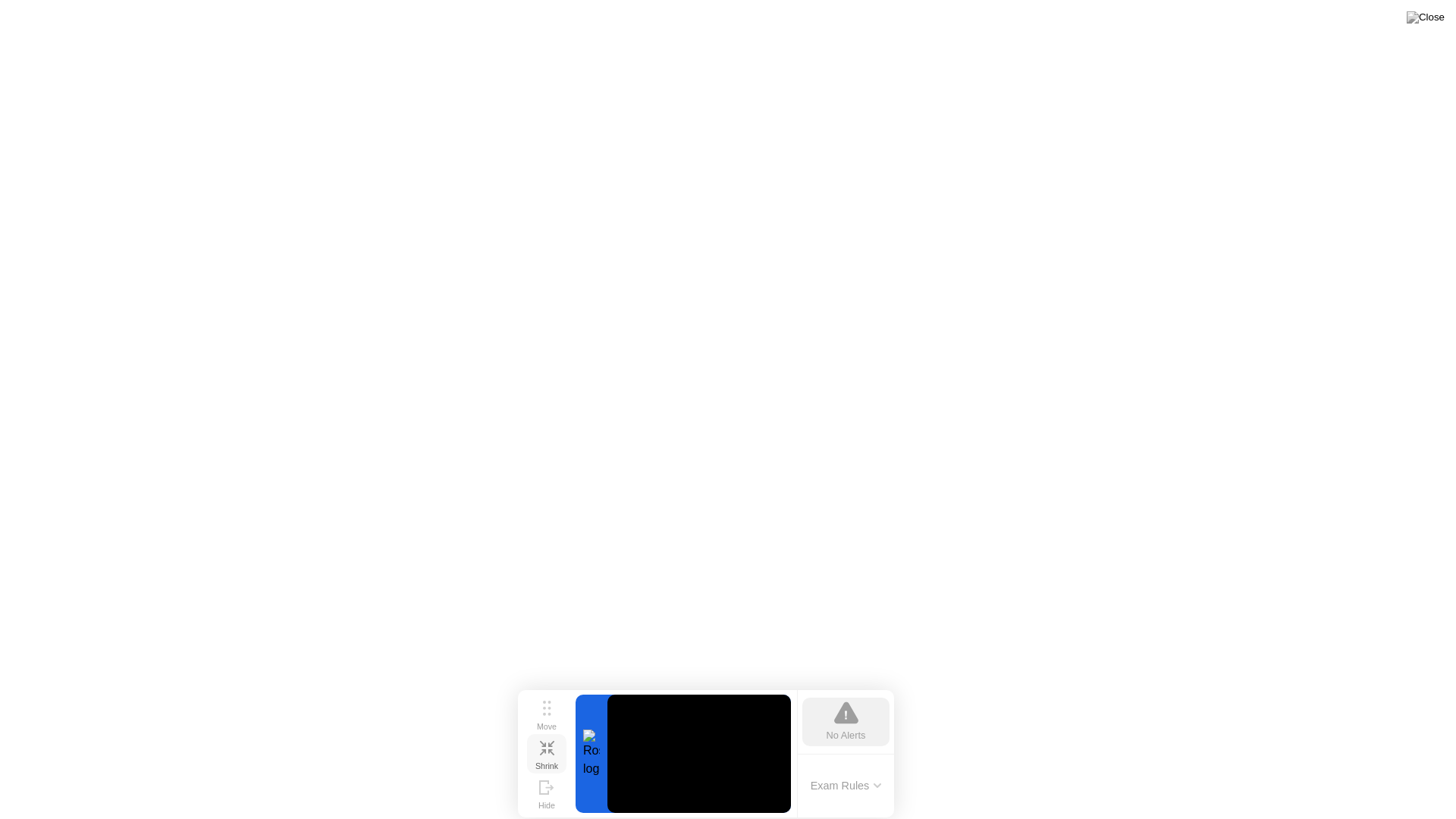
click at [542, 761] on div "Shrink" at bounding box center [546, 766] width 23 height 9
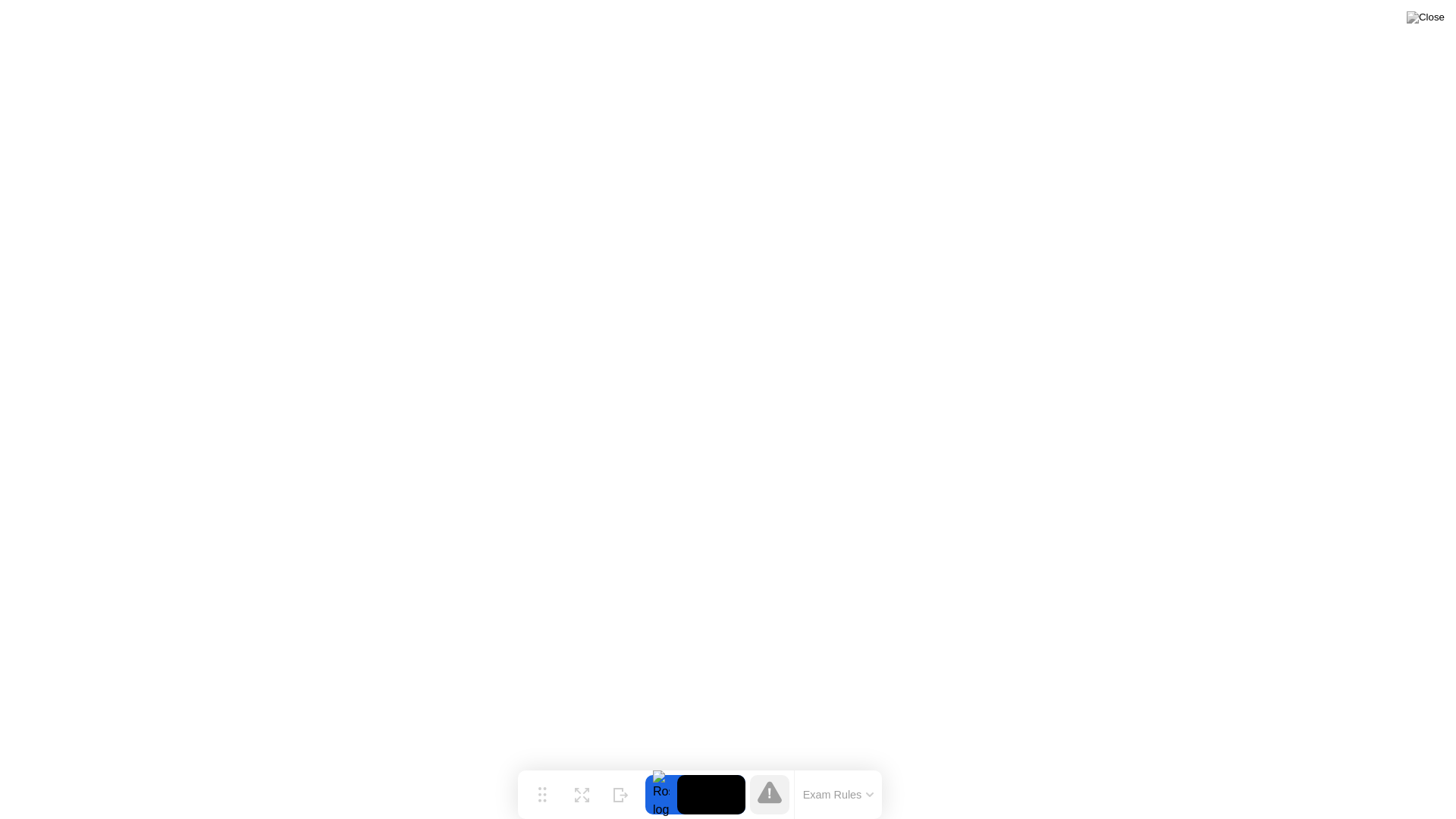
click at [627, 764] on div "Hide" at bounding box center [621, 806] width 17 height 9
click at [1443, 764] on div at bounding box center [1440, 794] width 32 height 39
click at [1379, 764] on button "Show" at bounding box center [1395, 794] width 39 height 39
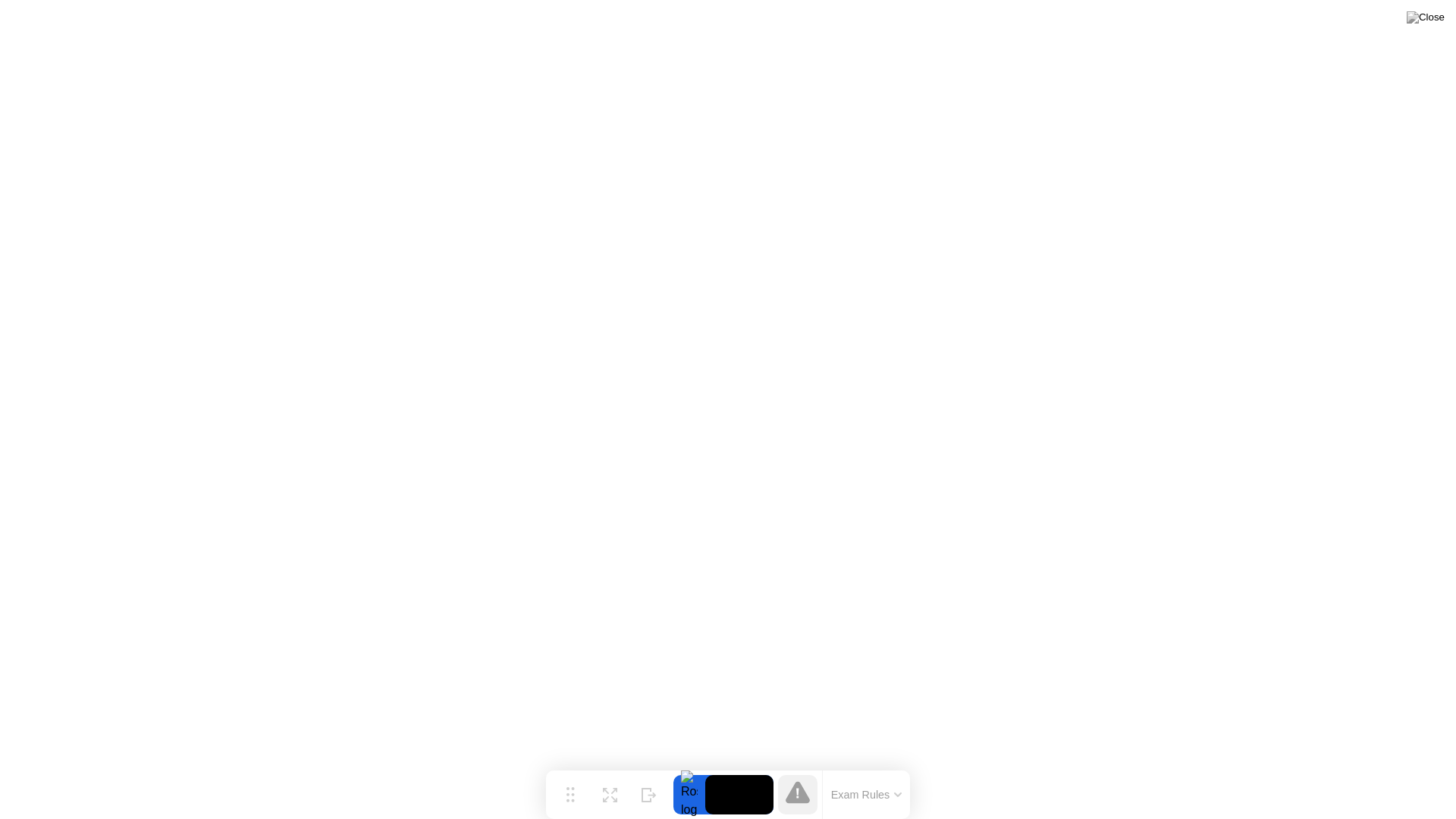
click at [877, 764] on button "Exam Rules" at bounding box center [867, 794] width 81 height 14
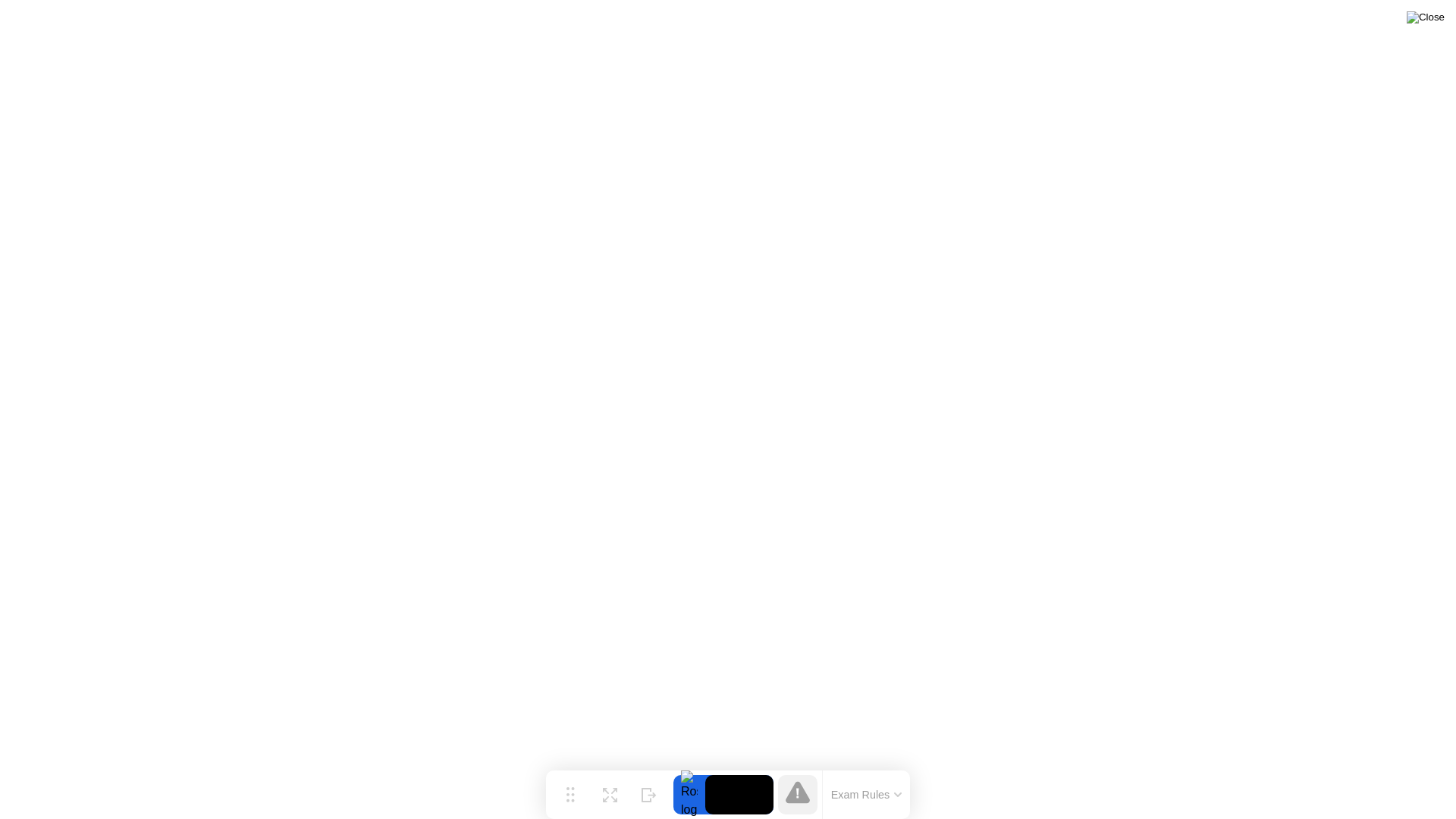
click at [1436, 14] on img at bounding box center [1425, 17] width 38 height 12
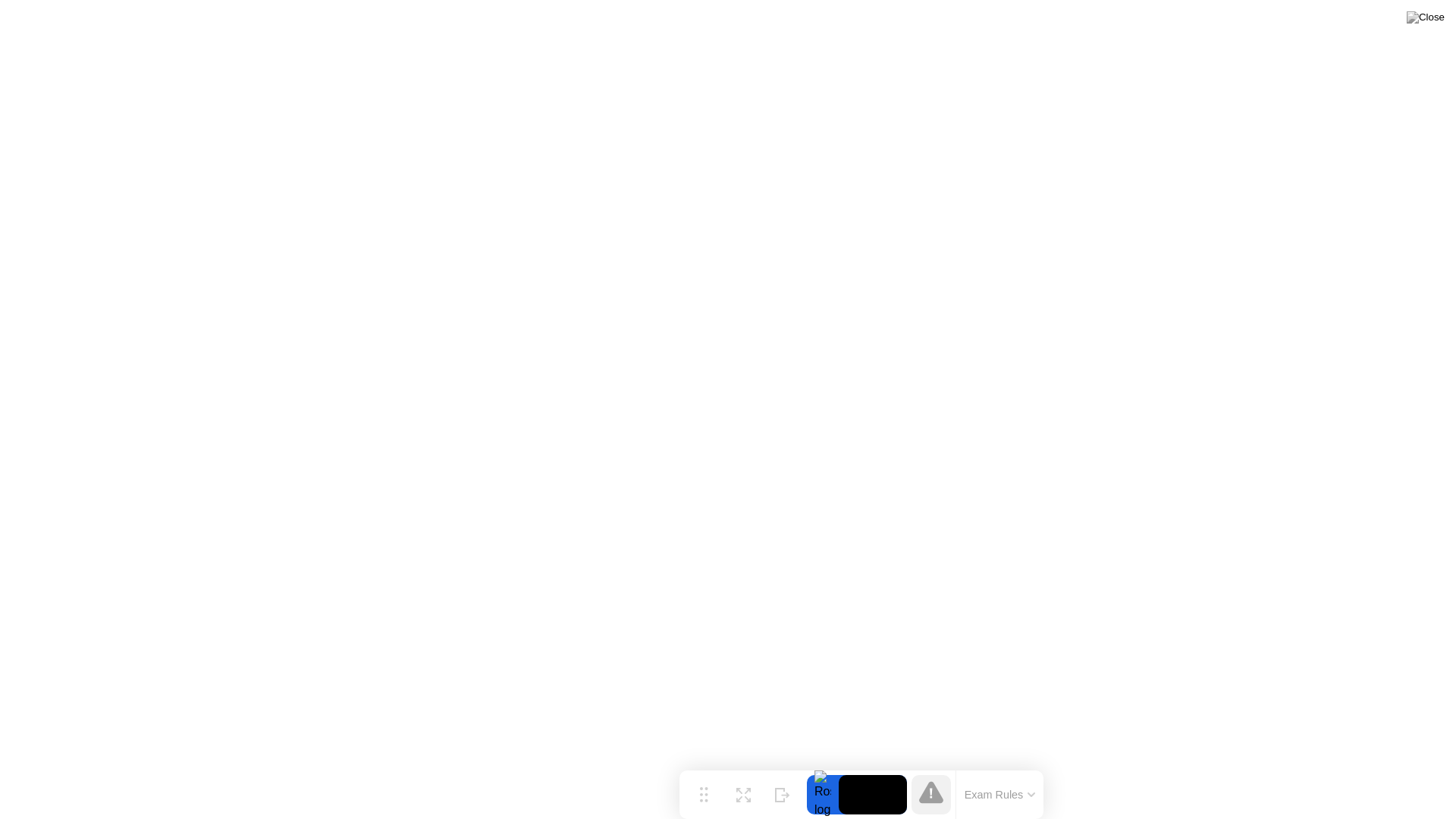
drag, startPoint x: 571, startPoint y: 800, endPoint x: 653, endPoint y: 818, distance: 84.0
click at [679, 764] on div "Move Expand Hide Exam Rules" at bounding box center [861, 794] width 364 height 48
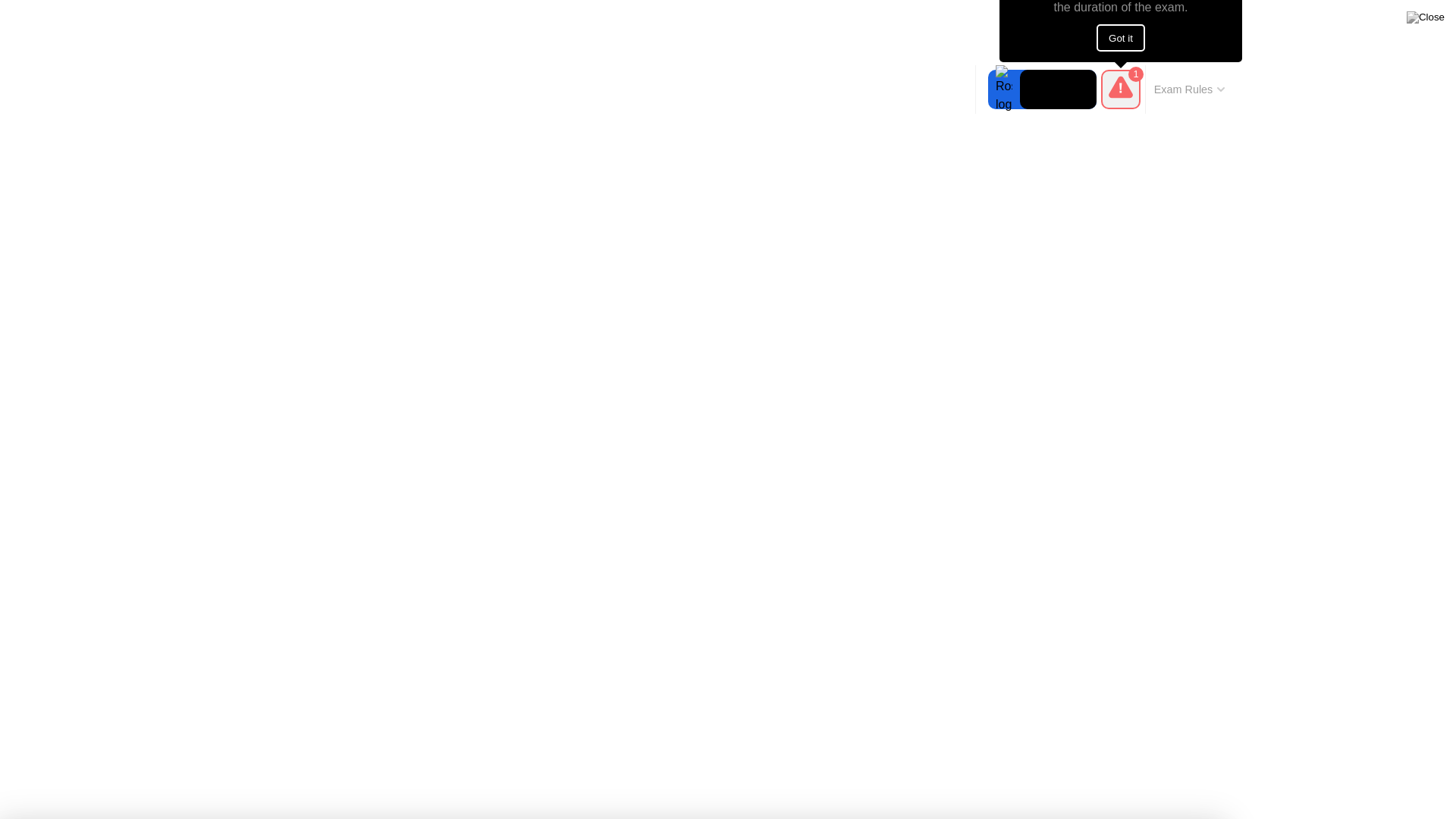
drag, startPoint x: 1099, startPoint y: 25, endPoint x: 1059, endPoint y: 23, distance: 40.0
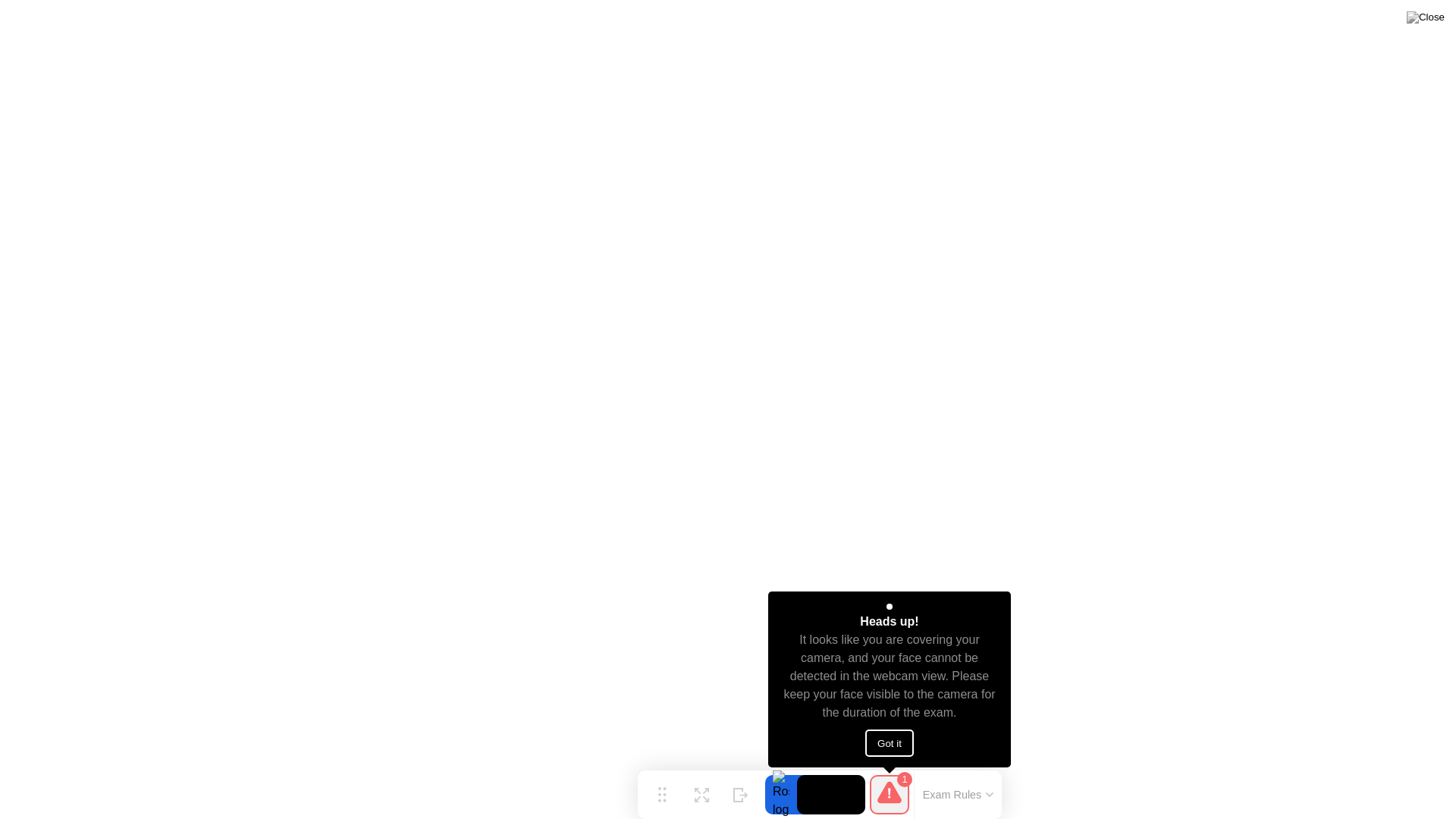
click at [908, 742] on button "Got it" at bounding box center [889, 743] width 48 height 27
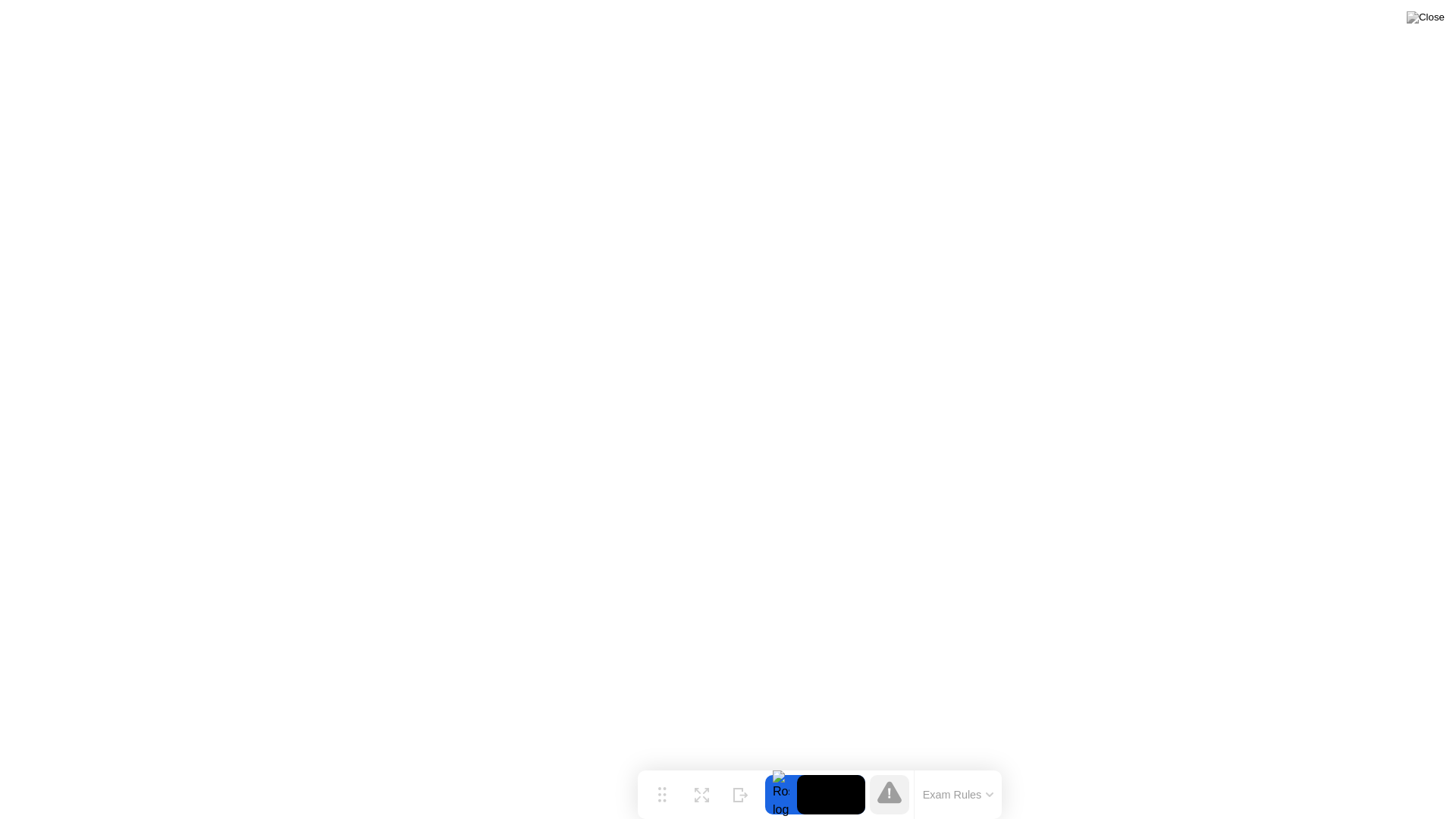
click at [968, 764] on button "Exam Rules" at bounding box center [958, 794] width 81 height 14
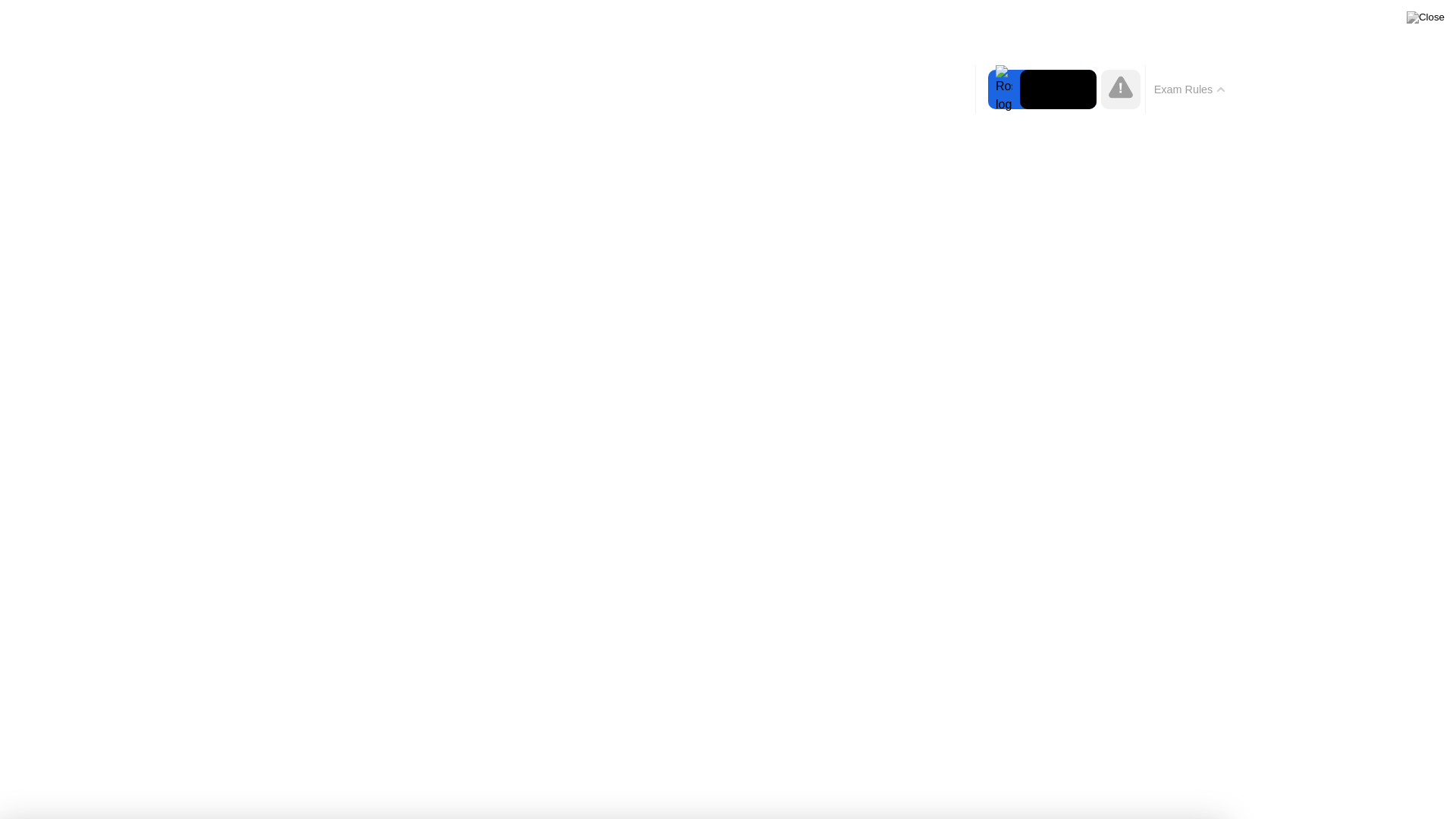
drag, startPoint x: 338, startPoint y: 235, endPoint x: 433, endPoint y: 254, distance: 96.9
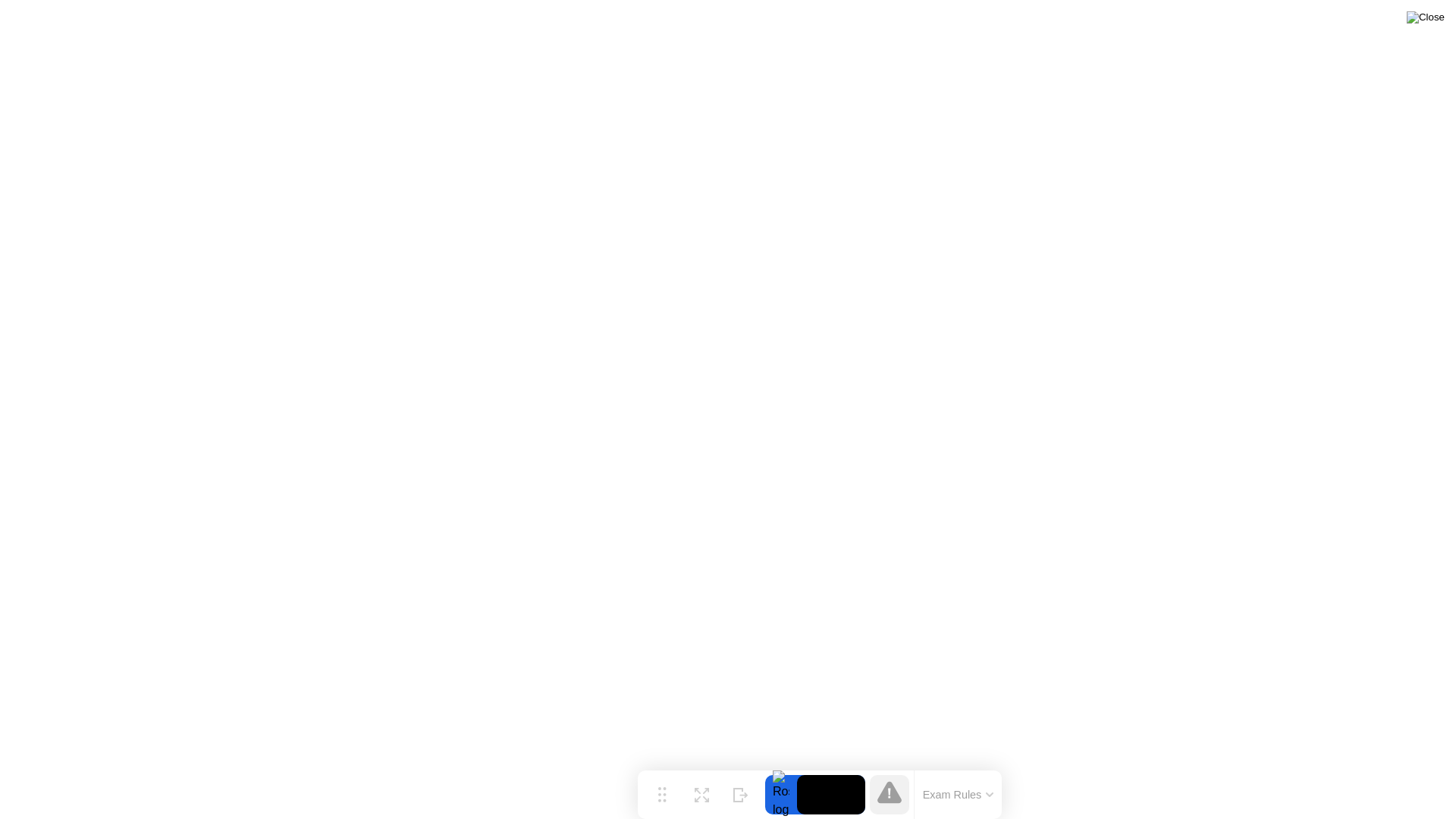
click at [1438, 22] on img at bounding box center [1425, 17] width 38 height 12
